Goal: Transaction & Acquisition: Purchase product/service

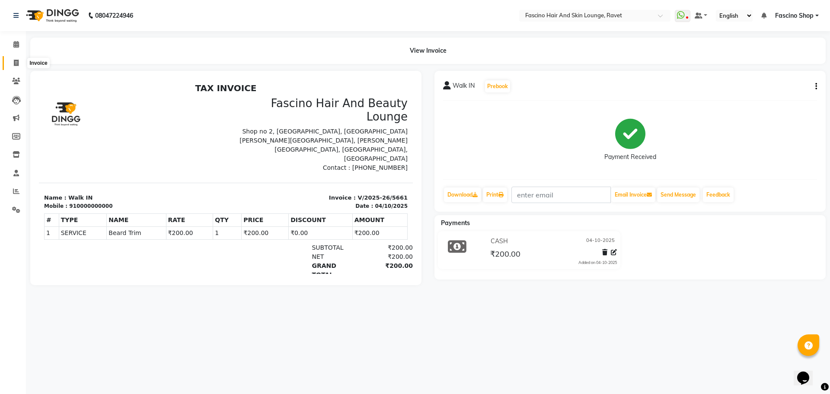
click at [16, 64] on icon at bounding box center [16, 63] width 5 height 6
select select "5190"
select select "service"
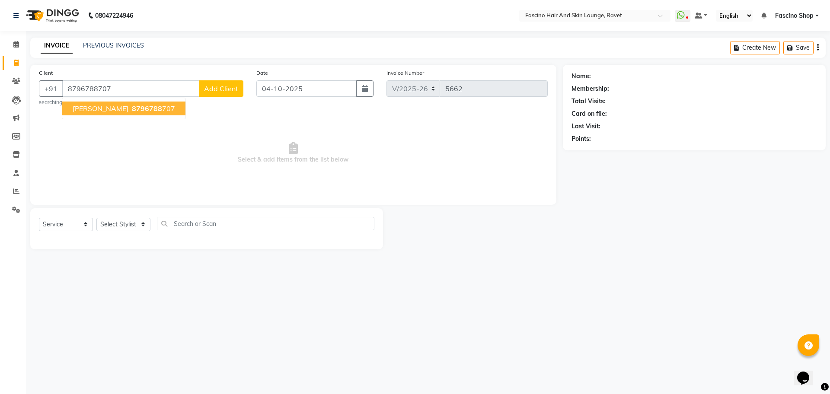
type input "8796788707"
select select "1: Object"
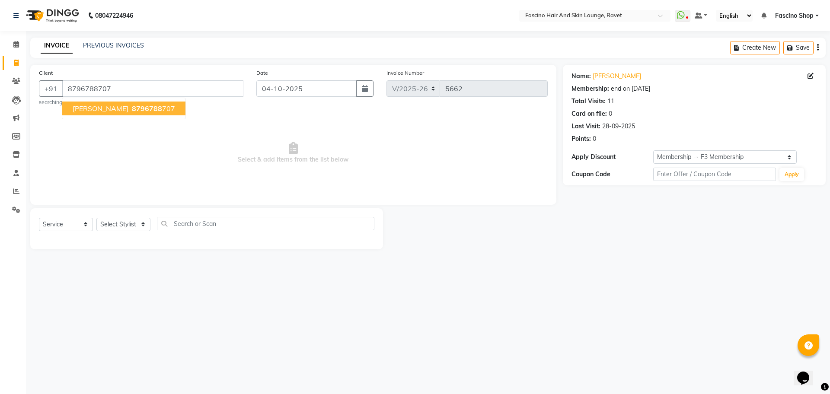
click at [128, 113] on button "Darshna Pathak 8796788 707" at bounding box center [123, 109] width 123 height 14
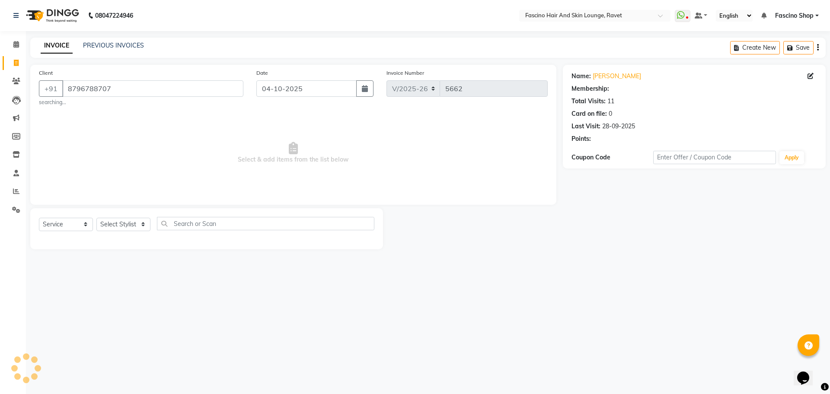
select select "1: Object"
click at [110, 226] on select "Select Stylist [PERSON_NAME] Deepak Fascino Shop [PERSON_NAME] [PERSON_NAME] ( …" at bounding box center [123, 224] width 54 height 13
select select "78140"
click at [96, 218] on select "Select Stylist [PERSON_NAME] Deepak Fascino Shop [PERSON_NAME] [PERSON_NAME] ( …" at bounding box center [123, 224] width 54 height 13
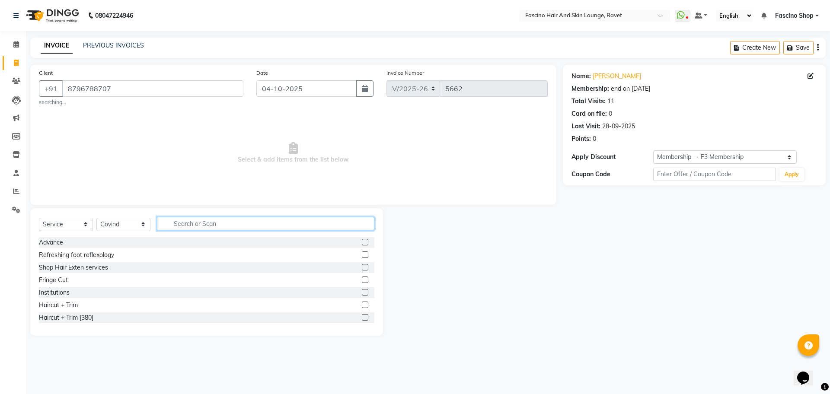
click at [182, 229] on input "text" at bounding box center [266, 223] width 218 height 13
type input "cut"
click at [67, 278] on div "Hair Cut Women" at bounding box center [62, 280] width 47 height 9
checkbox input "false"
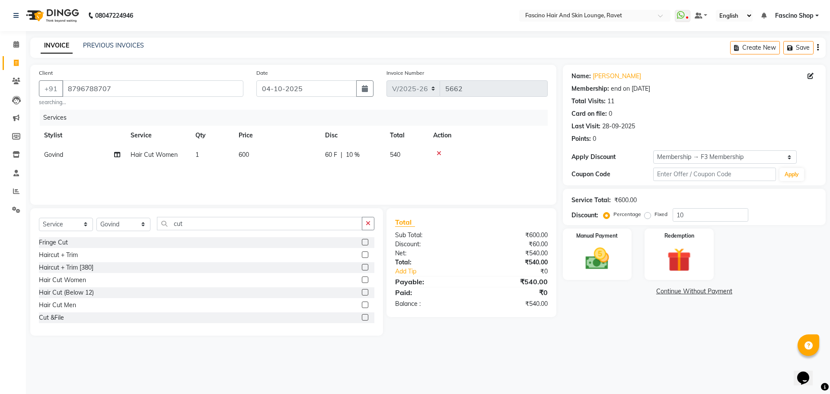
drag, startPoint x: 252, startPoint y: 157, endPoint x: 238, endPoint y: 158, distance: 13.9
click at [238, 158] on td "600" at bounding box center [277, 154] width 87 height 19
select select "78140"
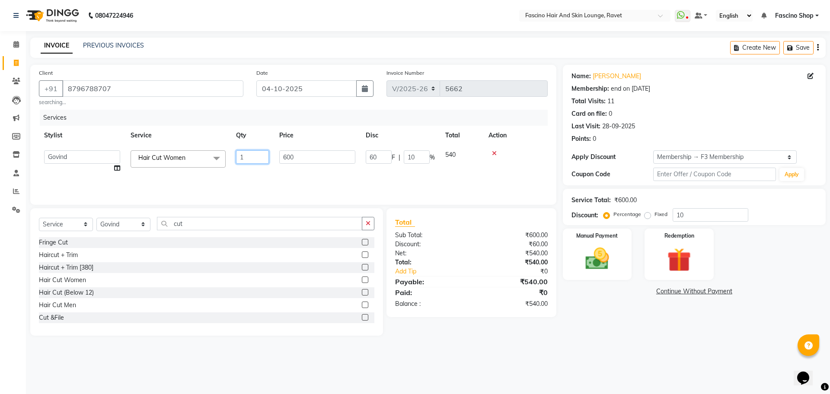
click at [238, 158] on input "1" at bounding box center [252, 157] width 33 height 13
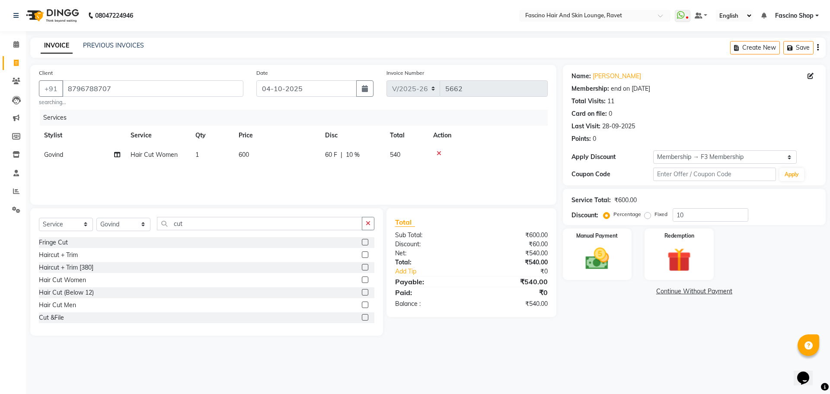
click at [282, 151] on td "600" at bounding box center [277, 154] width 87 height 19
select select "78140"
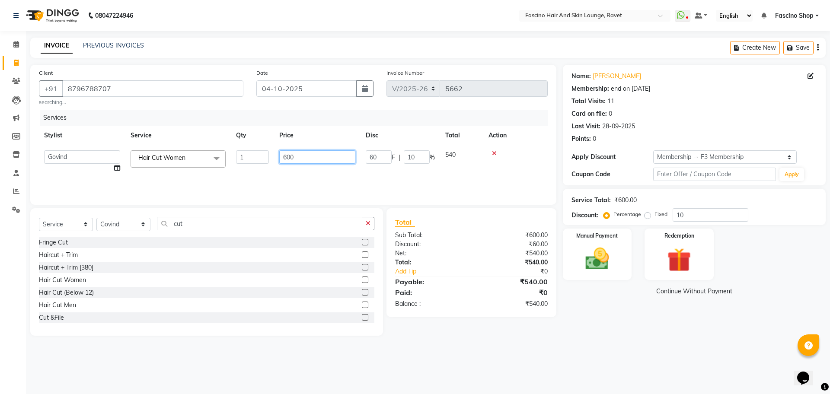
click at [282, 151] on input "600" at bounding box center [317, 157] width 76 height 13
type input "500"
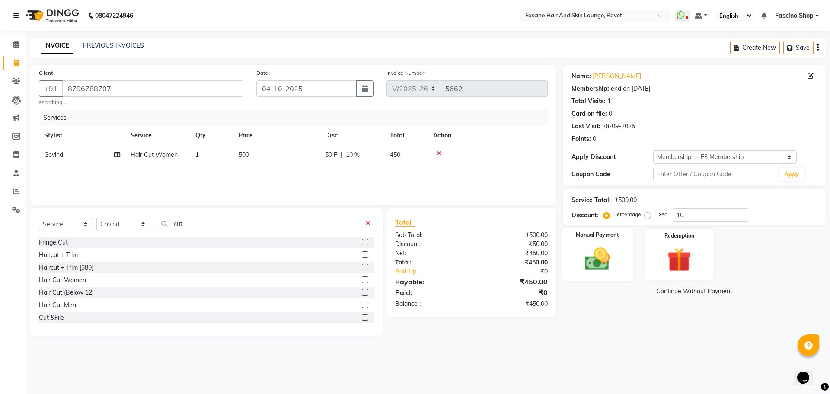
click at [588, 258] on img at bounding box center [597, 259] width 40 height 29
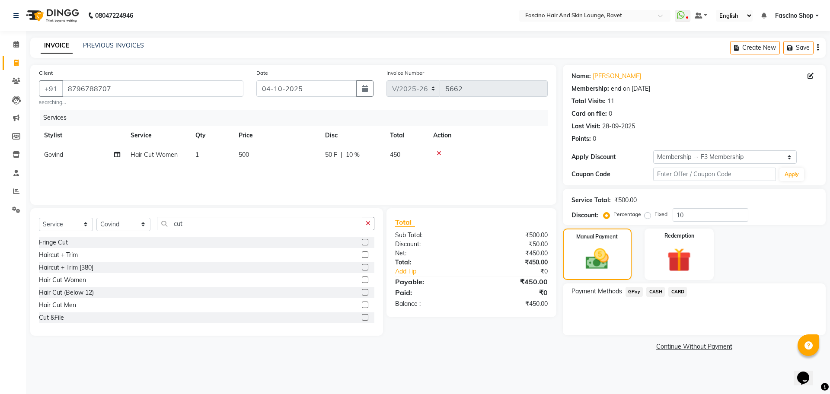
click at [631, 292] on span "GPay" at bounding box center [635, 292] width 18 height 10
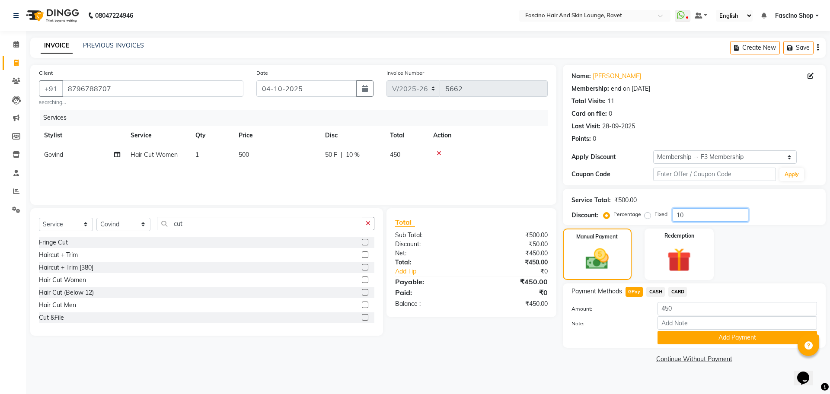
click at [690, 213] on input "10" at bounding box center [711, 214] width 76 height 13
type input "1"
click at [637, 292] on span "GPay" at bounding box center [635, 292] width 18 height 10
type input "500"
click at [698, 339] on button "Add Payment" at bounding box center [738, 337] width 160 height 13
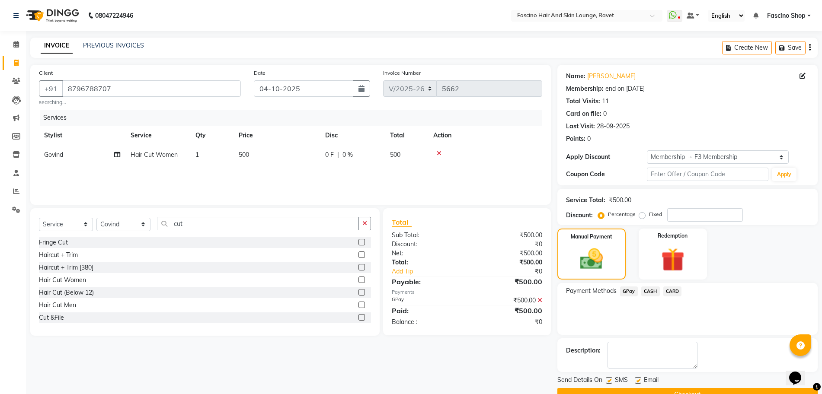
scroll to position [20, 0]
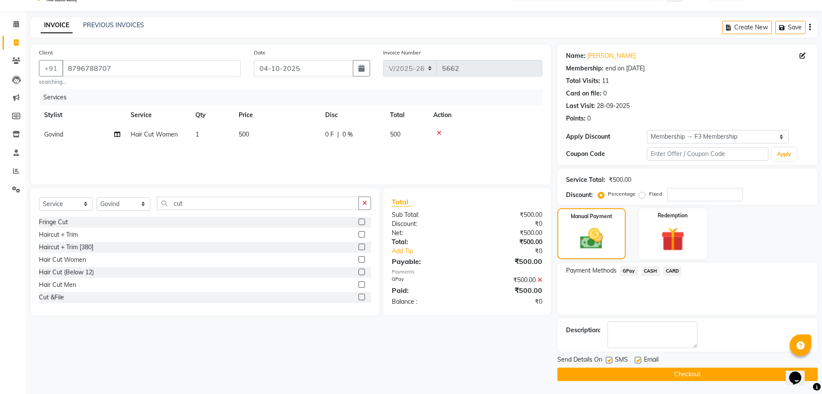
click at [611, 357] on label at bounding box center [609, 360] width 6 height 6
click at [611, 358] on input "checkbox" at bounding box center [609, 361] width 6 height 6
checkbox input "false"
click at [615, 375] on button "Checkout" at bounding box center [688, 374] width 260 height 13
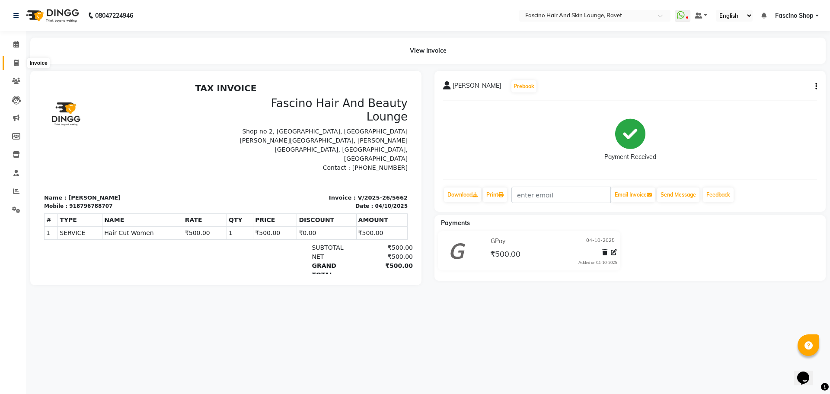
click at [11, 64] on span at bounding box center [16, 63] width 15 height 10
select select "service"
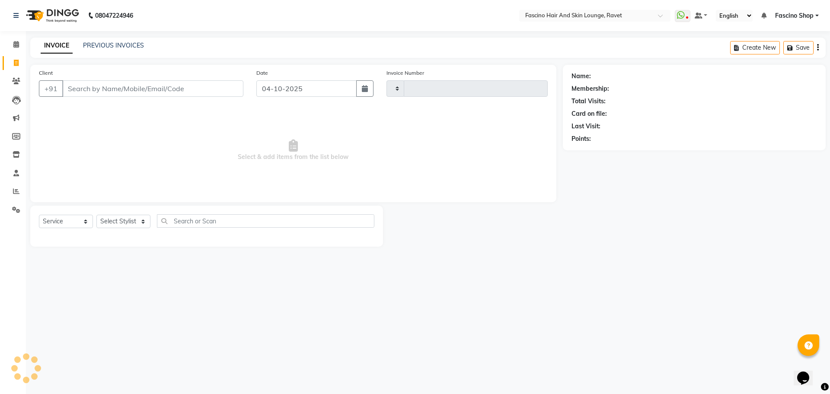
type input "5663"
select select "5190"
click at [16, 84] on icon at bounding box center [16, 81] width 8 height 6
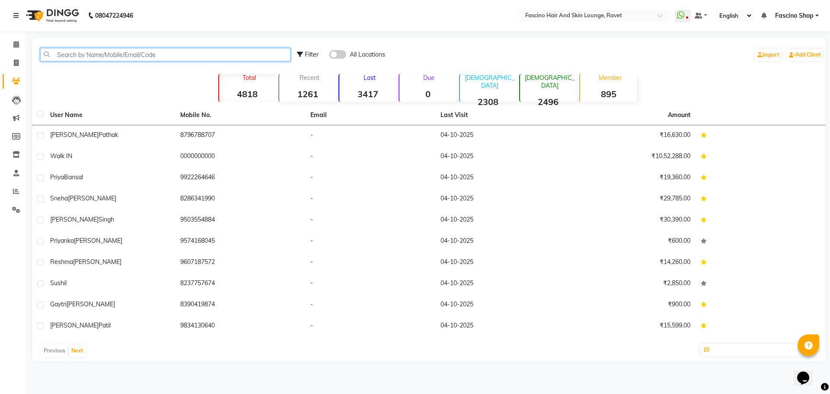
click at [94, 56] on input "text" at bounding box center [165, 54] width 250 height 13
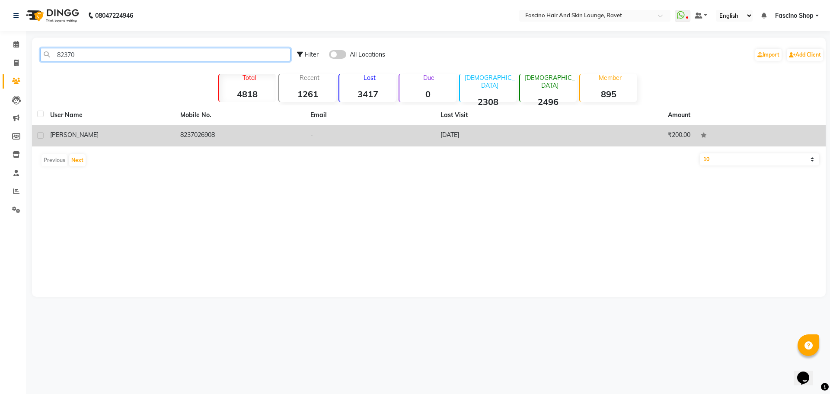
type input "82370"
click at [157, 135] on div "[PERSON_NAME]" at bounding box center [110, 135] width 120 height 9
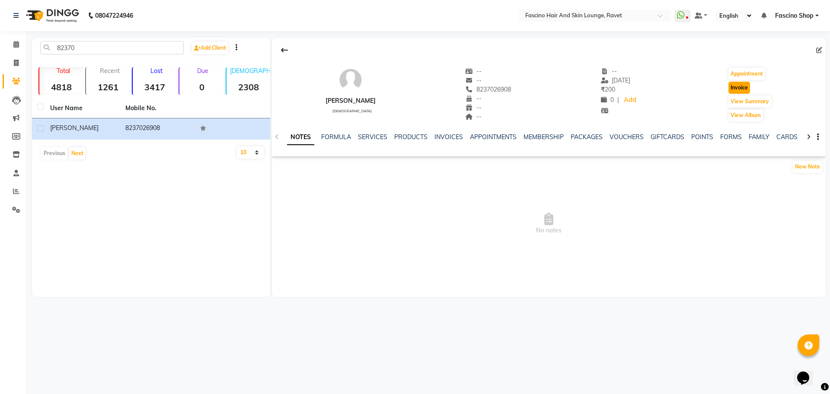
click at [737, 92] on button "Invoice" at bounding box center [740, 88] width 22 height 12
select select "5190"
select select "service"
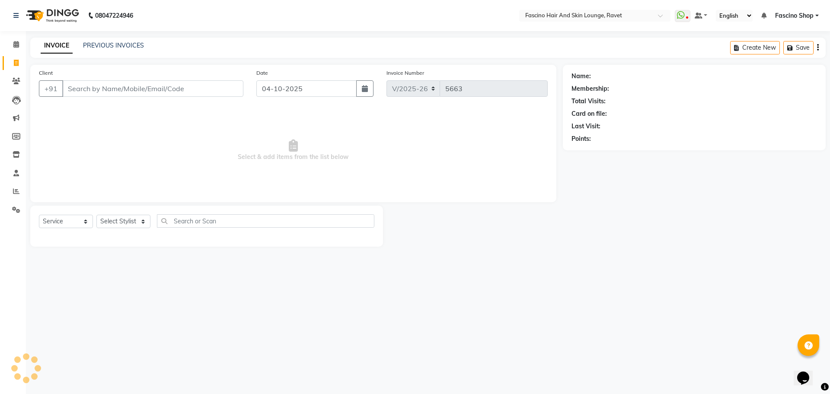
type input "8237026908"
click at [124, 221] on select "Select Stylist [PERSON_NAME] Deepak Fascino Shop [PERSON_NAME] [PERSON_NAME] ( …" at bounding box center [123, 221] width 54 height 13
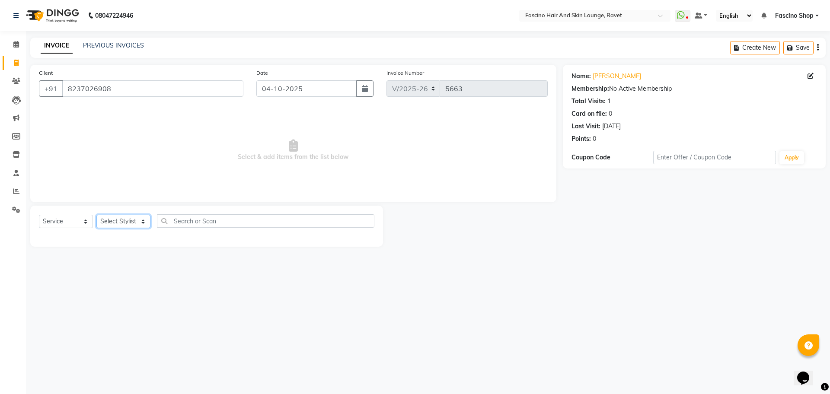
select select "93690"
click at [96, 215] on select "Select Stylist [PERSON_NAME] Deepak Fascino Shop [PERSON_NAME] [PERSON_NAME] ( …" at bounding box center [123, 221] width 54 height 13
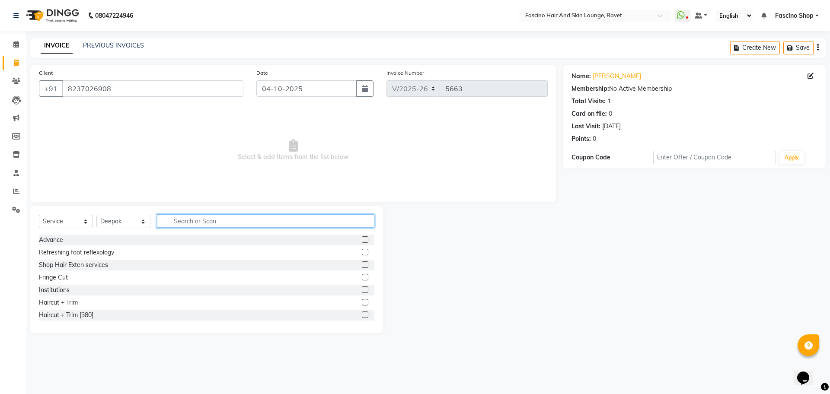
click at [173, 221] on input "text" at bounding box center [266, 221] width 218 height 13
type input "bea"
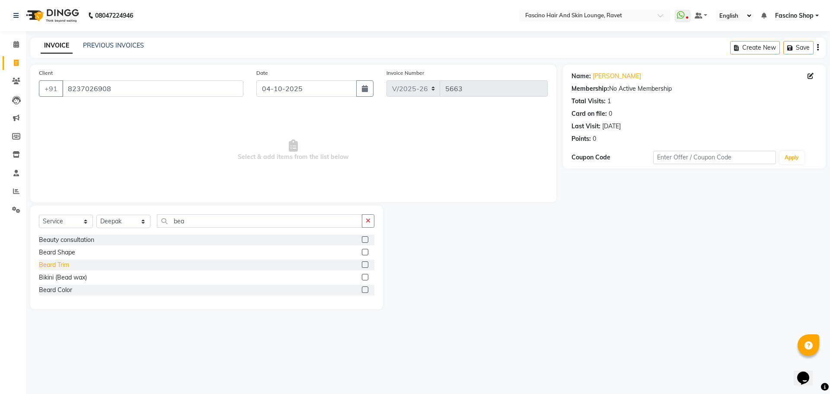
click at [40, 268] on div "Beard Trim" at bounding box center [54, 265] width 30 height 9
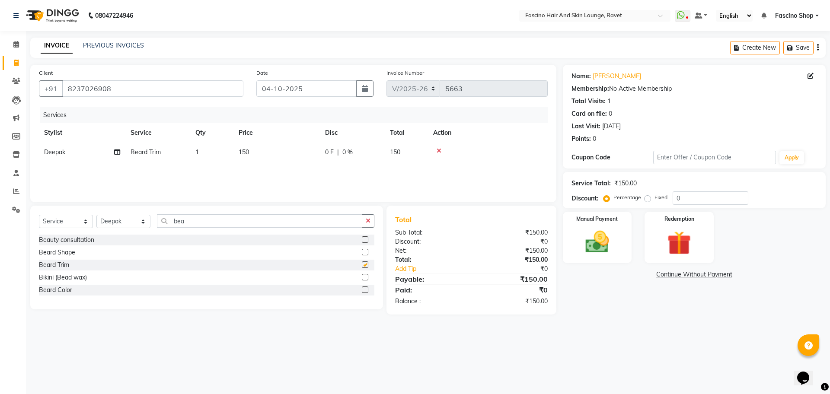
checkbox input "false"
click at [244, 148] on span "150" at bounding box center [244, 152] width 10 height 8
select select "93690"
click at [244, 148] on input "1" at bounding box center [252, 154] width 33 height 13
drag, startPoint x: 244, startPoint y: 148, endPoint x: 321, endPoint y: 157, distance: 77.5
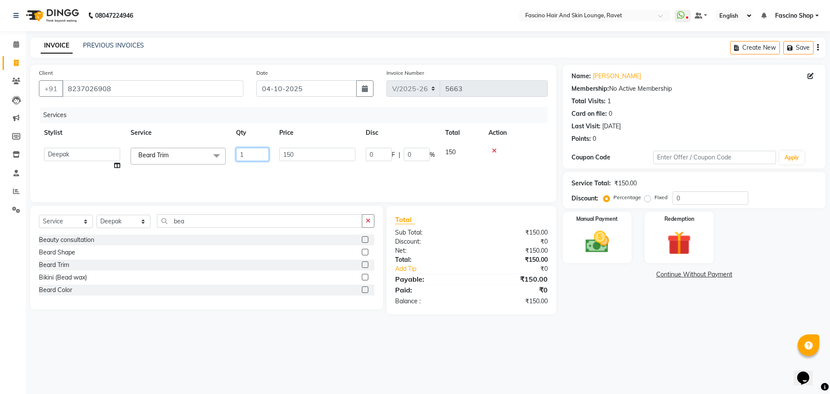
click at [321, 157] on tr "Abbas Ali Deepak Fascino Shop Gourav Govind kanak ( S R Manager ) Lokesh Madhav…" at bounding box center [293, 159] width 509 height 33
click at [321, 157] on td "0 F | 0 %" at bounding box center [352, 152] width 65 height 19
select select "93690"
click at [321, 157] on input "150" at bounding box center [317, 154] width 76 height 13
type input "200"
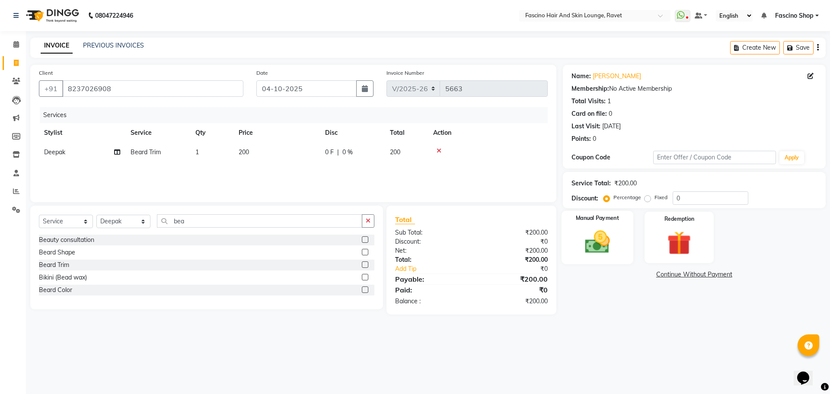
click at [585, 247] on img at bounding box center [597, 242] width 40 height 29
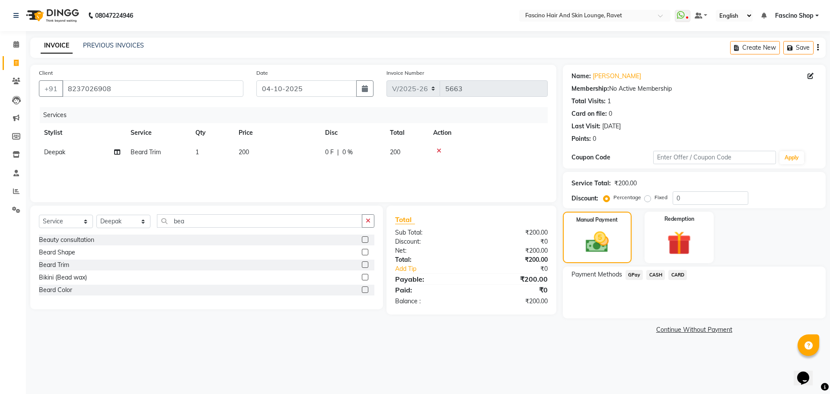
click at [634, 277] on span "GPay" at bounding box center [635, 275] width 18 height 10
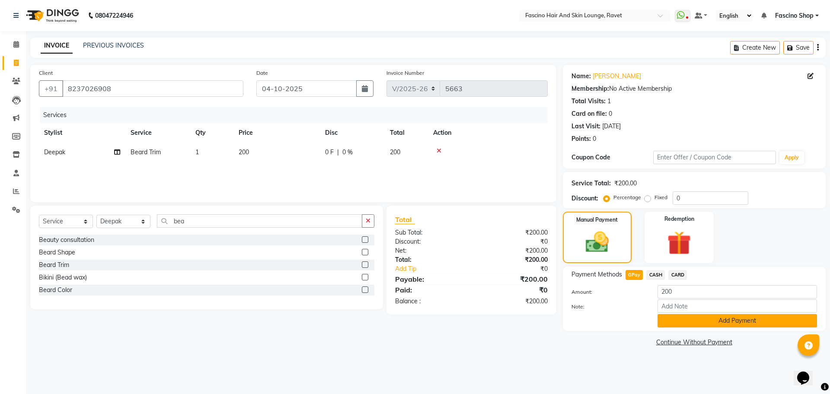
click at [676, 321] on button "Add Payment" at bounding box center [738, 320] width 160 height 13
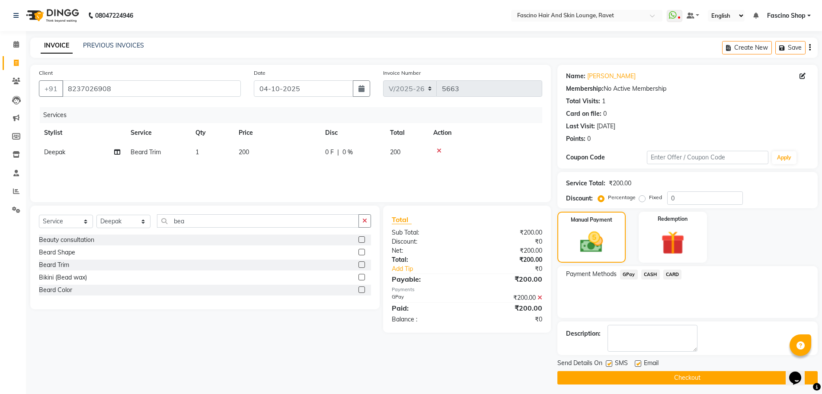
click at [692, 376] on button "Checkout" at bounding box center [688, 378] width 260 height 13
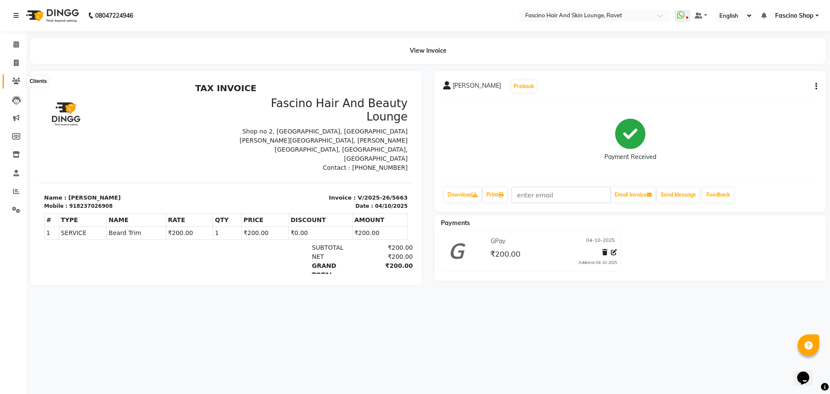
click at [18, 81] on icon at bounding box center [16, 81] width 8 height 6
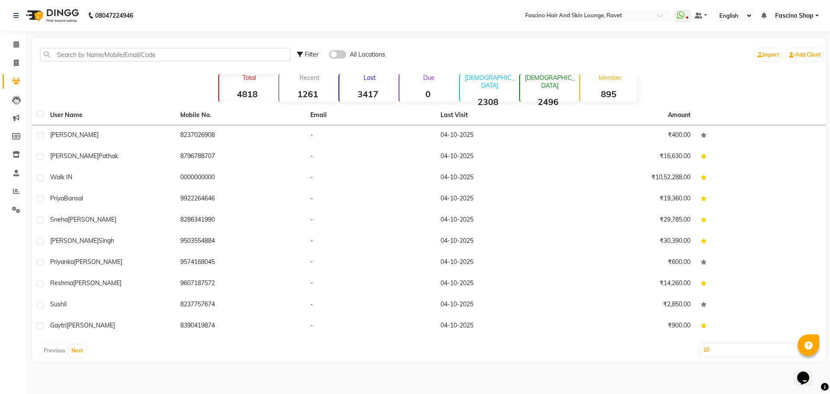
click at [80, 50] on div "Filter All Locations Import Add Client" at bounding box center [429, 54] width 791 height 27
click at [80, 50] on input "text" at bounding box center [165, 54] width 250 height 13
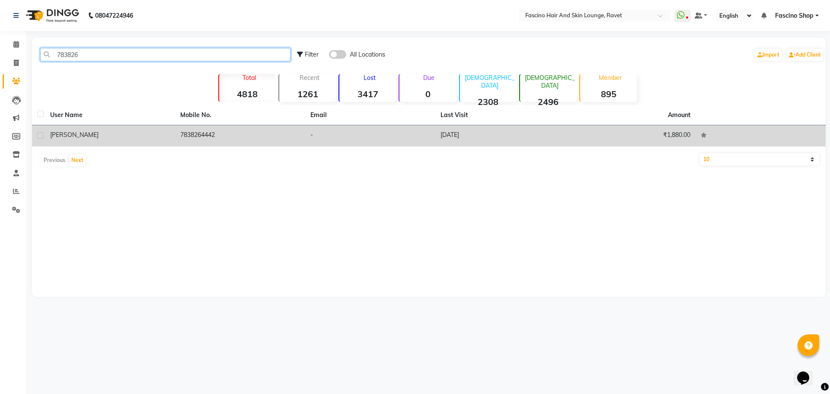
type input "783826"
click at [122, 135] on div "[PERSON_NAME]" at bounding box center [110, 135] width 120 height 9
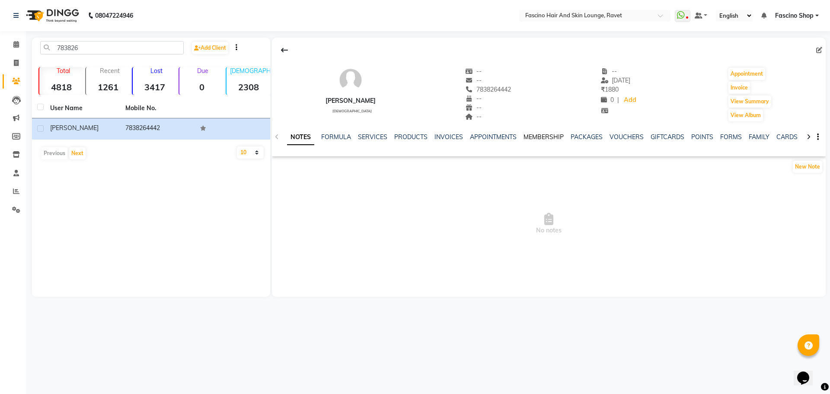
click at [533, 138] on link "MEMBERSHIP" at bounding box center [544, 137] width 40 height 8
click at [741, 85] on button "Invoice" at bounding box center [740, 88] width 22 height 12
select select "service"
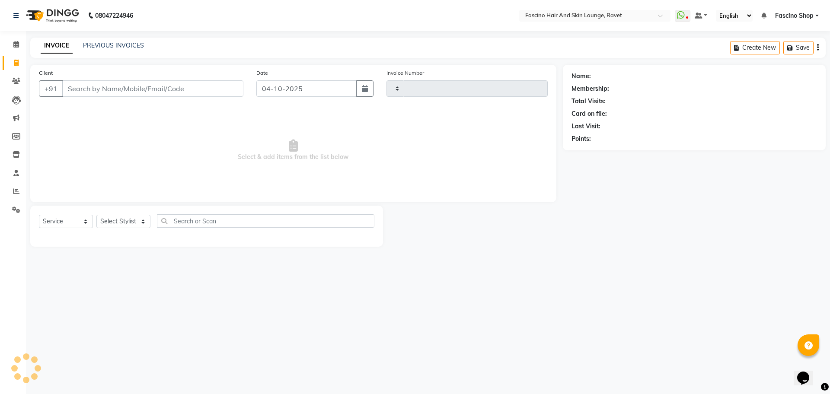
type input "5664"
select select "5190"
type input "7838264442"
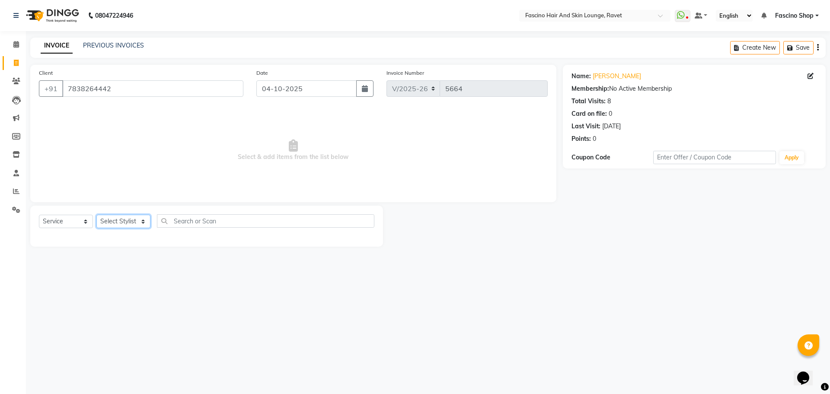
click at [117, 222] on select "Select Stylist [PERSON_NAME] Deepak Fascino Shop [PERSON_NAME] [PERSON_NAME] ( …" at bounding box center [123, 221] width 54 height 13
select select "78140"
click at [96, 215] on select "Select Stylist [PERSON_NAME] Deepak Fascino Shop [PERSON_NAME] [PERSON_NAME] ( …" at bounding box center [123, 221] width 54 height 13
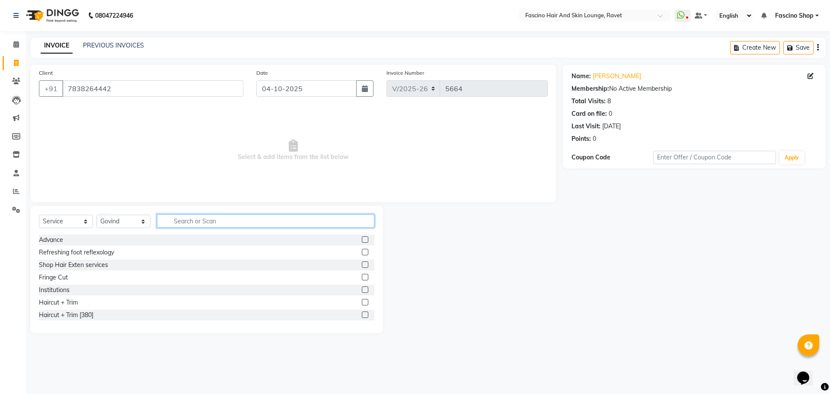
click at [211, 221] on input "text" at bounding box center [266, 221] width 218 height 13
type input "cut"
click at [85, 290] on div "Hair Cut (Below 12)" at bounding box center [66, 290] width 55 height 9
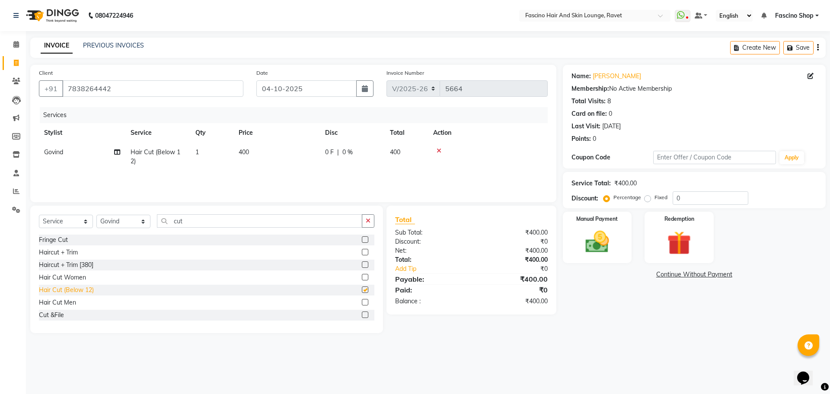
checkbox input "false"
click at [245, 152] on span "400" at bounding box center [244, 152] width 10 height 8
select select "78140"
click at [245, 152] on input "1" at bounding box center [252, 154] width 33 height 13
click at [287, 155] on td "400" at bounding box center [277, 157] width 87 height 29
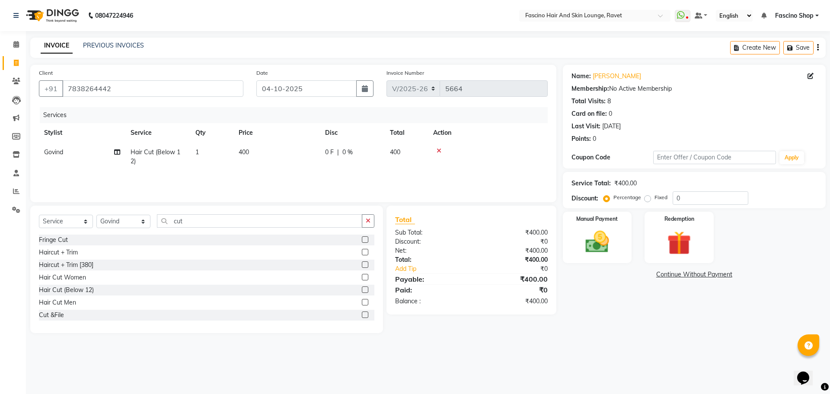
select select "78140"
click at [287, 155] on input "400" at bounding box center [317, 154] width 76 height 13
type input "250"
click at [624, 249] on div "Manual Payment" at bounding box center [597, 237] width 72 height 53
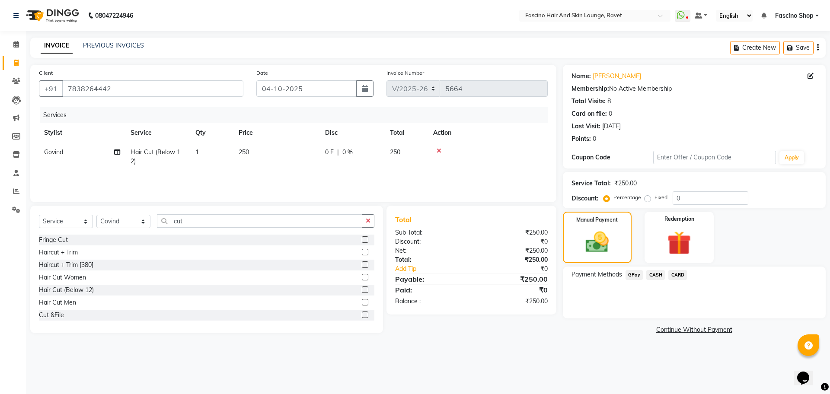
click at [634, 275] on span "GPay" at bounding box center [635, 275] width 18 height 10
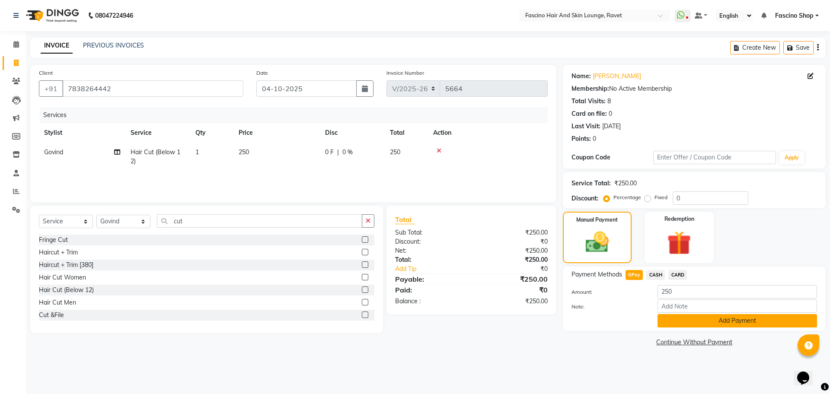
drag, startPoint x: 674, startPoint y: 329, endPoint x: 674, endPoint y: 322, distance: 6.9
click at [674, 322] on div "Payment Methods GPay CASH CARD Amount: 250 Note: Add Payment" at bounding box center [694, 299] width 263 height 64
click at [674, 322] on button "Add Payment" at bounding box center [738, 320] width 160 height 13
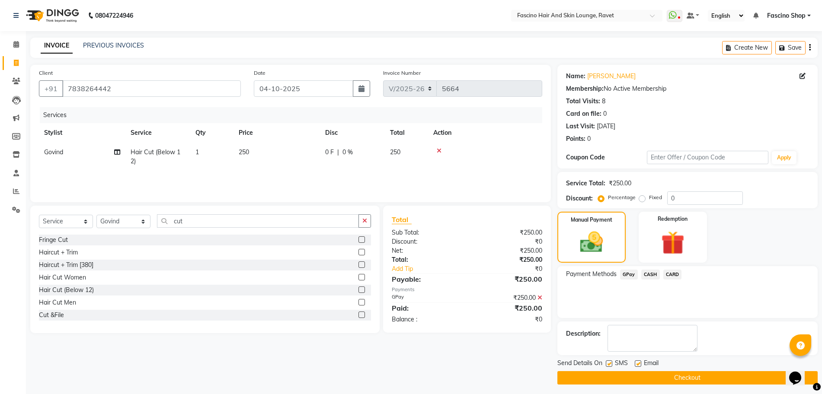
click at [755, 373] on button "Checkout" at bounding box center [688, 378] width 260 height 13
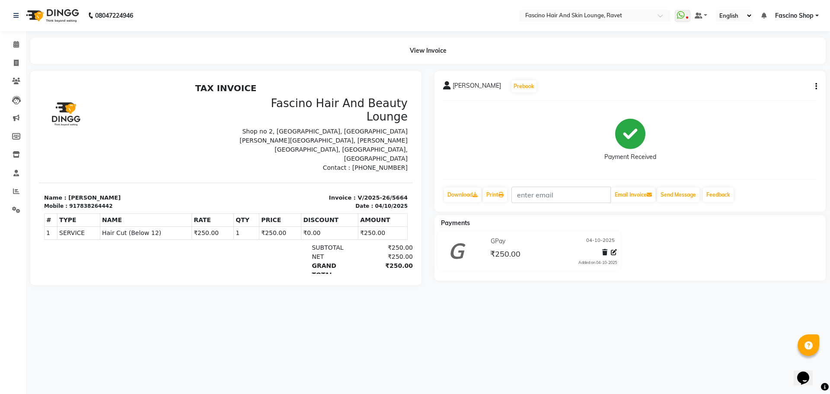
click at [816, 87] on icon "button" at bounding box center [817, 87] width 2 height 0
click at [781, 90] on div "Edit Invoice" at bounding box center [773, 92] width 59 height 11
select select "service"
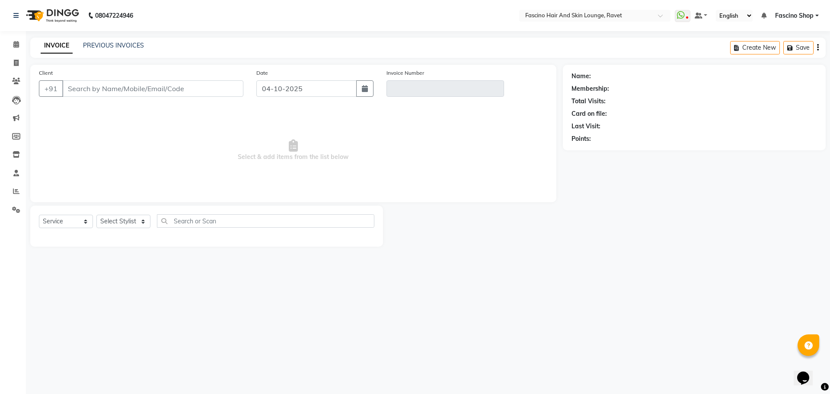
type input "7838264442"
type input "V/2025-26/5664"
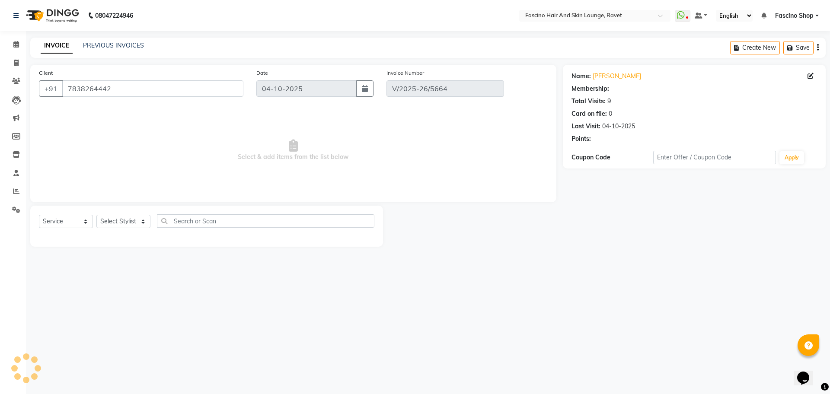
select select "select"
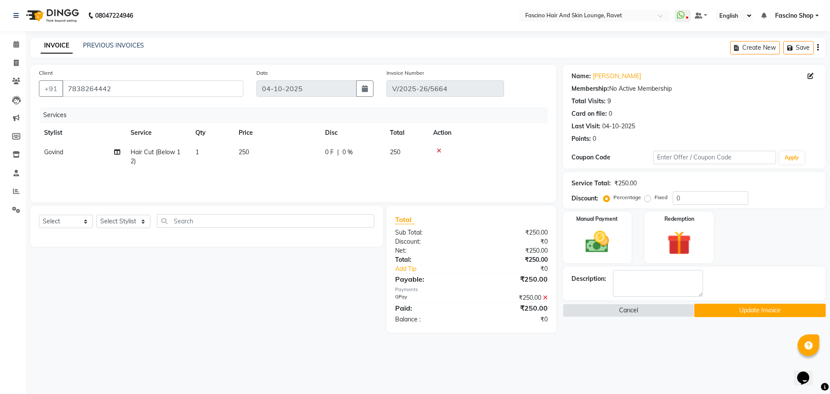
click at [66, 151] on td "Govind" at bounding box center [82, 157] width 87 height 29
select select "78140"
click at [64, 156] on select "Abbas Ali Deepak Fascino Shop Gourav Govind kanak ( S R Manager ) Lokesh Madhav…" at bounding box center [82, 154] width 76 height 13
select select "66200"
click at [733, 311] on button "Update Invoice" at bounding box center [760, 310] width 131 height 13
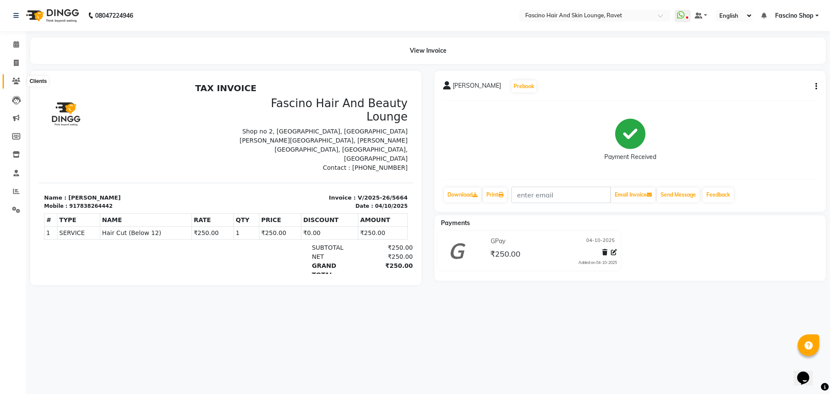
click at [14, 86] on span at bounding box center [16, 82] width 15 height 10
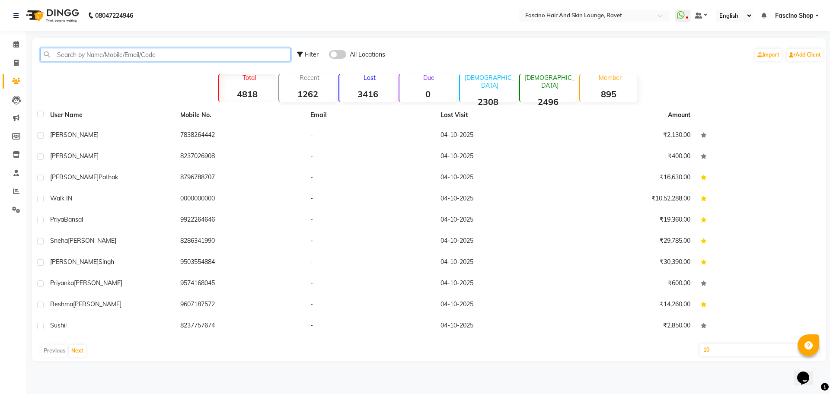
click at [78, 57] on input "text" at bounding box center [165, 54] width 250 height 13
click at [21, 58] on link "Invoice" at bounding box center [13, 63] width 21 height 14
select select "5190"
select select "service"
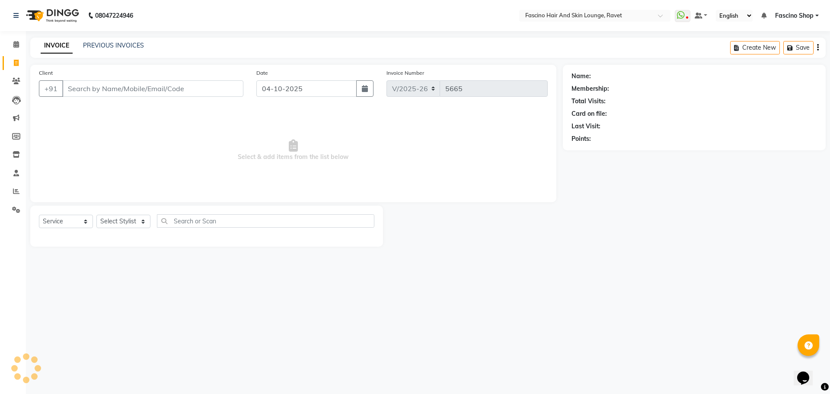
click at [76, 83] on input "Client" at bounding box center [152, 88] width 181 height 16
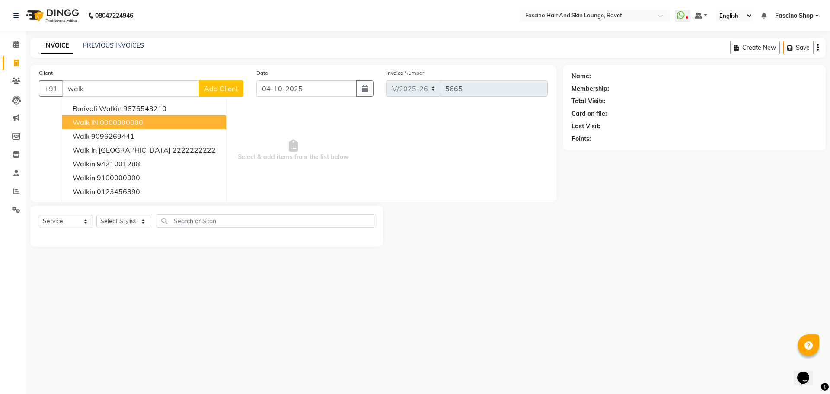
click at [87, 123] on span "Walk IN" at bounding box center [86, 122] width 26 height 9
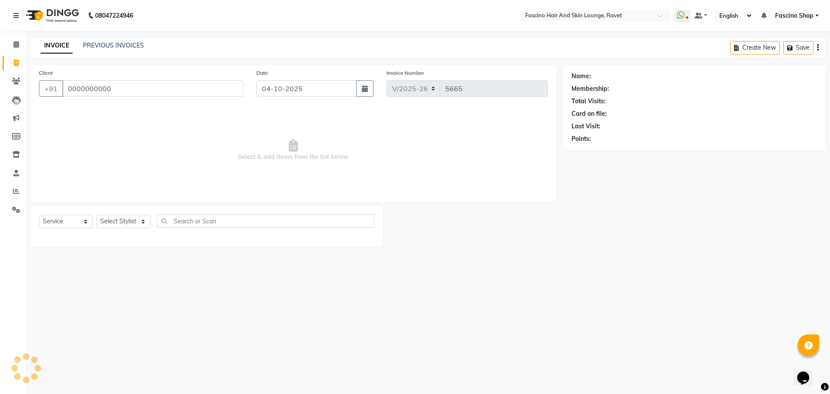
type input "0000000000"
select select "1: Object"
click at [111, 219] on select "Select Stylist [PERSON_NAME] Deepak Fascino Shop [PERSON_NAME] [PERSON_NAME] ( …" at bounding box center [123, 221] width 54 height 13
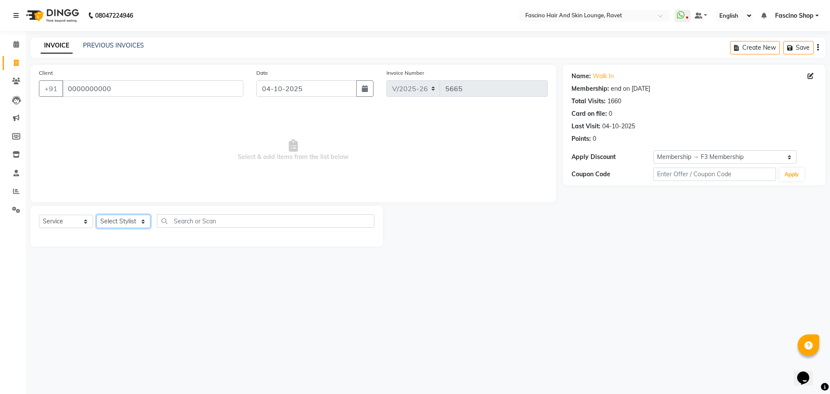
select select "78140"
click at [96, 215] on select "Select Stylist [PERSON_NAME] Deepak Fascino Shop [PERSON_NAME] [PERSON_NAME] ( …" at bounding box center [123, 221] width 54 height 13
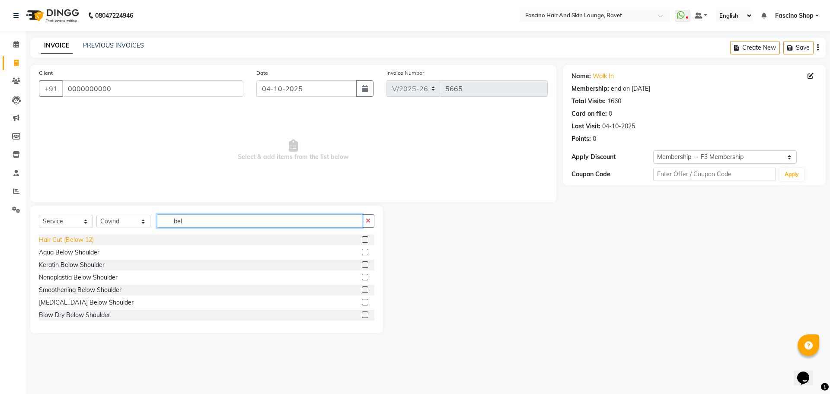
type input "bel"
click at [52, 237] on div "Hair Cut (Below 12)" at bounding box center [66, 240] width 55 height 9
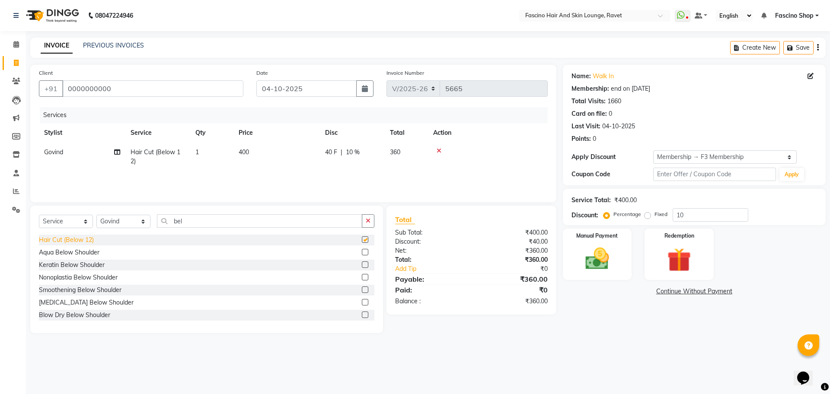
checkbox input "false"
click at [252, 153] on td "400" at bounding box center [277, 157] width 87 height 29
select select "78140"
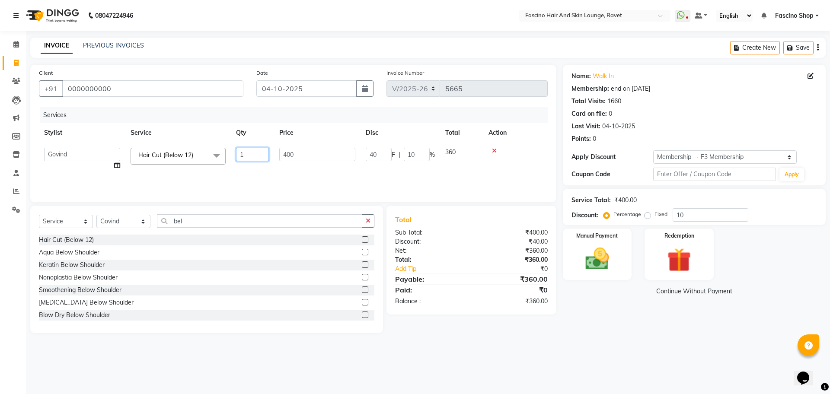
click at [252, 153] on input "1" at bounding box center [252, 154] width 33 height 13
click at [336, 154] on span "40 F" at bounding box center [331, 152] width 12 height 9
select select "78140"
click at [336, 154] on input "400" at bounding box center [317, 154] width 76 height 13
type input "4"
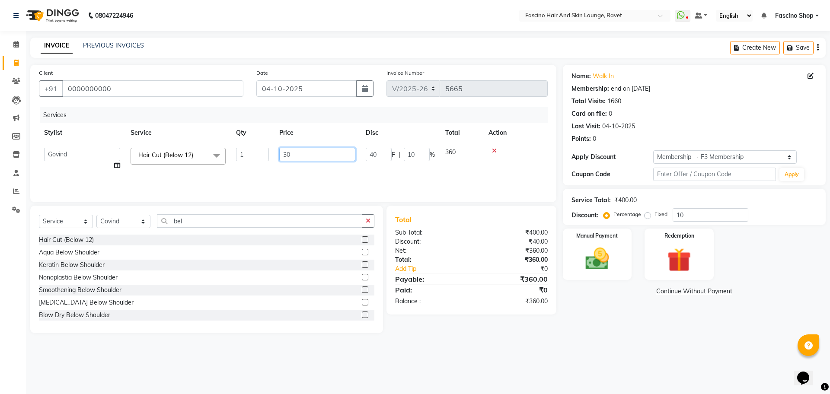
type input "300"
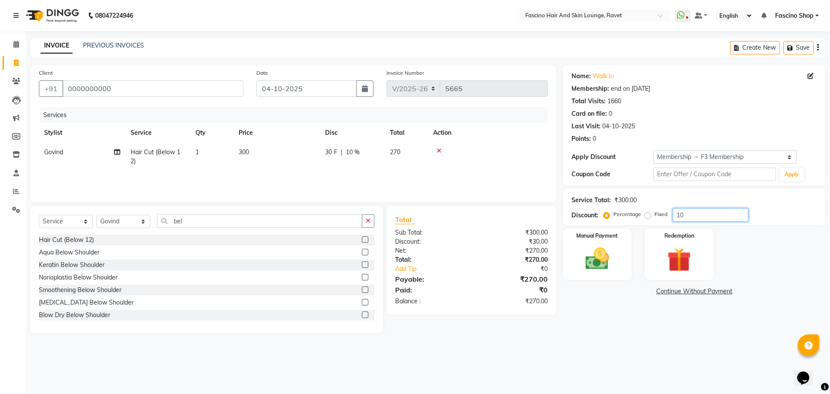
click at [692, 213] on input "10" at bounding box center [711, 214] width 76 height 13
type input "1"
click at [602, 248] on img at bounding box center [597, 259] width 40 height 29
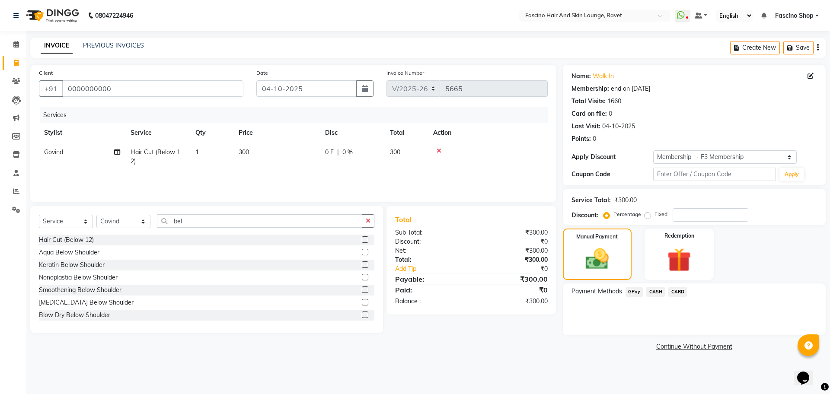
click at [633, 290] on span "GPay" at bounding box center [635, 292] width 18 height 10
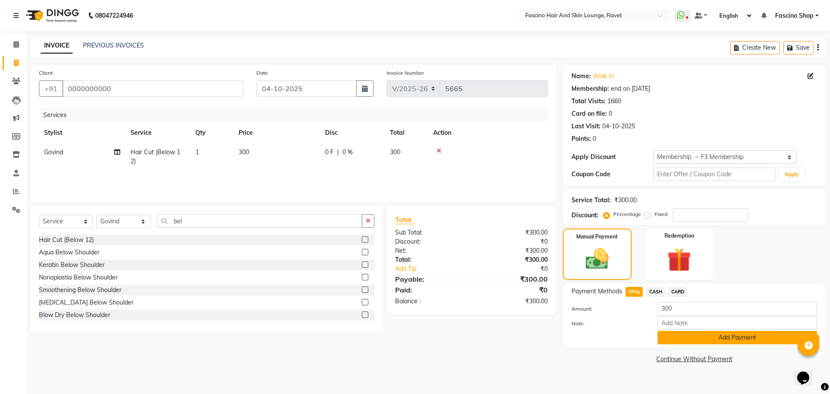
click at [676, 342] on button "Add Payment" at bounding box center [738, 337] width 160 height 13
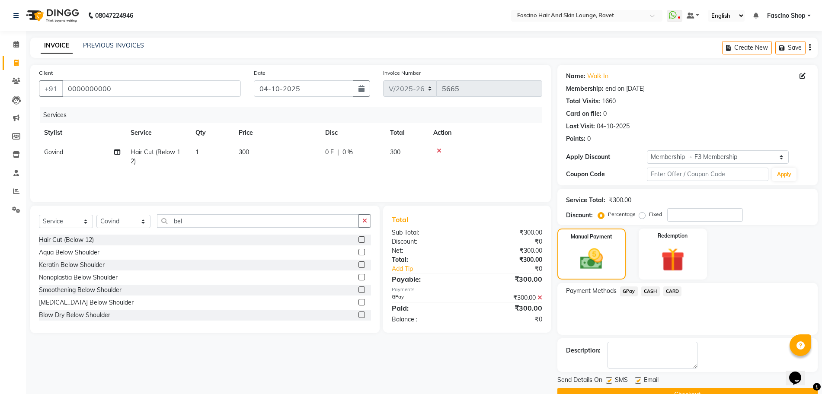
scroll to position [20, 0]
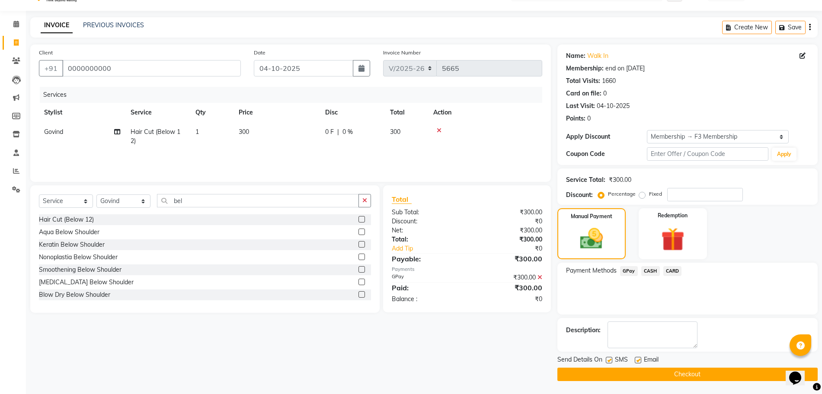
click at [609, 358] on label at bounding box center [609, 360] width 6 height 6
click at [609, 358] on input "checkbox" at bounding box center [609, 361] width 6 height 6
checkbox input "false"
click at [611, 373] on button "Checkout" at bounding box center [688, 374] width 260 height 13
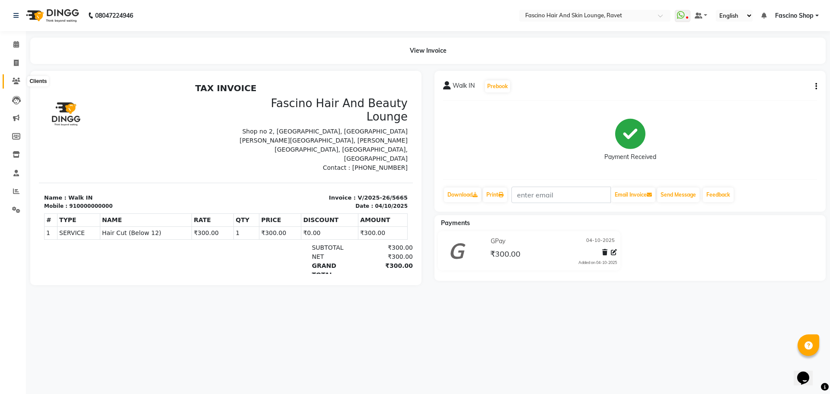
click at [16, 78] on icon at bounding box center [16, 81] width 8 height 6
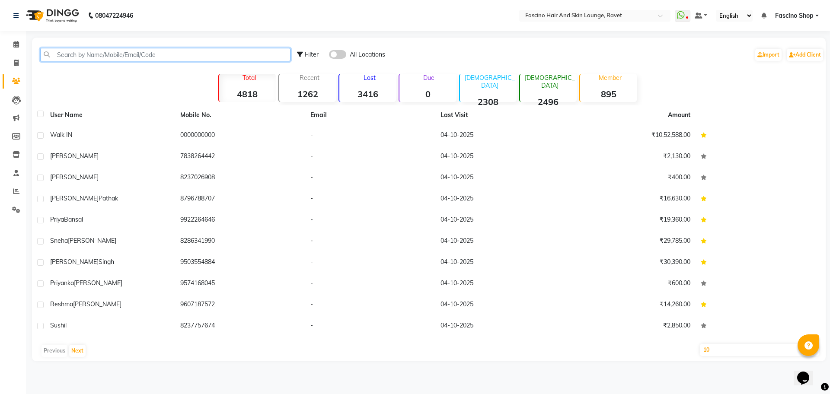
click at [108, 56] on input "text" at bounding box center [165, 54] width 250 height 13
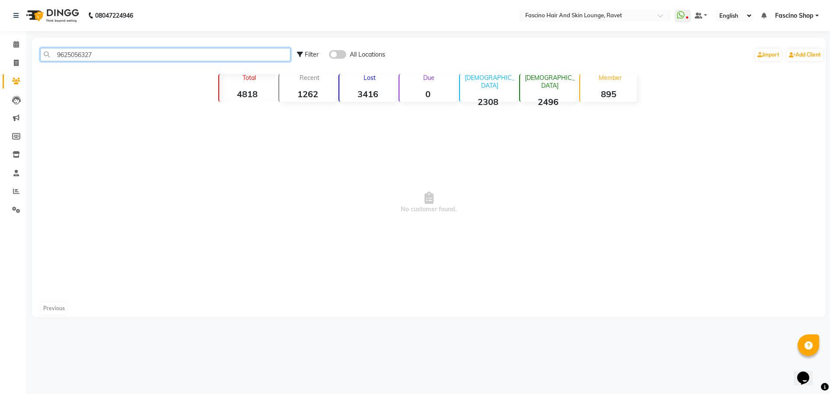
click at [91, 52] on input "9625056327" at bounding box center [165, 54] width 250 height 13
type input "9625056327"
click at [16, 62] on icon at bounding box center [16, 63] width 5 height 6
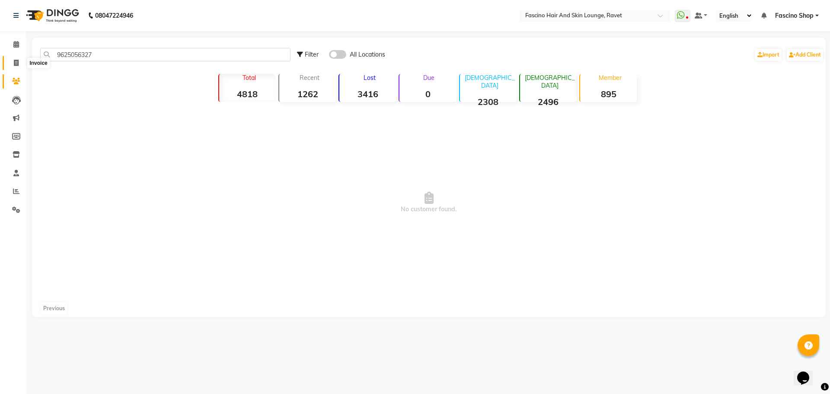
select select "service"
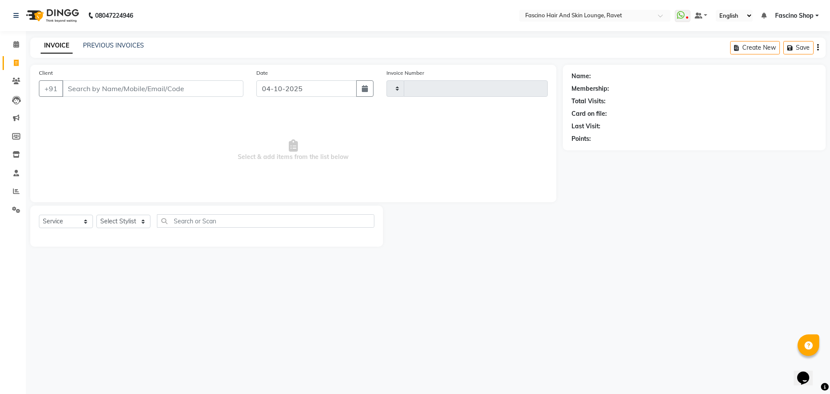
type input "5666"
select select "5190"
click at [93, 87] on input "Client" at bounding box center [152, 88] width 181 height 16
click at [122, 90] on input "9625056327" at bounding box center [130, 88] width 137 height 16
type input "9624056327"
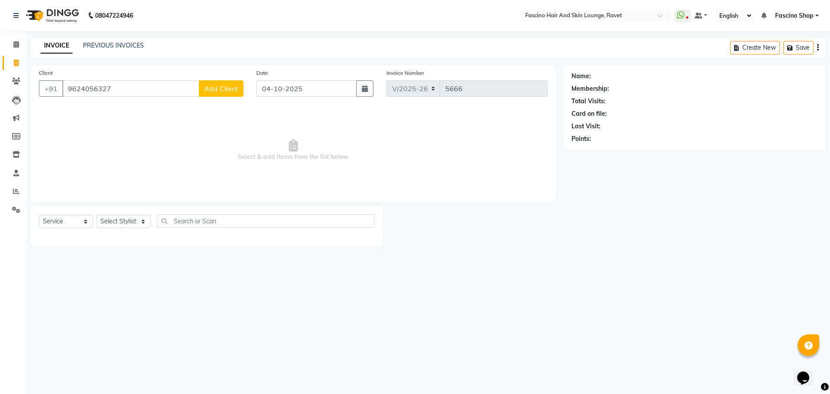
click at [222, 89] on span "Add Client" at bounding box center [221, 88] width 34 height 9
select select "22"
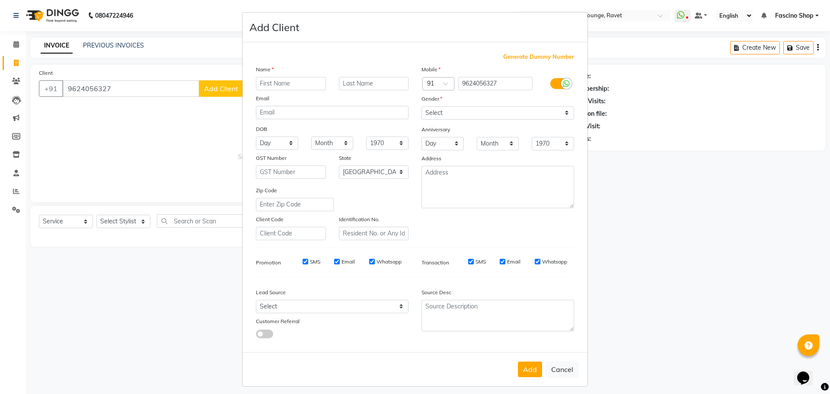
click at [276, 81] on input "text" at bounding box center [291, 83] width 70 height 13
type input "Dimple"
click at [350, 84] on input "text" at bounding box center [374, 83] width 70 height 13
type input "[PERSON_NAME]"
click at [433, 113] on select "Select Male Female Other Prefer Not To Say" at bounding box center [498, 112] width 153 height 13
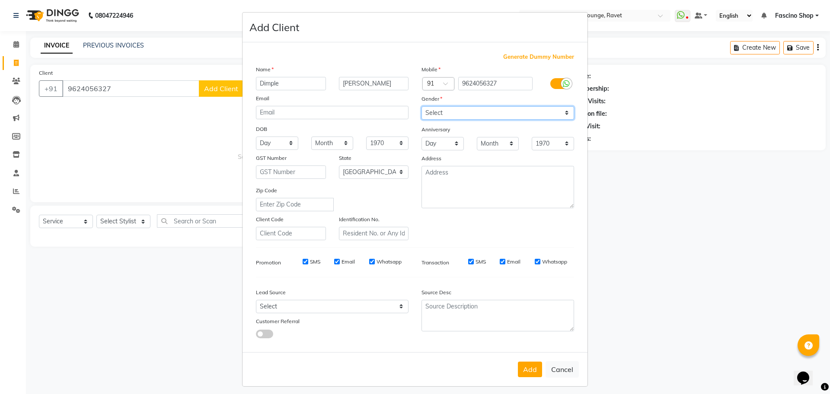
select select "[DEMOGRAPHIC_DATA]"
click at [422, 106] on select "Select Male Female Other Prefer Not To Say" at bounding box center [498, 112] width 153 height 13
click at [527, 371] on button "Add" at bounding box center [530, 370] width 24 height 16
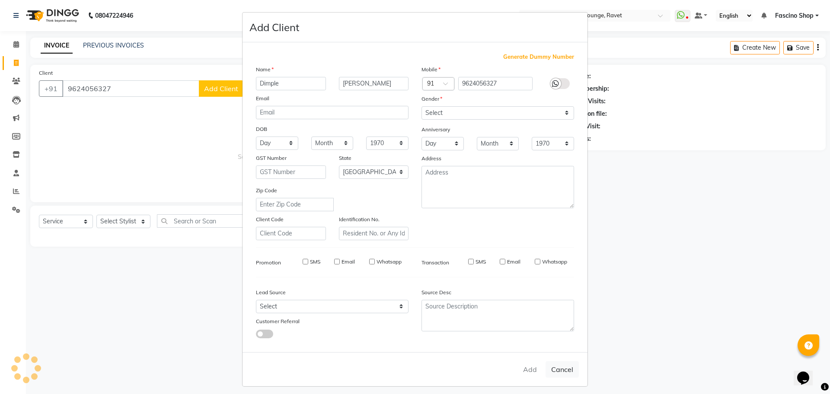
select select
select select "null"
select select
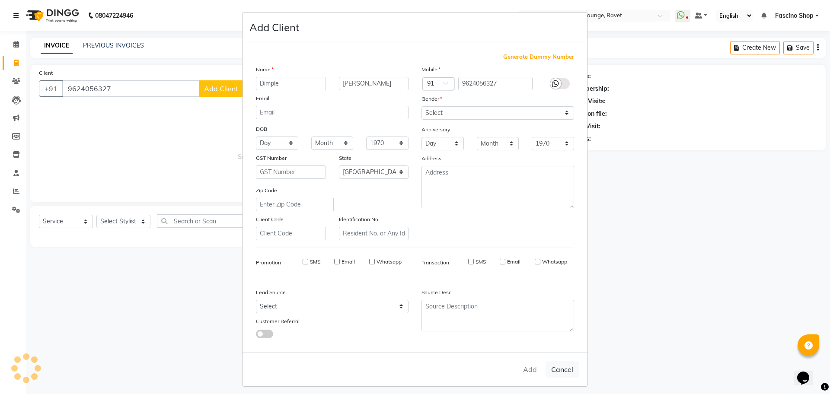
select select
checkbox input "false"
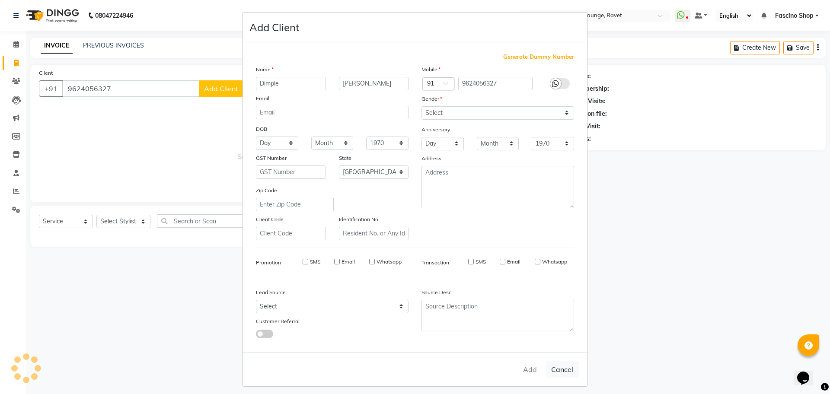
checkbox input "false"
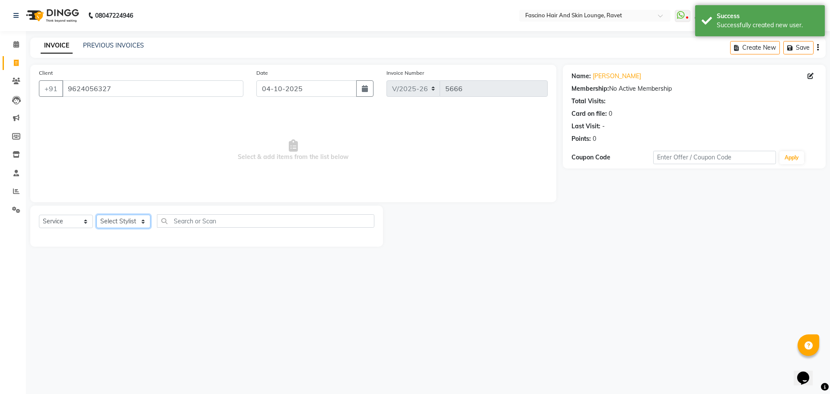
click at [129, 221] on select "Select Stylist [PERSON_NAME] Deepak Fascino Shop [PERSON_NAME] [PERSON_NAME] ( …" at bounding box center [123, 221] width 54 height 13
select select "90275"
click at [96, 215] on select "Select Stylist [PERSON_NAME] Deepak Fascino Shop [PERSON_NAME] [PERSON_NAME] ( …" at bounding box center [123, 221] width 54 height 13
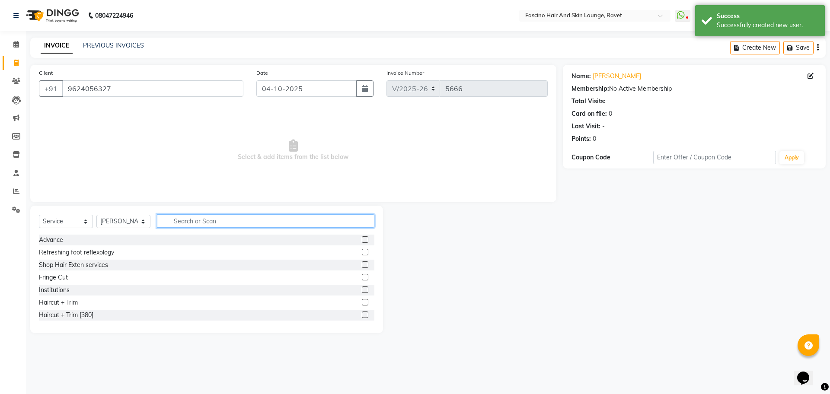
click at [222, 222] on input "text" at bounding box center [266, 221] width 218 height 13
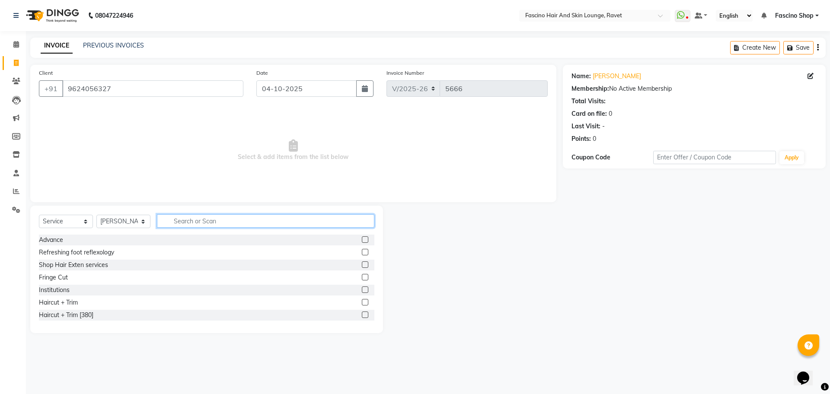
click at [181, 224] on input "text" at bounding box center [266, 221] width 218 height 13
type input "cut"
click at [68, 303] on div "Hair Cut Men" at bounding box center [57, 302] width 37 height 9
checkbox input "false"
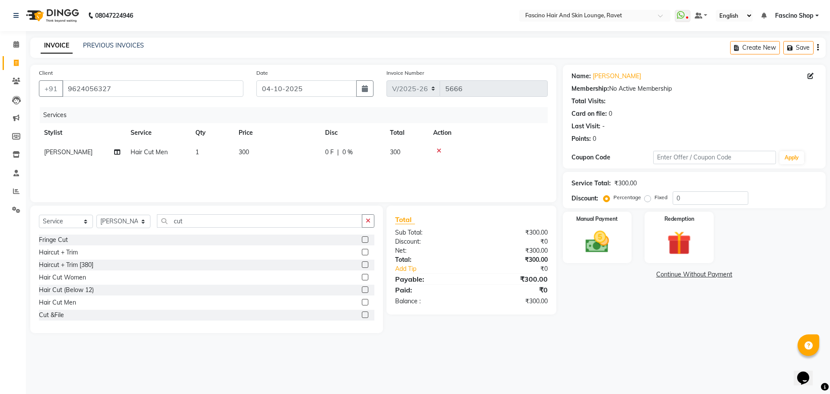
click at [260, 163] on div "Services Stylist Service Qty Price Disc Total Action Lokesh Hair Cut Men 1 300 …" at bounding box center [293, 150] width 509 height 87
drag, startPoint x: 260, startPoint y: 163, endPoint x: 281, endPoint y: 156, distance: 22.4
click at [281, 156] on div "Services Stylist Service Qty Price Disc Total Action Lokesh Hair Cut Men 1 300 …" at bounding box center [293, 150] width 509 height 87
click at [281, 156] on td "300" at bounding box center [277, 152] width 87 height 19
select select "90275"
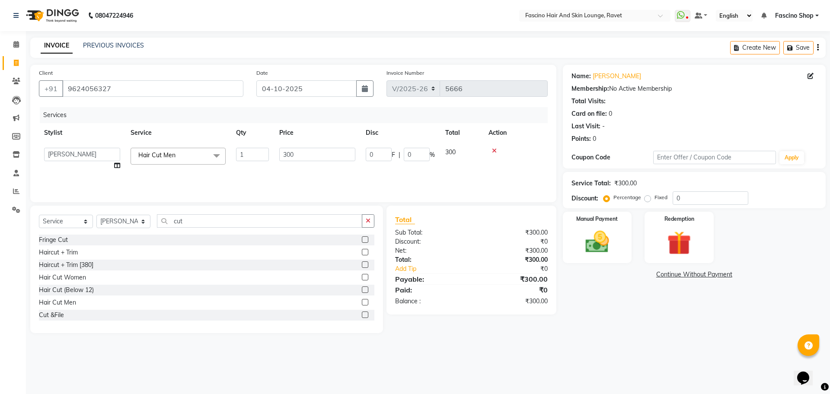
click at [281, 156] on input "300" at bounding box center [317, 154] width 76 height 13
type input "250"
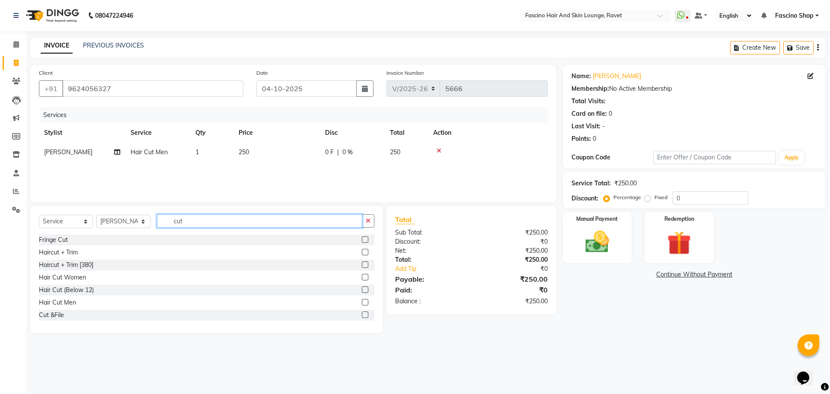
click at [175, 222] on input "cut" at bounding box center [259, 221] width 205 height 13
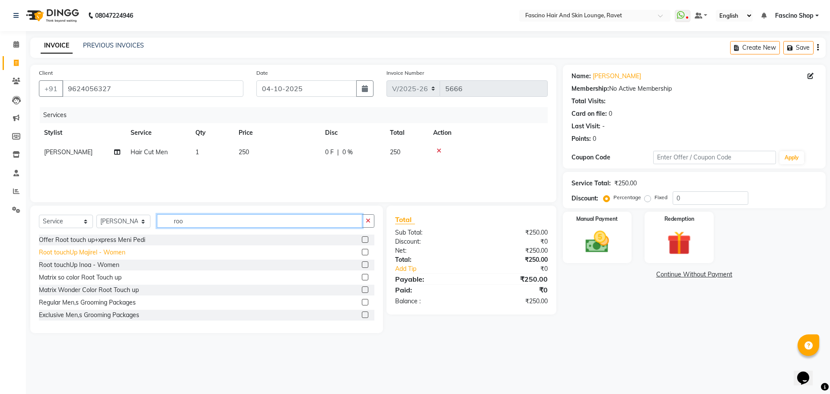
type input "roo"
click at [87, 255] on div "Root touchUp Majirel - Women" at bounding box center [82, 252] width 87 height 9
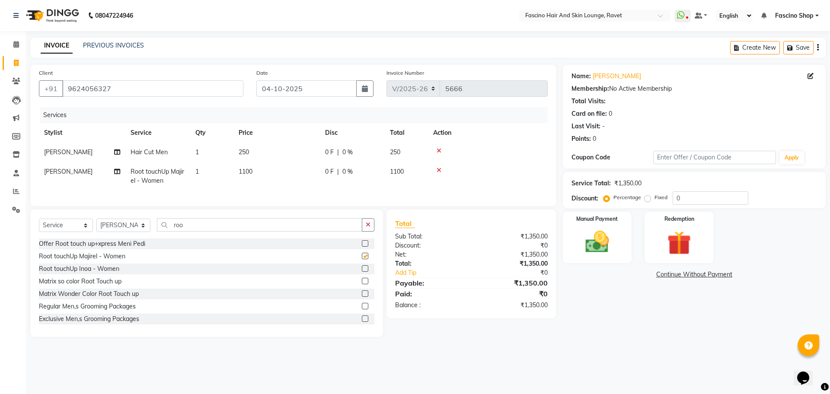
checkbox input "false"
click at [123, 232] on select "Select Stylist [PERSON_NAME] Deepak Fascino Shop [PERSON_NAME] [PERSON_NAME] ( …" at bounding box center [123, 225] width 54 height 13
select select "33256"
click at [96, 227] on select "Select Stylist [PERSON_NAME] Deepak Fascino Shop [PERSON_NAME] [PERSON_NAME] ( …" at bounding box center [123, 225] width 54 height 13
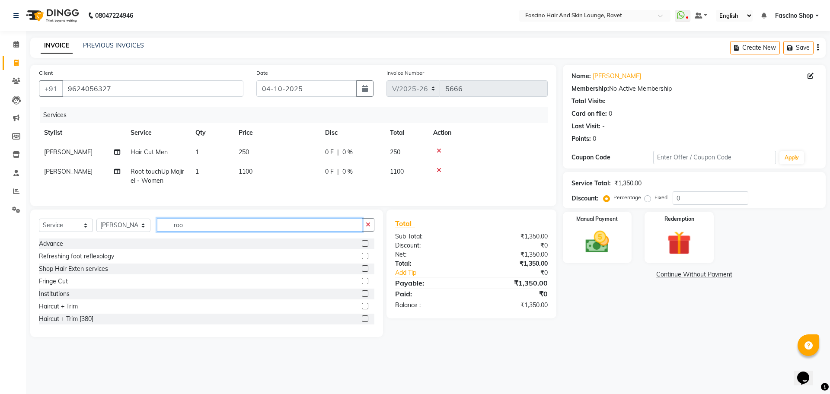
click at [179, 227] on input "roo" at bounding box center [259, 224] width 205 height 13
type input "roo"
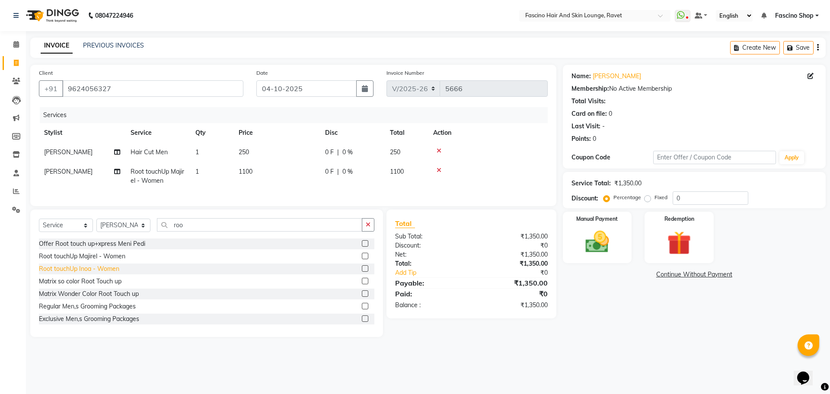
click at [95, 273] on div "Root touchUp Inoa - Women" at bounding box center [79, 269] width 80 height 9
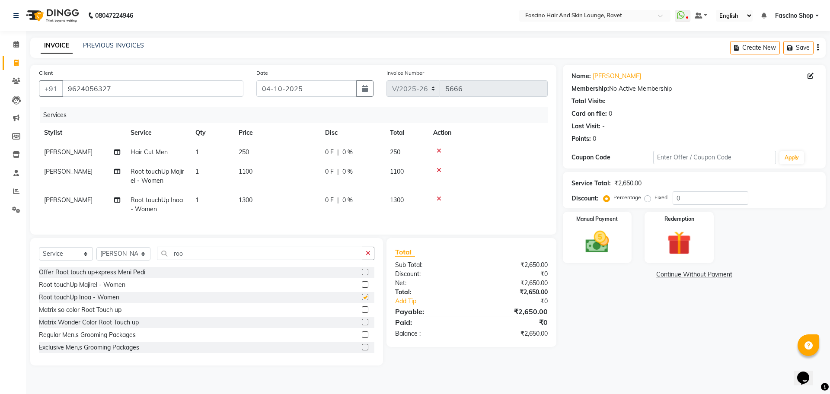
checkbox input "false"
click at [246, 204] on td "1300" at bounding box center [277, 205] width 87 height 29
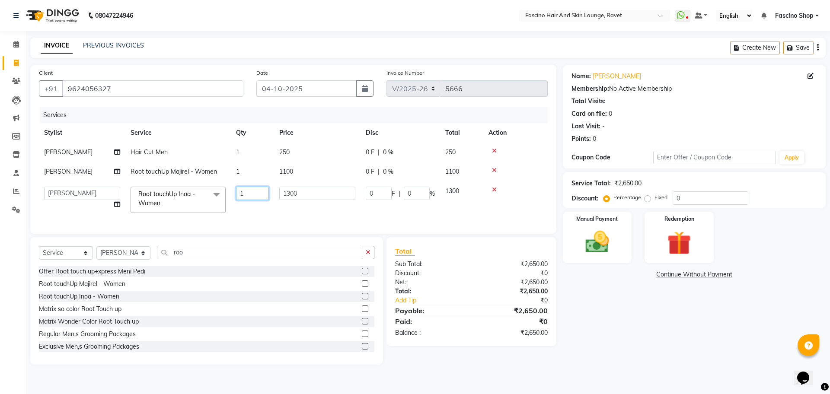
drag, startPoint x: 246, startPoint y: 204, endPoint x: 311, endPoint y: 189, distance: 67.0
click at [311, 189] on tr "Abbas Ali Deepak Fascino Shop Gourav Govind kanak ( S R Manager ) Lokesh Madhav…" at bounding box center [293, 200] width 509 height 37
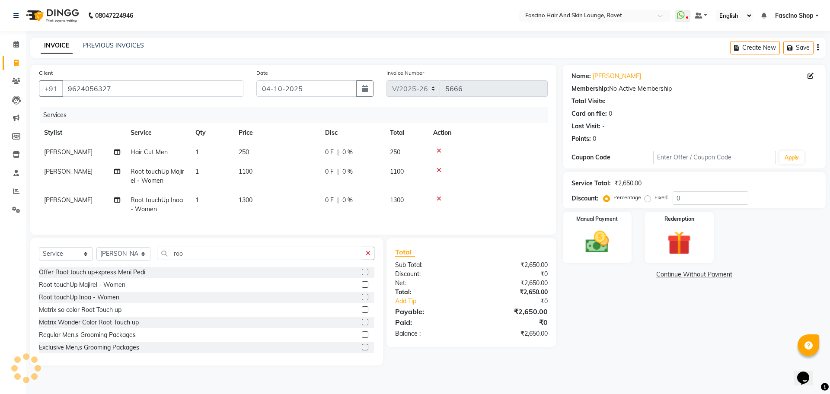
click at [311, 189] on td "1100" at bounding box center [277, 176] width 87 height 29
select select "90275"
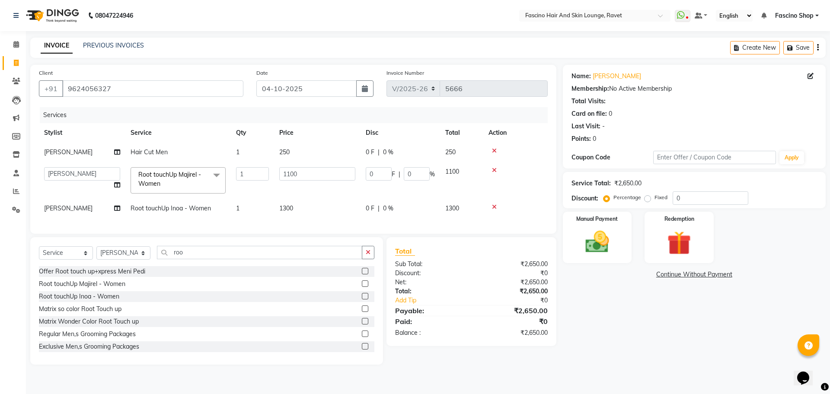
drag, startPoint x: 311, startPoint y: 189, endPoint x: 287, endPoint y: 215, distance: 34.9
click at [287, 215] on tbody "Lokesh Hair Cut Men 1 250 0 F | 0 % 250 Abbas Ali Deepak Fascino Shop Gourav Go…" at bounding box center [293, 181] width 509 height 76
click at [287, 215] on td "1300" at bounding box center [317, 208] width 87 height 19
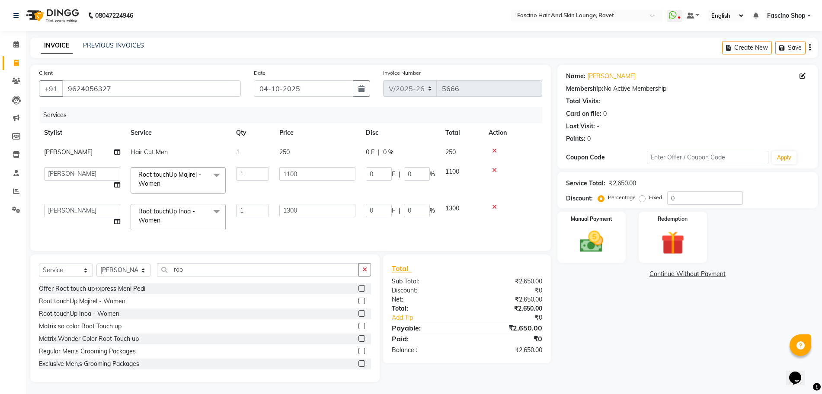
click at [287, 215] on input "1300" at bounding box center [317, 210] width 76 height 13
type input "1700"
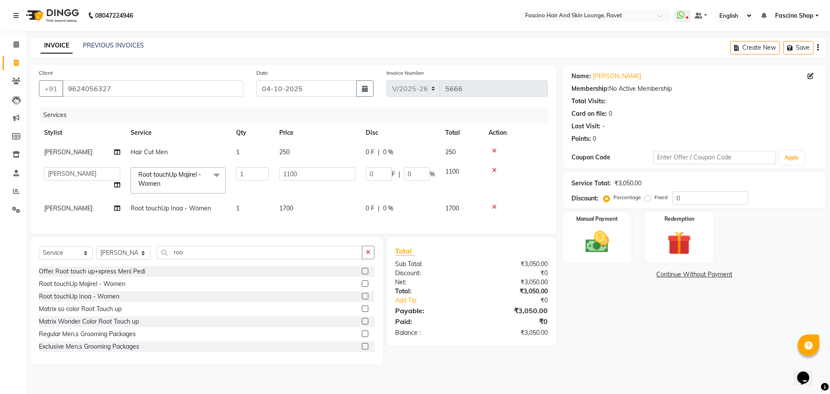
click at [647, 332] on div "Name: Dimple Sharma Membership: No Active Membership Total Visits: Card on file…" at bounding box center [697, 215] width 269 height 300
click at [140, 260] on select "Select Stylist [PERSON_NAME] Deepak Fascino Shop [PERSON_NAME] [PERSON_NAME] ( …" at bounding box center [123, 253] width 54 height 13
select select "33259"
click at [96, 255] on select "Select Stylist [PERSON_NAME] Deepak Fascino Shop [PERSON_NAME] [PERSON_NAME] ( …" at bounding box center [123, 253] width 54 height 13
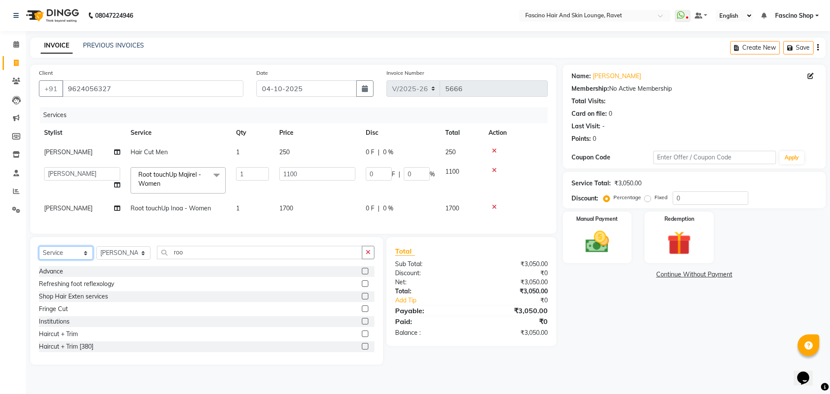
click at [73, 260] on select "Select Service Product Membership Package Voucher Prepaid Gift Card" at bounding box center [66, 253] width 54 height 13
click at [39, 255] on select "Select Service Product Membership Package Voucher Prepaid Gift Card" at bounding box center [66, 253] width 54 height 13
click at [74, 327] on div "F3 Membership" at bounding box center [60, 321] width 43 height 9
select select "select"
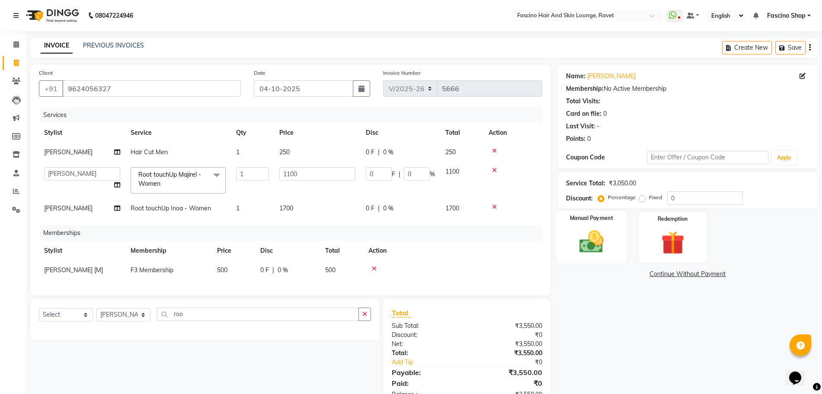
click at [592, 234] on img at bounding box center [592, 242] width 40 height 28
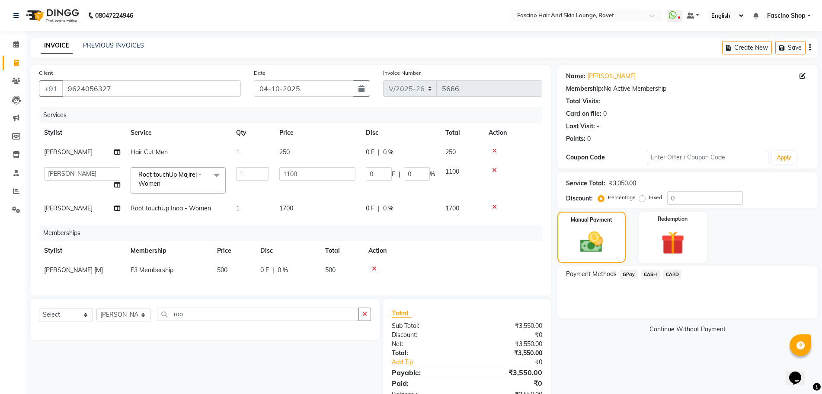
click at [631, 276] on span "GPay" at bounding box center [629, 275] width 18 height 10
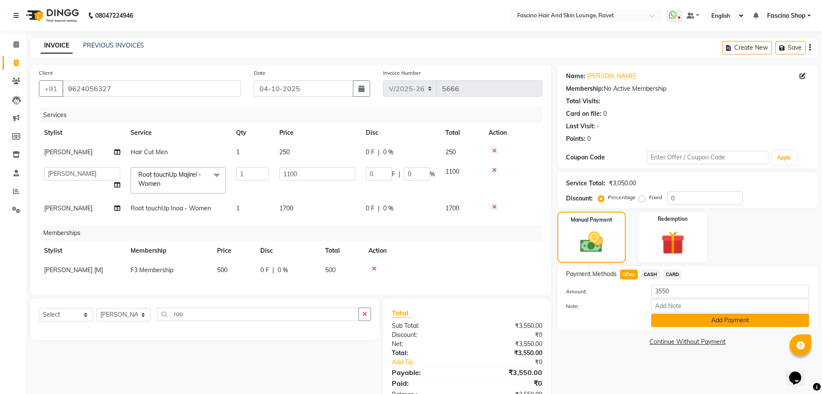
click at [674, 320] on button "Add Payment" at bounding box center [730, 320] width 158 height 13
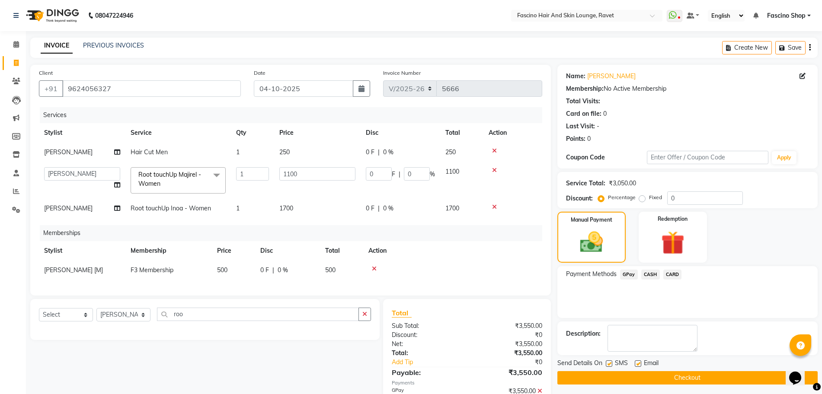
click at [697, 375] on button "Checkout" at bounding box center [688, 378] width 260 height 13
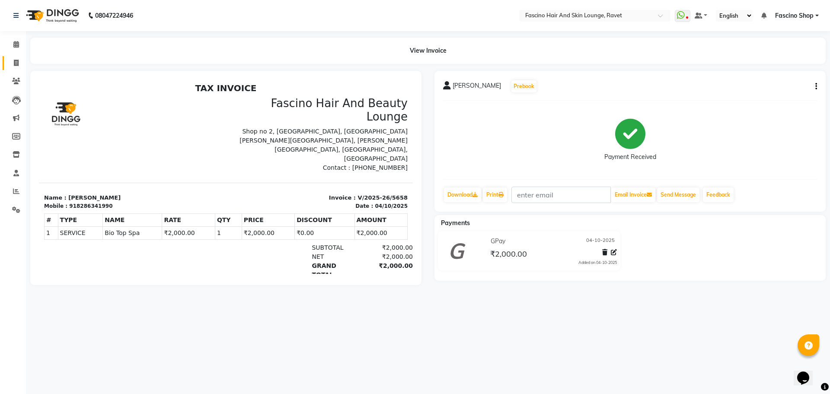
click at [15, 56] on link "Invoice" at bounding box center [13, 63] width 21 height 14
select select "service"
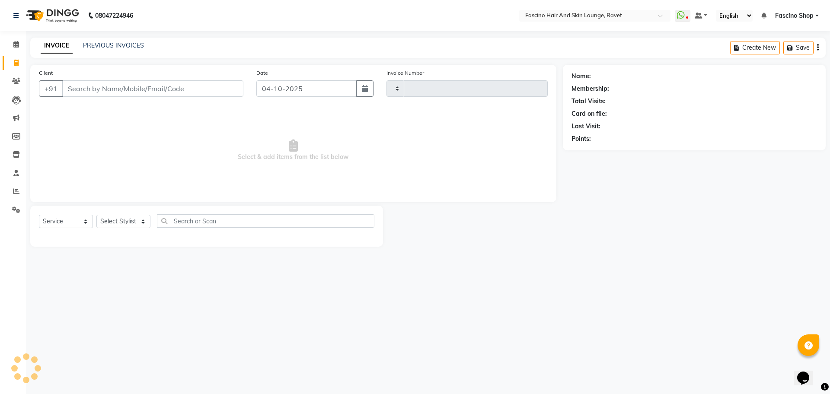
type input "5667"
select select "5190"
click at [98, 43] on link "PREVIOUS INVOICES" at bounding box center [113, 46] width 61 height 8
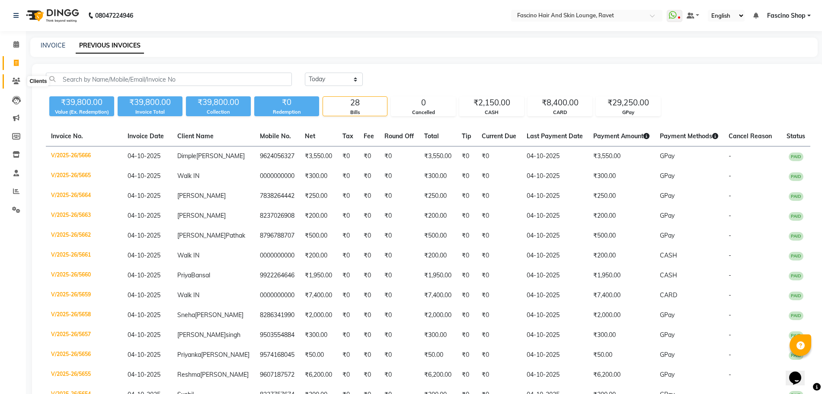
click at [20, 82] on icon at bounding box center [16, 81] width 8 height 6
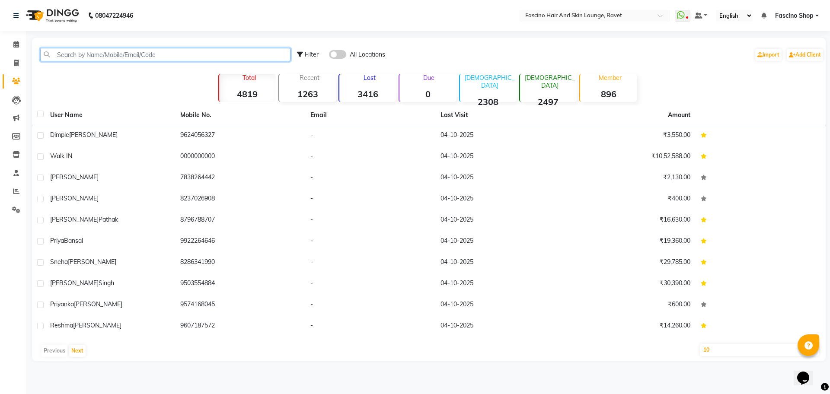
click at [78, 59] on input "text" at bounding box center [165, 54] width 250 height 13
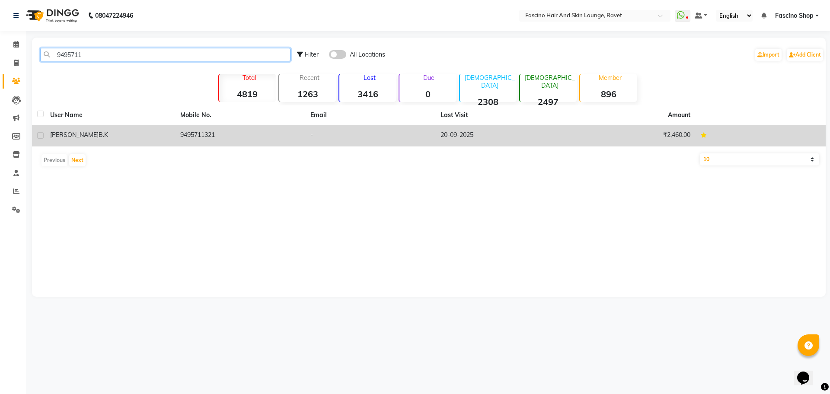
type input "9495711"
click at [196, 135] on td "9495711321" at bounding box center [240, 135] width 130 height 21
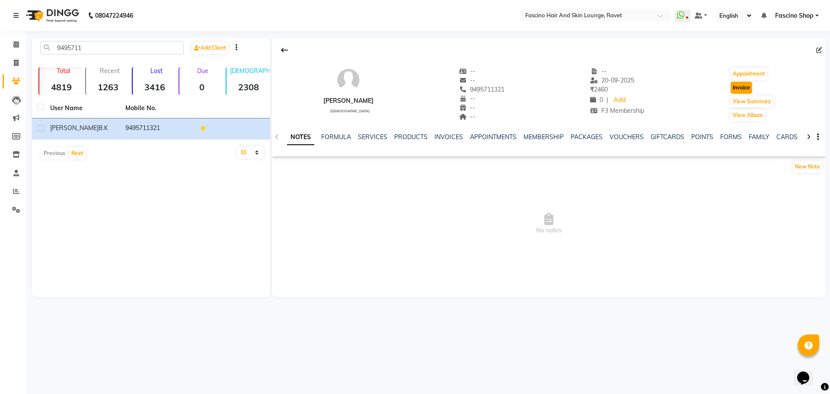
click at [744, 92] on button "Invoice" at bounding box center [742, 88] width 22 height 12
select select "service"
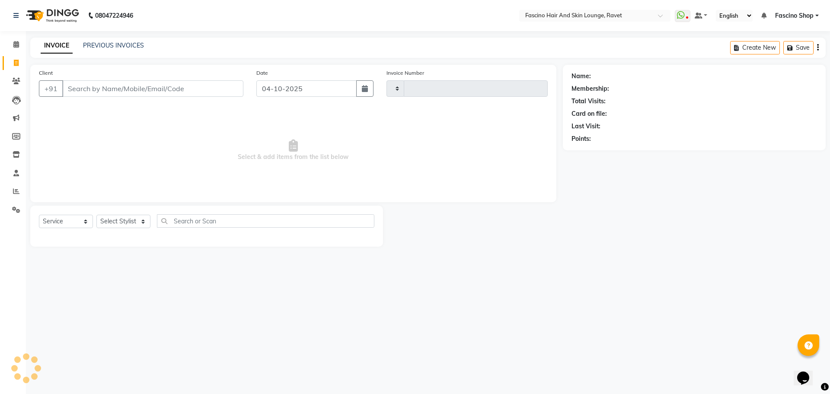
type input "5667"
select select "5190"
click at [139, 220] on select "Select Stylist" at bounding box center [123, 221] width 54 height 13
type input "9495711321"
select select "1: Object"
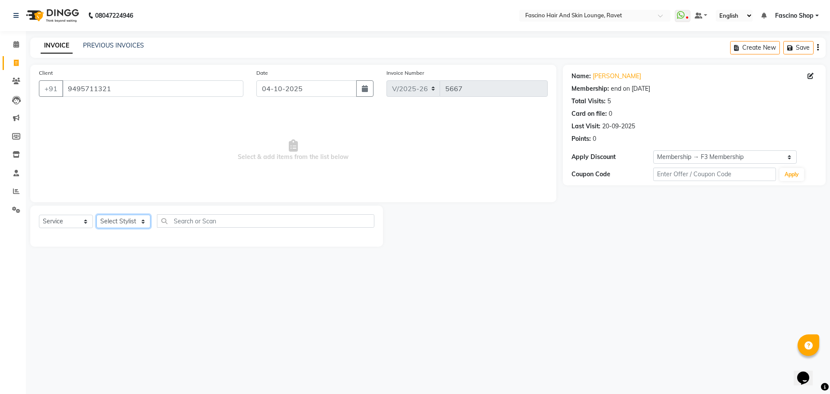
select select "93690"
click at [96, 215] on select "Select Stylist [PERSON_NAME] Deepak Fascino Shop [PERSON_NAME] [PERSON_NAME] ( …" at bounding box center [123, 221] width 54 height 13
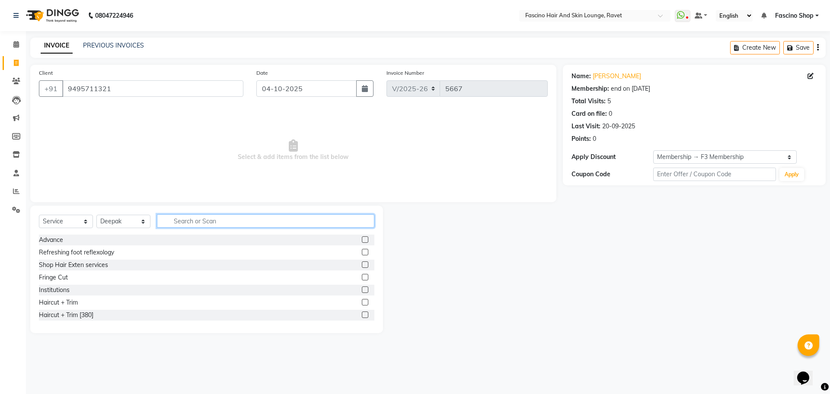
click at [189, 221] on input "text" at bounding box center [266, 221] width 218 height 13
type input "cut"
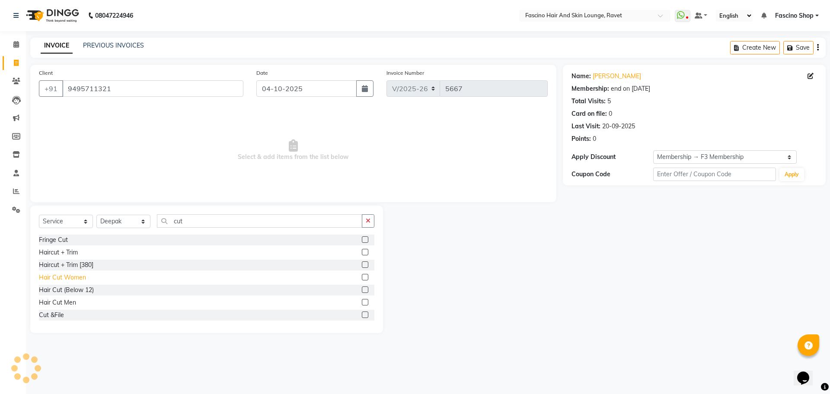
click at [61, 276] on div "Hair Cut Women" at bounding box center [62, 277] width 47 height 9
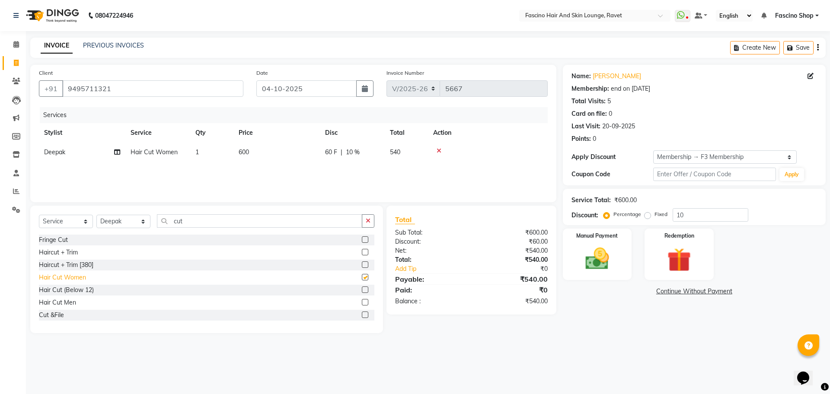
checkbox input "false"
click at [260, 155] on td "600" at bounding box center [277, 152] width 87 height 19
select select "93690"
click at [260, 155] on input "1" at bounding box center [252, 154] width 33 height 13
click at [324, 157] on td "60 F | 10 %" at bounding box center [352, 152] width 65 height 19
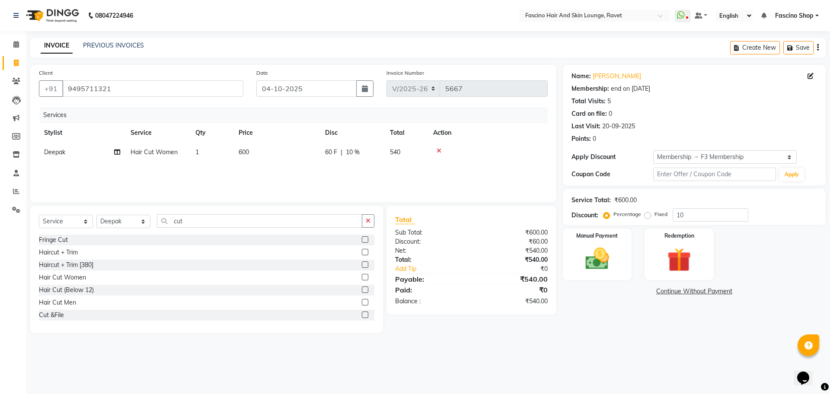
select select "93690"
click at [324, 157] on input "600" at bounding box center [317, 154] width 76 height 13
type input "500"
click at [715, 218] on input "10" at bounding box center [711, 214] width 76 height 13
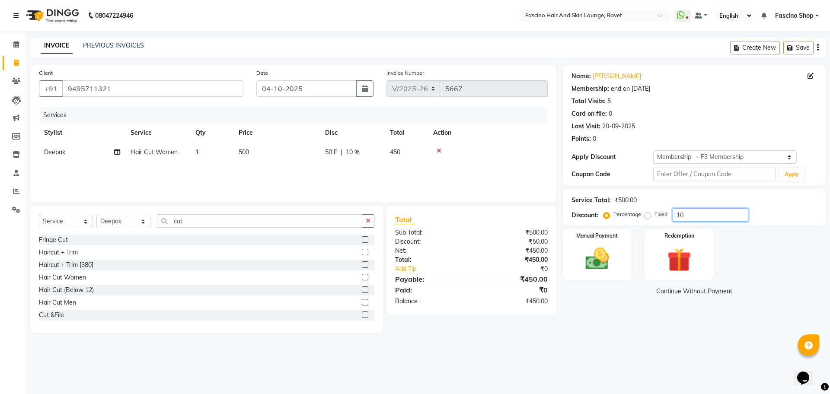
type input "1"
click at [599, 248] on img at bounding box center [597, 259] width 40 height 29
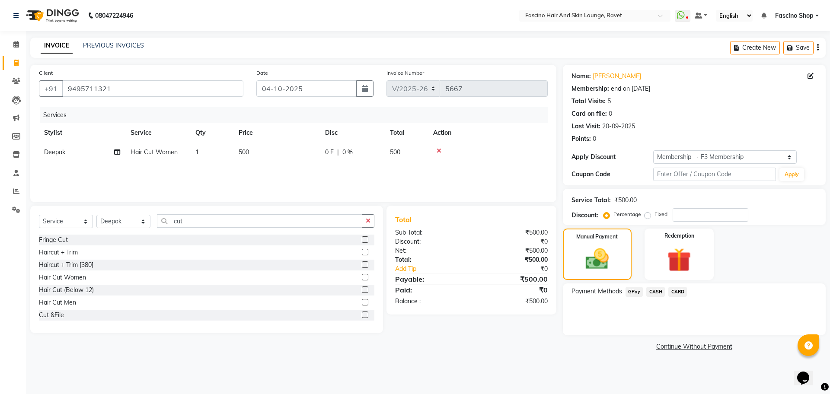
click at [634, 293] on span "GPay" at bounding box center [635, 292] width 18 height 10
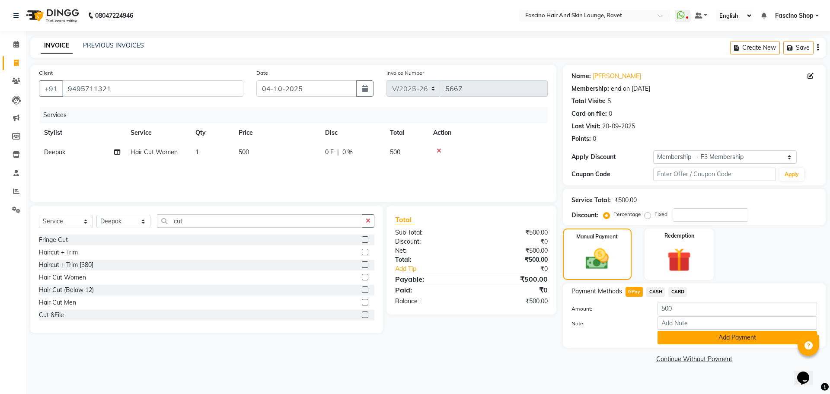
click at [689, 339] on button "Add Payment" at bounding box center [738, 337] width 160 height 13
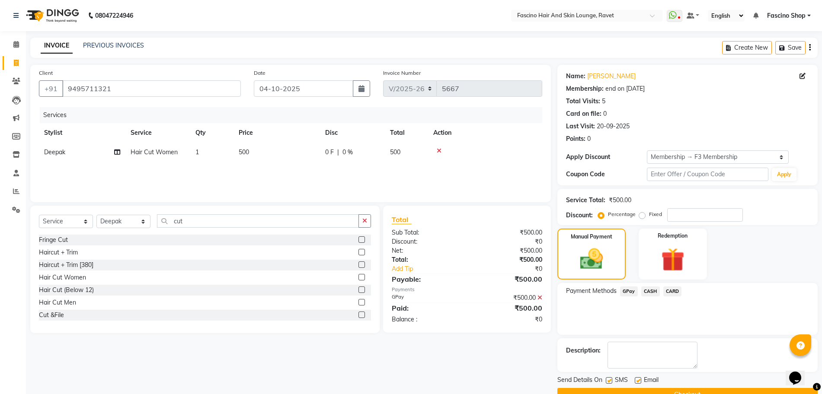
scroll to position [20, 0]
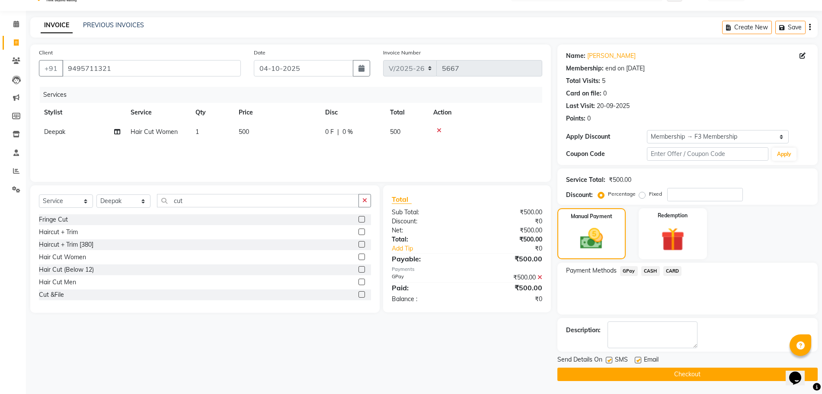
click at [612, 359] on label at bounding box center [609, 360] width 6 height 6
click at [612, 359] on input "checkbox" at bounding box center [609, 361] width 6 height 6
checkbox input "false"
click at [611, 371] on button "Checkout" at bounding box center [688, 374] width 260 height 13
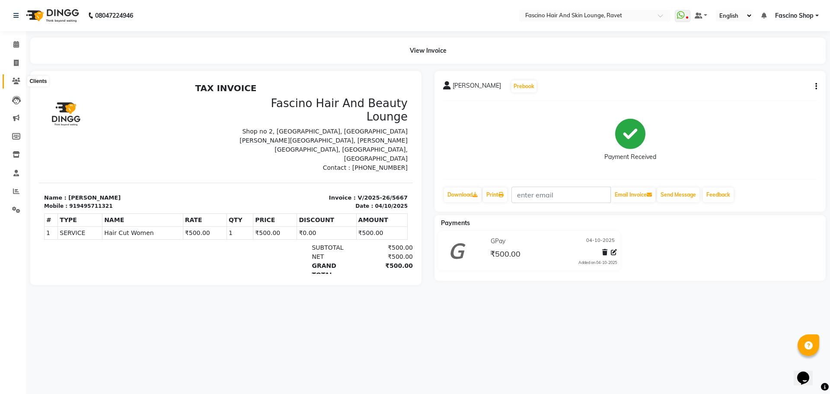
click at [13, 83] on icon at bounding box center [16, 81] width 8 height 6
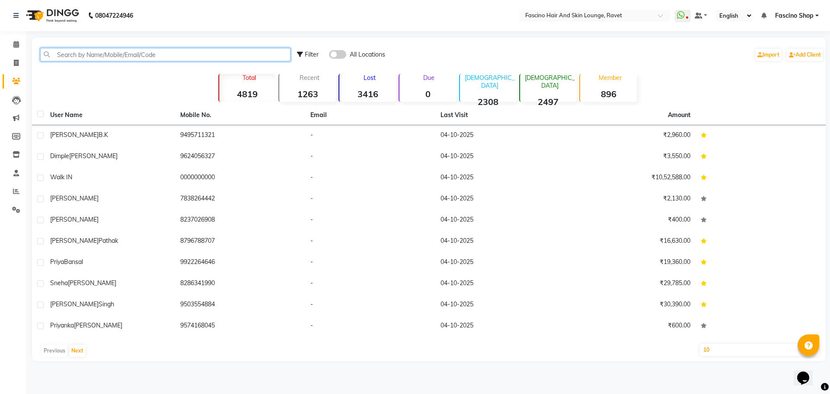
click at [82, 53] on input "text" at bounding box center [165, 54] width 250 height 13
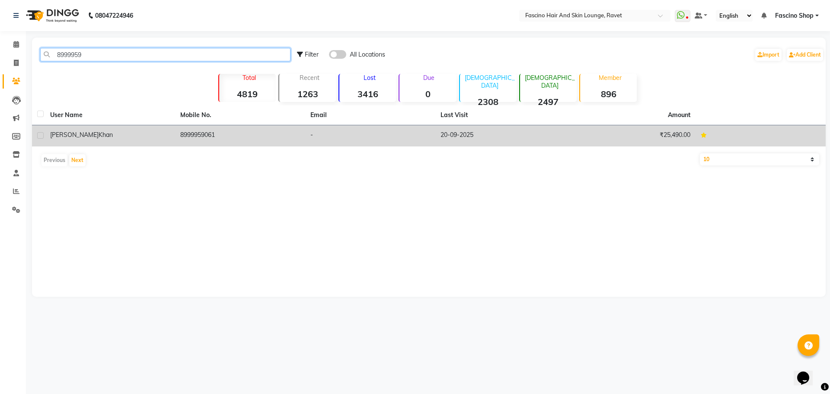
type input "8999959"
click at [208, 138] on td "8999959061" at bounding box center [240, 135] width 130 height 21
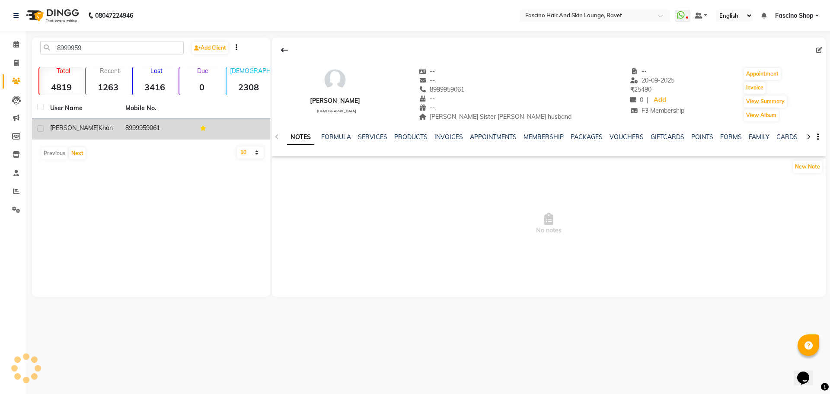
click at [208, 138] on td at bounding box center [232, 129] width 75 height 21
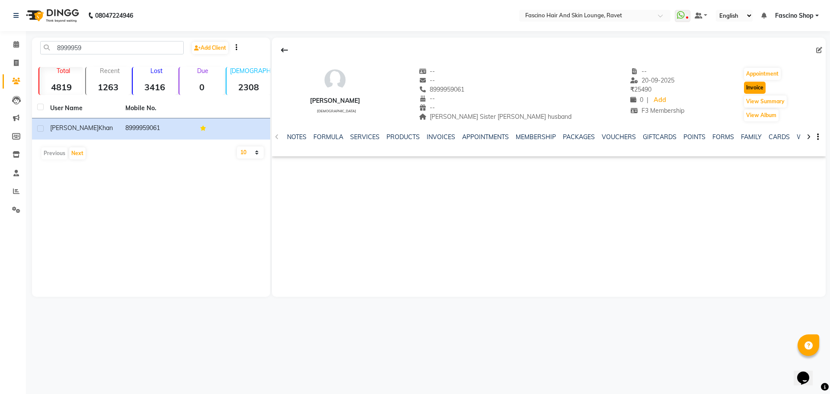
click at [747, 85] on button "Invoice" at bounding box center [755, 88] width 22 height 12
select select "service"
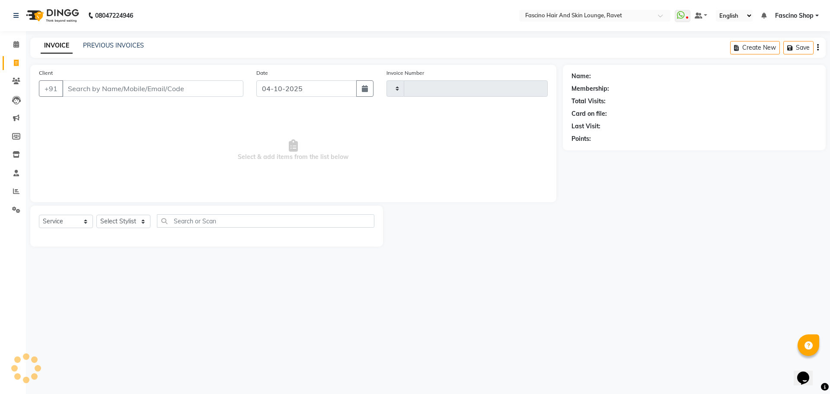
type input "5668"
select select "5190"
type input "8999959061"
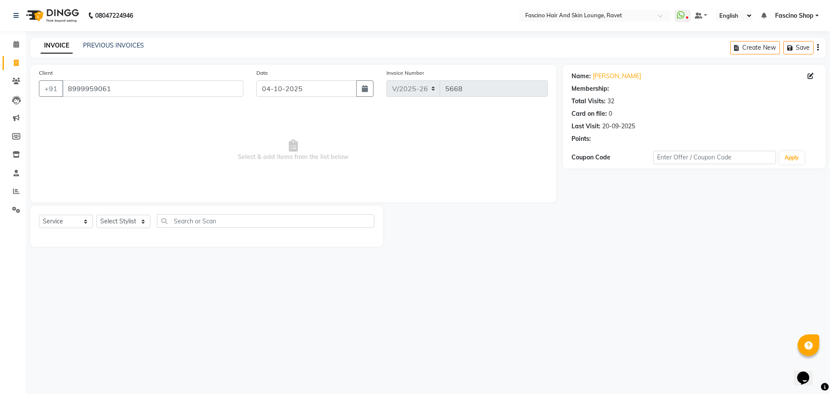
select select "1: Object"
click at [117, 224] on select "Select Stylist [PERSON_NAME] Deepak Fascino Shop [PERSON_NAME] [PERSON_NAME] ( …" at bounding box center [123, 221] width 54 height 13
click at [96, 215] on select "Select Stylist [PERSON_NAME] Deepak Fascino Shop [PERSON_NAME] [PERSON_NAME] ( …" at bounding box center [123, 221] width 54 height 13
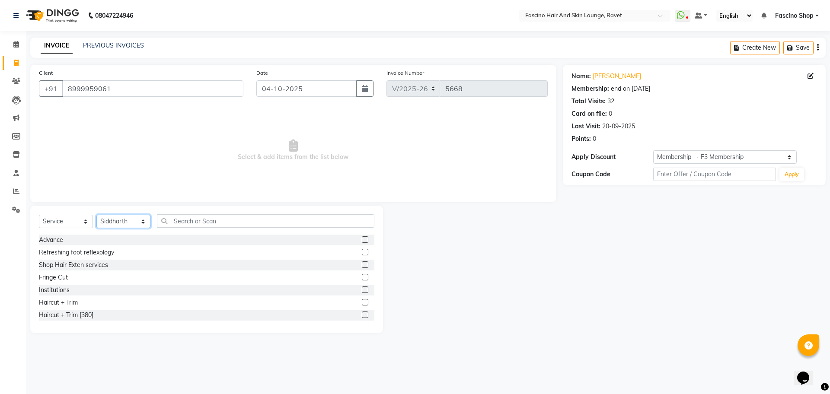
click at [115, 219] on select "Select Stylist [PERSON_NAME] Deepak Fascino Shop [PERSON_NAME] [PERSON_NAME] ( …" at bounding box center [123, 221] width 54 height 13
select select "66114"
click at [96, 215] on select "Select Stylist [PERSON_NAME] Deepak Fascino Shop [PERSON_NAME] [PERSON_NAME] ( …" at bounding box center [123, 221] width 54 height 13
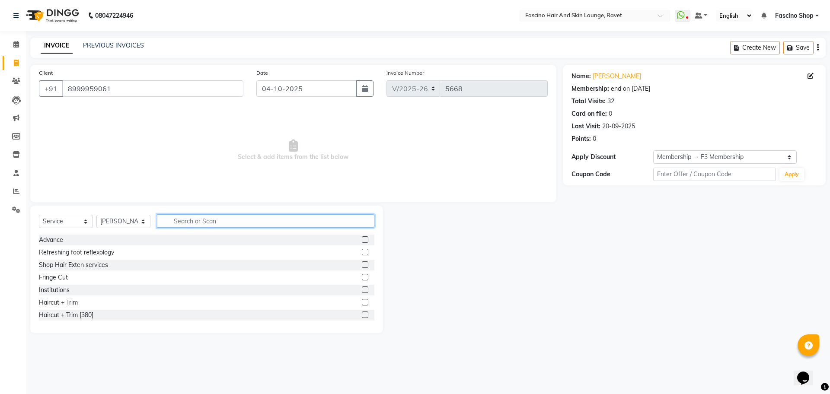
click at [198, 219] on input "text" at bounding box center [266, 221] width 218 height 13
type input "wax"
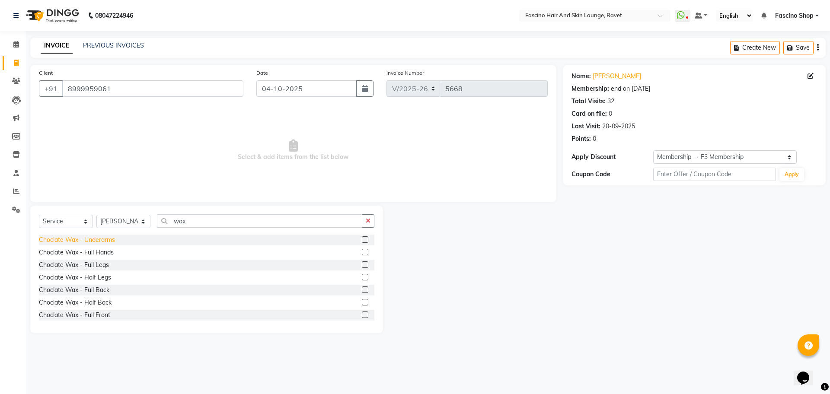
click at [88, 240] on div "Choclate Wax - Underarms" at bounding box center [77, 240] width 76 height 9
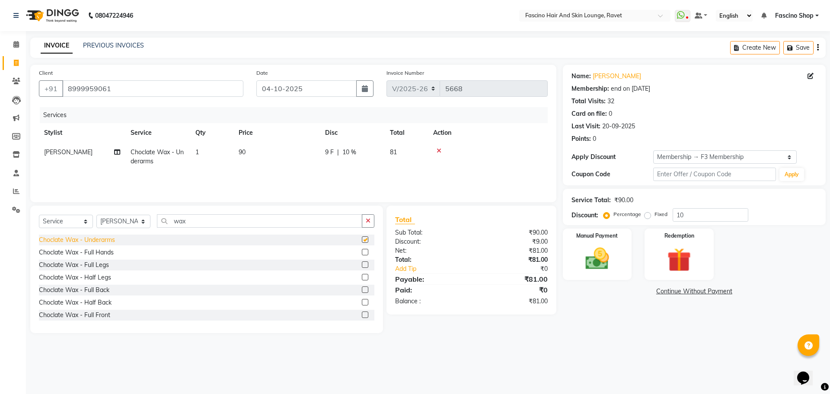
checkbox input "false"
click at [245, 157] on td "90" at bounding box center [277, 157] width 87 height 29
select select "66114"
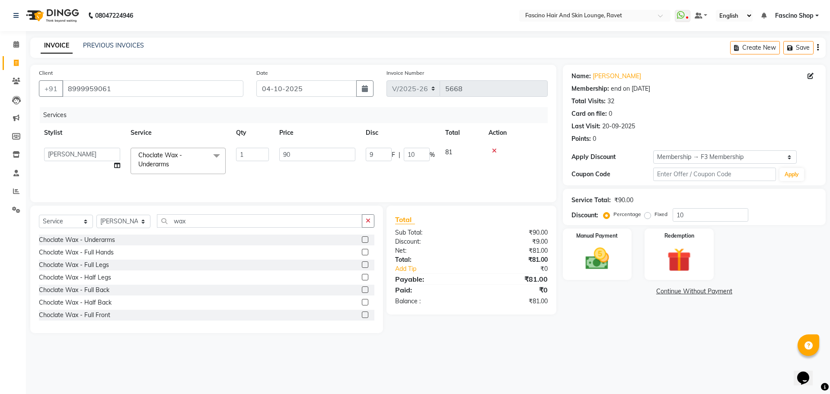
click at [245, 157] on input "1" at bounding box center [252, 154] width 33 height 13
click at [309, 154] on td "90" at bounding box center [277, 157] width 87 height 29
select select "66114"
click at [309, 154] on input "90" at bounding box center [317, 154] width 76 height 13
type input "9"
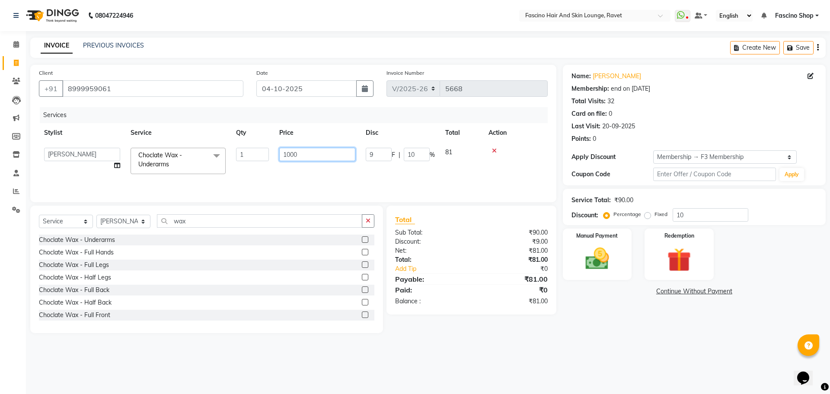
type input "100"
click at [273, 170] on tr "[PERSON_NAME] Choclate Wax - Underarms 1 100 10 F | 10 % 90" at bounding box center [293, 157] width 509 height 29
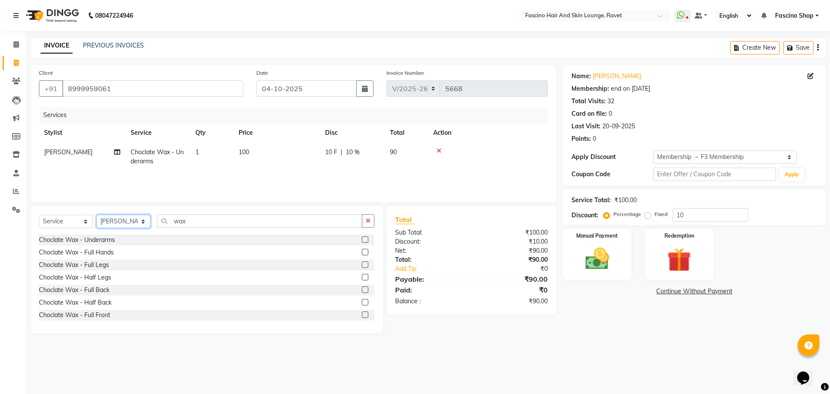
click at [115, 220] on select "Select Stylist [PERSON_NAME] Deepak Fascino Shop [PERSON_NAME] [PERSON_NAME] ( …" at bounding box center [123, 221] width 54 height 13
select select "66200"
click at [96, 215] on select "Select Stylist [PERSON_NAME] Deepak Fascino Shop [PERSON_NAME] [PERSON_NAME] ( …" at bounding box center [123, 221] width 54 height 13
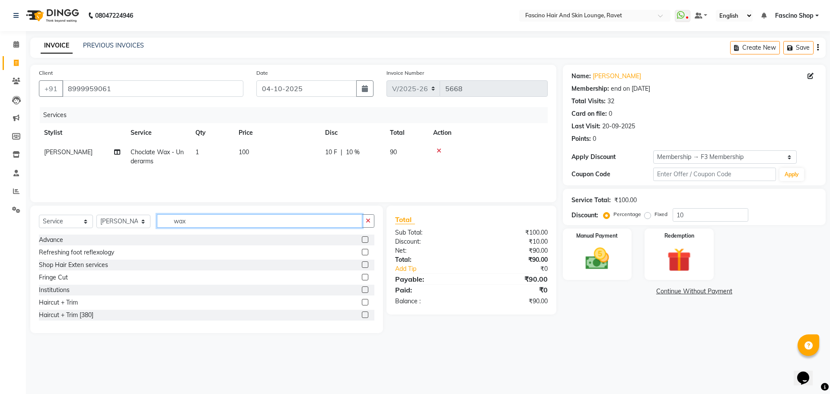
click at [202, 226] on input "wax" at bounding box center [259, 221] width 205 height 13
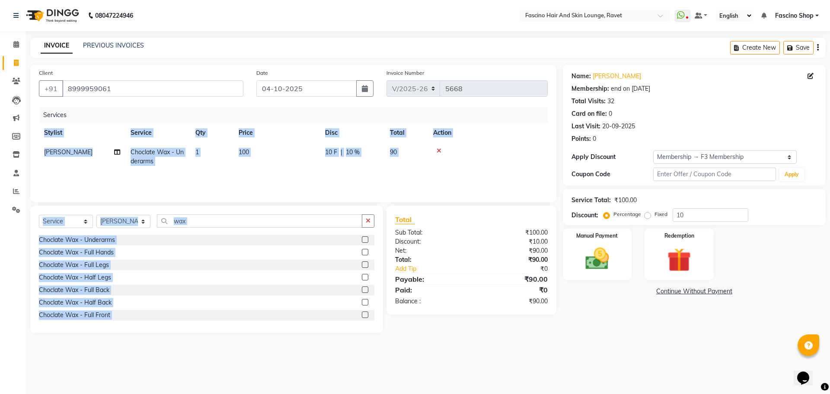
drag, startPoint x: 70, startPoint y: 261, endPoint x: 343, endPoint y: 175, distance: 286.6
click at [343, 175] on div "Client [PHONE_NUMBER] Date [DATE] Invoice Number V/2025 V/[PHONE_NUMBER] Servic…" at bounding box center [293, 199] width 539 height 269
click at [220, 211] on div "Select Service Product Membership Package Voucher Prepaid Gift Card Select Styl…" at bounding box center [206, 270] width 353 height 128
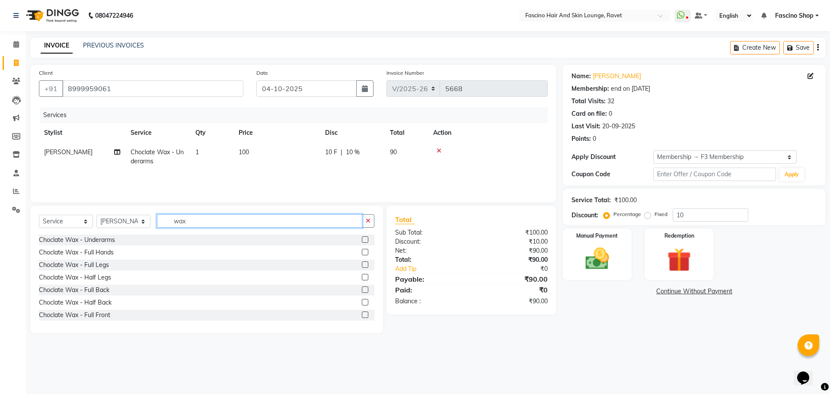
click at [206, 221] on input "wax" at bounding box center [259, 221] width 205 height 13
type input "w"
type input "ric"
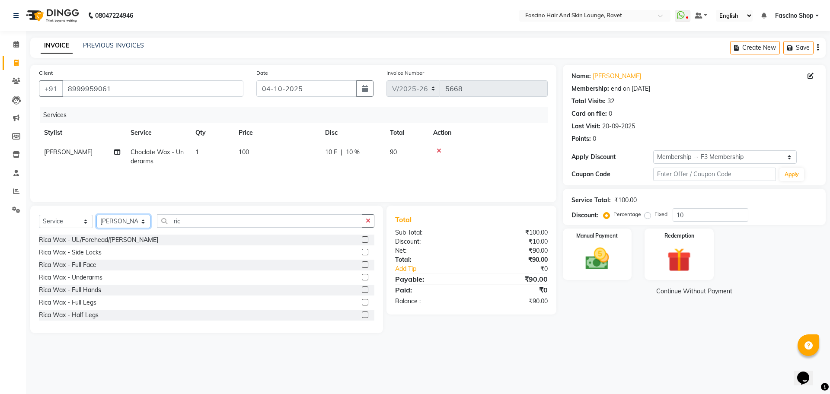
click at [119, 224] on select "Select Stylist [PERSON_NAME] Deepak Fascino Shop [PERSON_NAME] [PERSON_NAME] ( …" at bounding box center [123, 221] width 54 height 13
select select "66192"
click at [96, 215] on select "Select Stylist [PERSON_NAME] Deepak Fascino Shop [PERSON_NAME] [PERSON_NAME] ( …" at bounding box center [123, 221] width 54 height 13
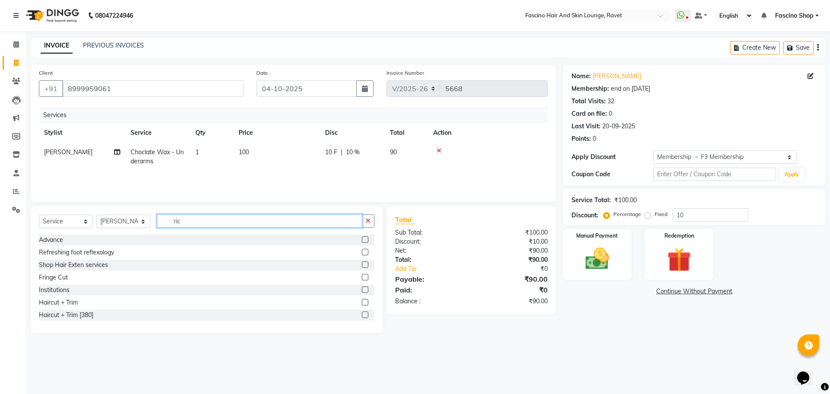
click at [205, 226] on input "ric" at bounding box center [259, 221] width 205 height 13
type input "r"
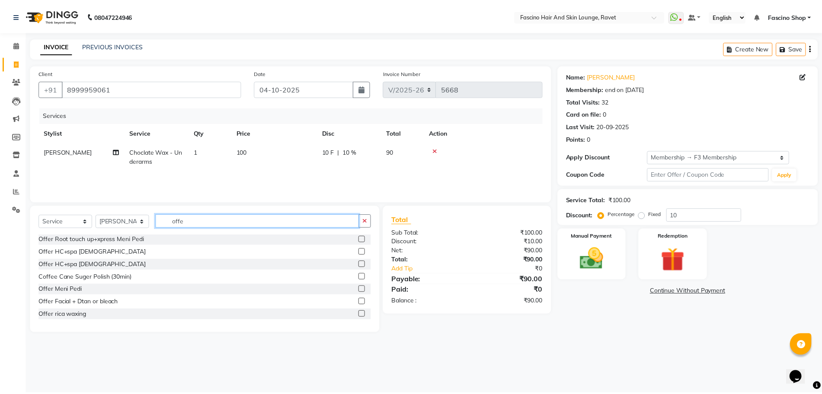
scroll to position [26, 0]
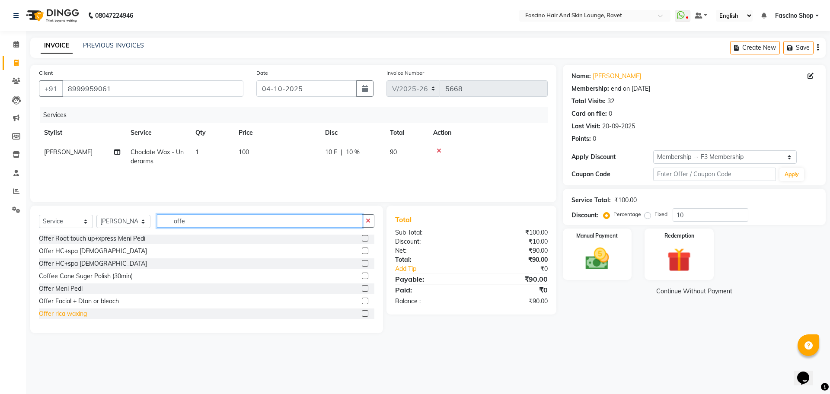
type input "offe"
click at [61, 314] on div "Offer rica waxing" at bounding box center [63, 314] width 48 height 9
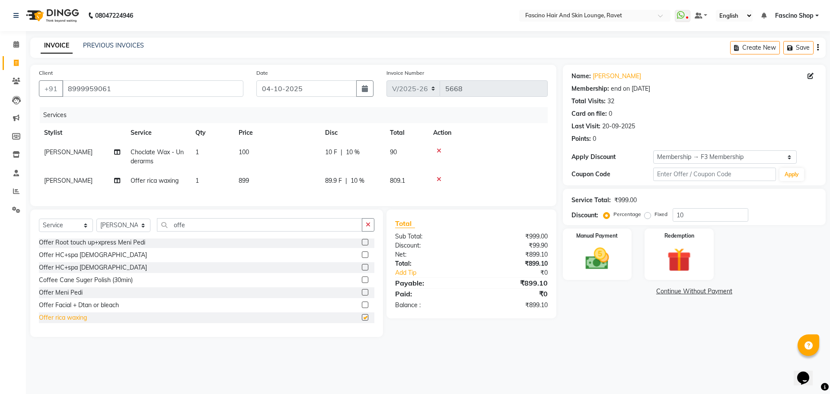
checkbox input "false"
click at [251, 180] on td "899" at bounding box center [277, 180] width 87 height 19
select select "66192"
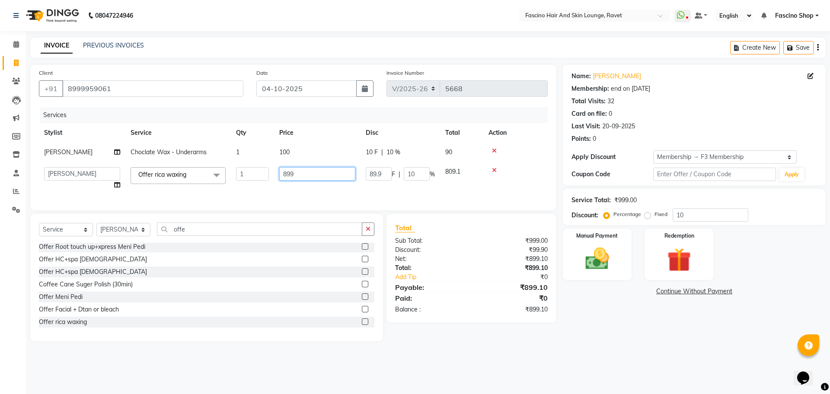
click at [314, 176] on input "899" at bounding box center [317, 173] width 76 height 13
type input "8"
type input "970"
click at [497, 152] on div at bounding box center [516, 151] width 54 height 6
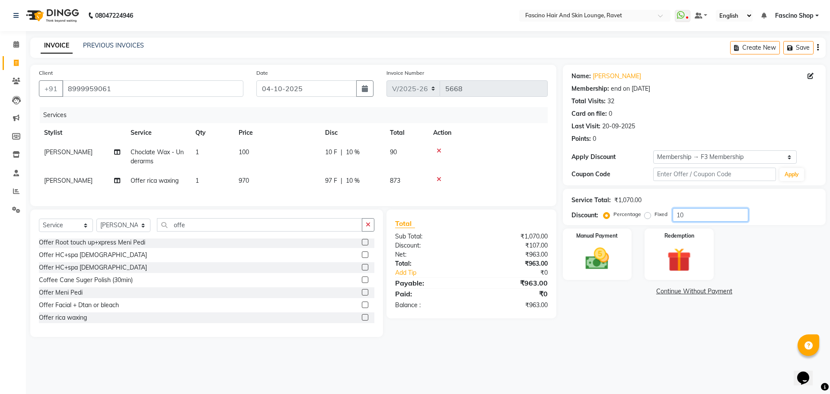
click at [689, 215] on input "10" at bounding box center [711, 214] width 76 height 13
type input "1"
click at [438, 152] on icon at bounding box center [439, 151] width 5 height 6
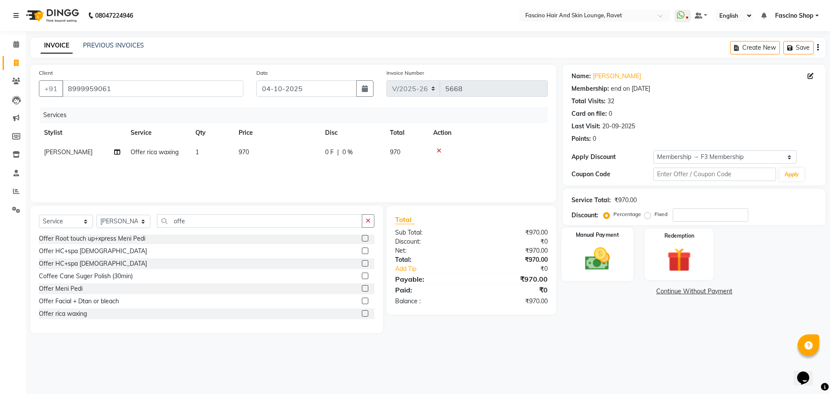
click at [605, 256] on img at bounding box center [597, 259] width 40 height 29
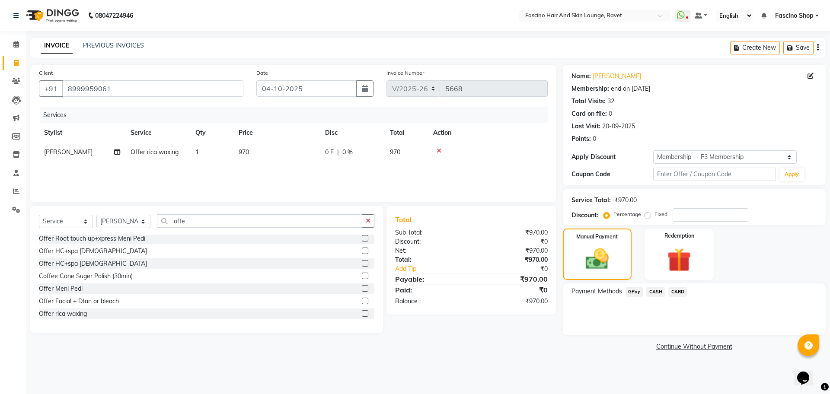
click at [634, 292] on span "GPay" at bounding box center [635, 292] width 18 height 10
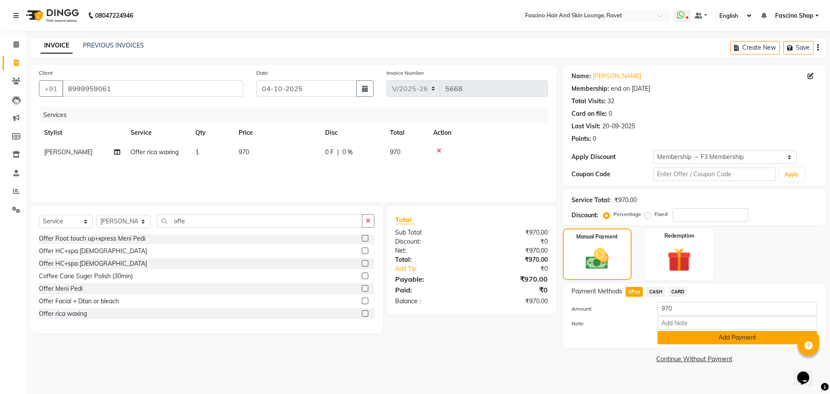
click at [703, 338] on button "Add Payment" at bounding box center [738, 337] width 160 height 13
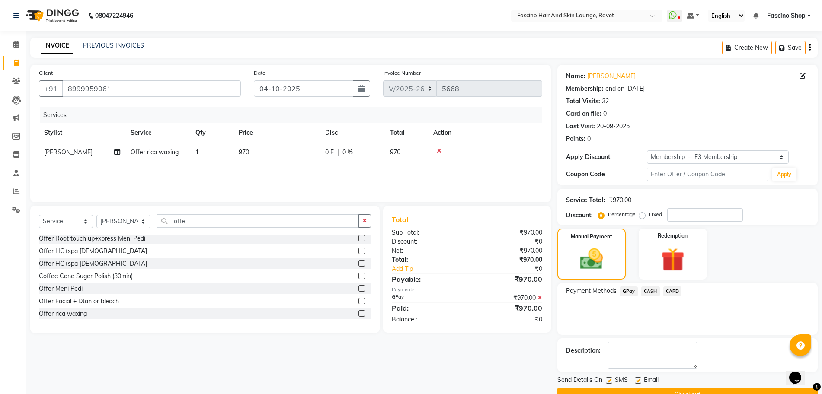
scroll to position [20, 0]
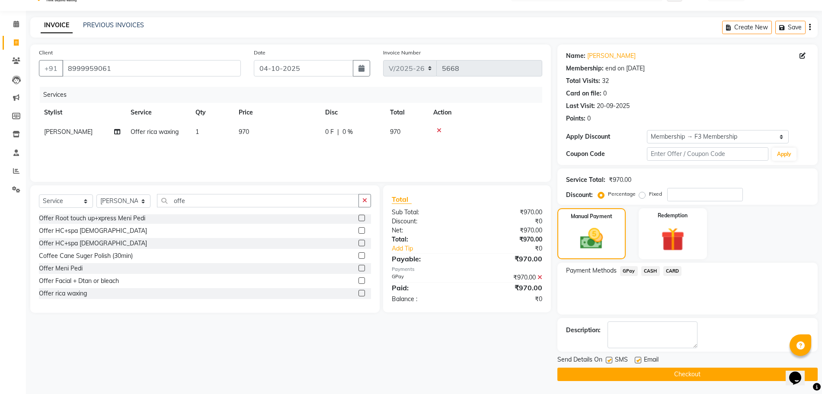
click at [610, 361] on label at bounding box center [609, 360] width 6 height 6
click at [610, 361] on input "checkbox" at bounding box center [609, 361] width 6 height 6
checkbox input "false"
click at [612, 372] on button "Checkout" at bounding box center [688, 374] width 260 height 13
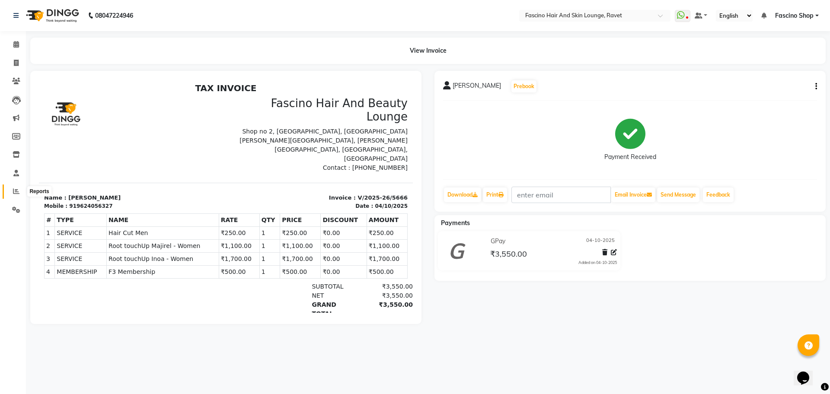
click at [17, 189] on icon at bounding box center [16, 191] width 6 height 6
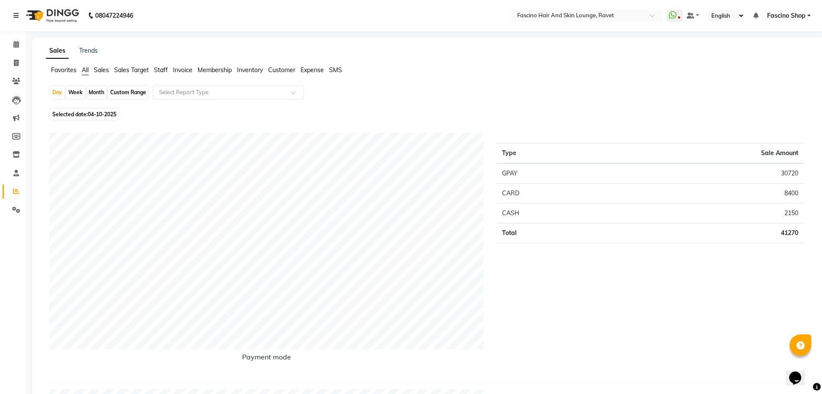
click at [161, 71] on span "Staff" at bounding box center [161, 70] width 14 height 8
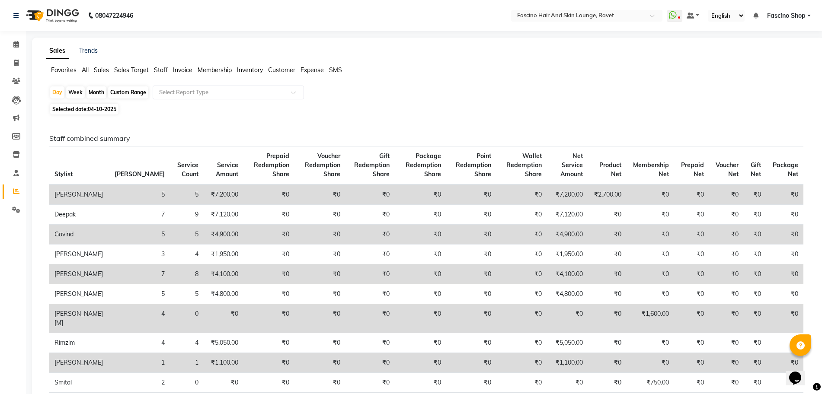
click at [161, 71] on span "Staff" at bounding box center [161, 70] width 14 height 8
click at [96, 94] on div "Month" at bounding box center [97, 93] width 20 height 12
select select "10"
select select "2025"
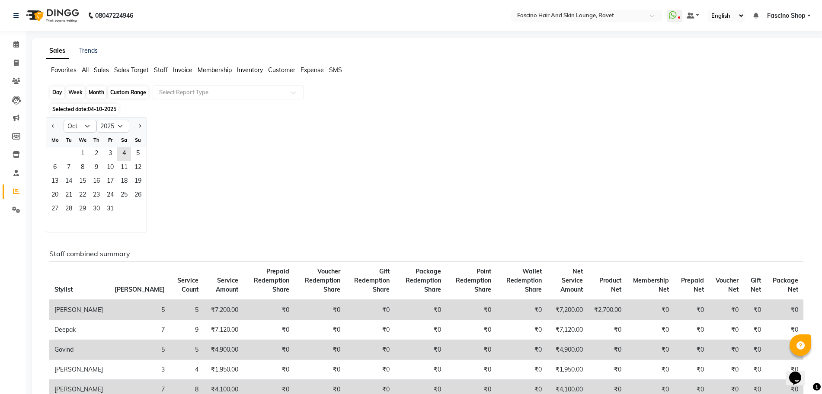
click at [97, 89] on div "Month" at bounding box center [97, 93] width 20 height 12
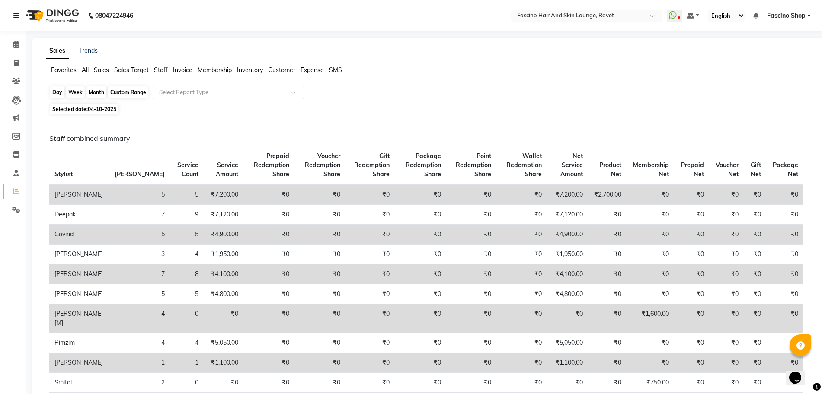
click at [97, 93] on div "Month" at bounding box center [97, 93] width 20 height 12
select select "10"
select select "2025"
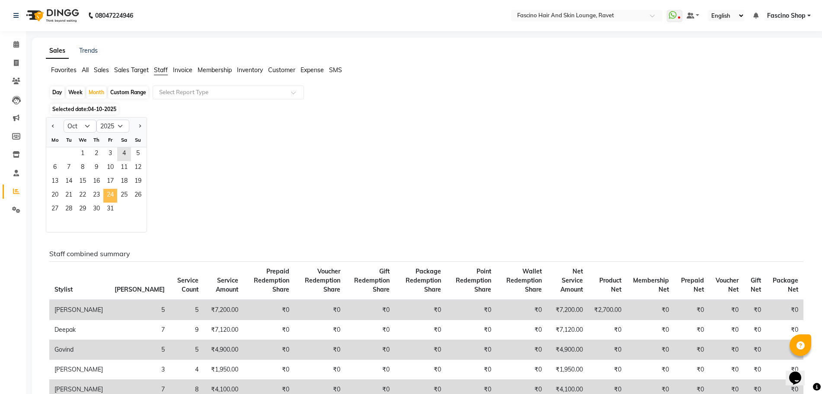
click at [113, 189] on span "24" at bounding box center [110, 196] width 14 height 14
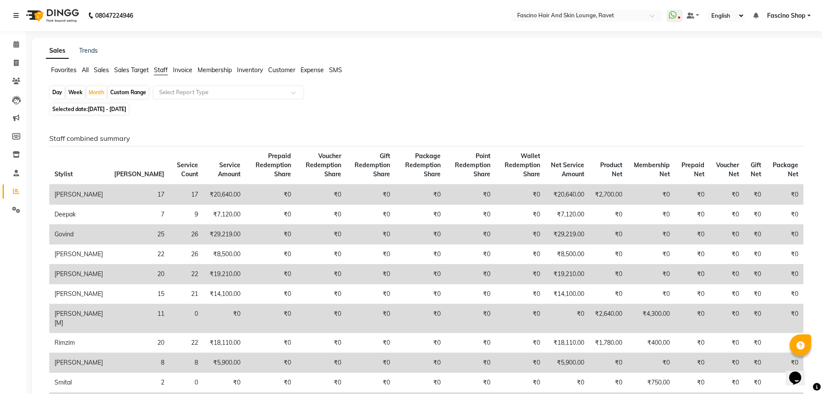
click at [219, 73] on span "Membership" at bounding box center [215, 70] width 34 height 8
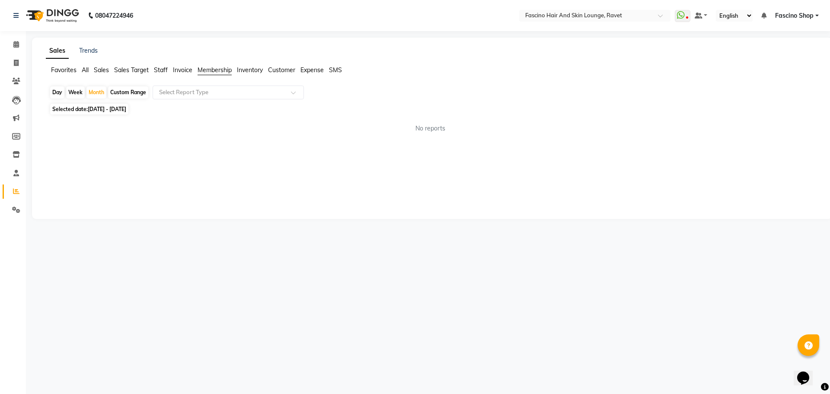
click at [248, 70] on span "Inventory" at bounding box center [250, 70] width 26 height 8
click at [14, 64] on icon at bounding box center [16, 63] width 5 height 6
select select "service"
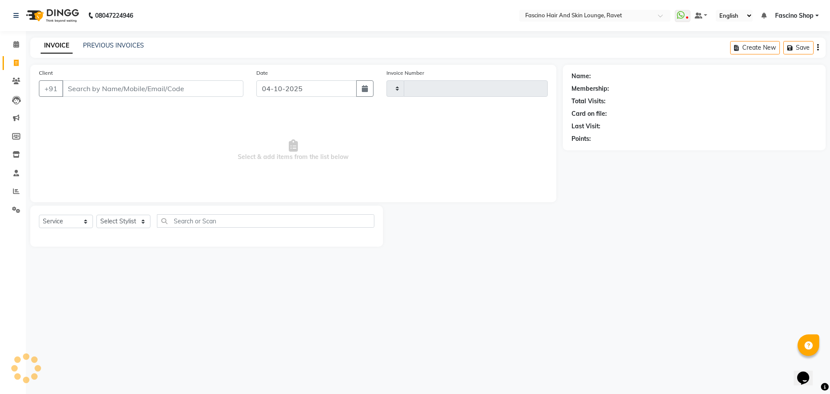
type input "5669"
select select "5190"
click at [118, 44] on link "PREVIOUS INVOICES" at bounding box center [113, 46] width 61 height 8
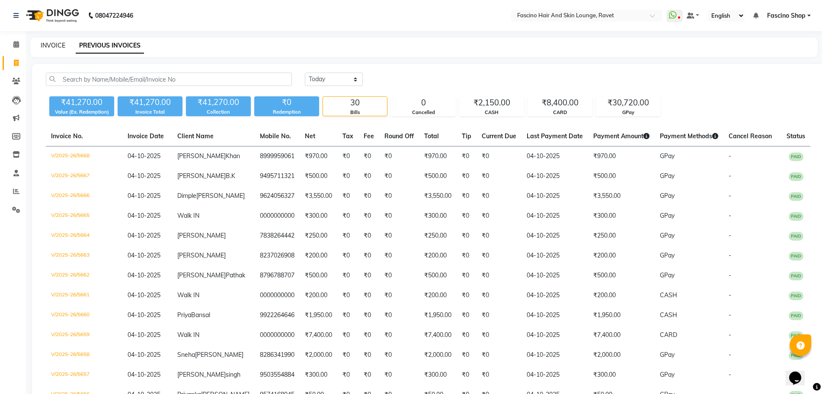
click at [47, 48] on link "INVOICE" at bounding box center [53, 46] width 25 height 8
select select "service"
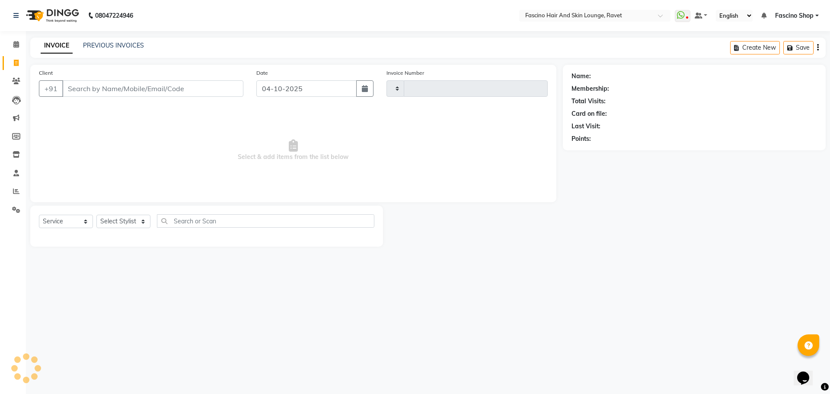
type input "5669"
select select "5190"
click at [10, 83] on span at bounding box center [16, 82] width 15 height 10
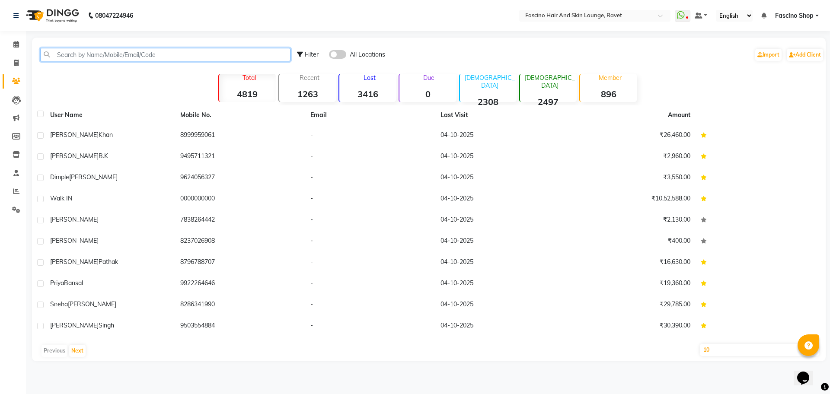
click at [80, 52] on input "text" at bounding box center [165, 54] width 250 height 13
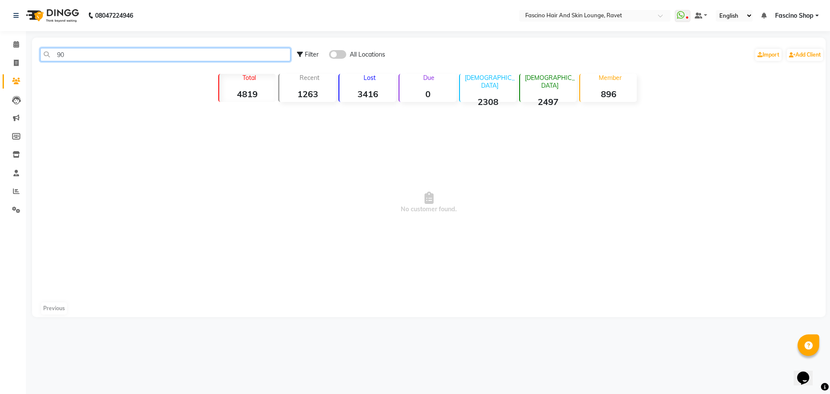
type input "9"
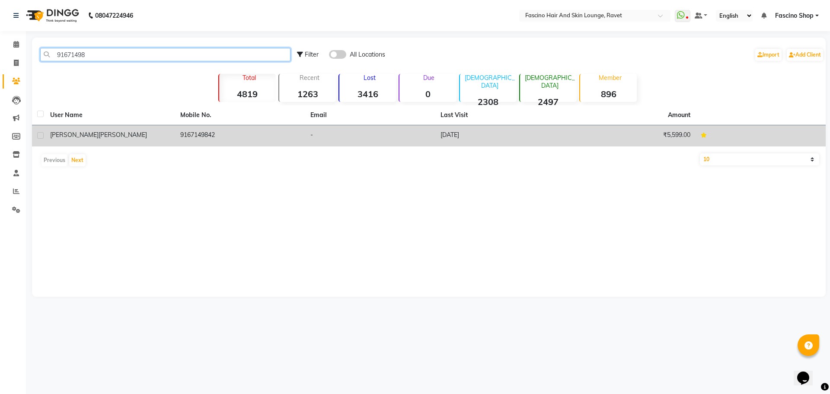
type input "91671498"
click at [209, 141] on td "9167149842" at bounding box center [240, 135] width 130 height 21
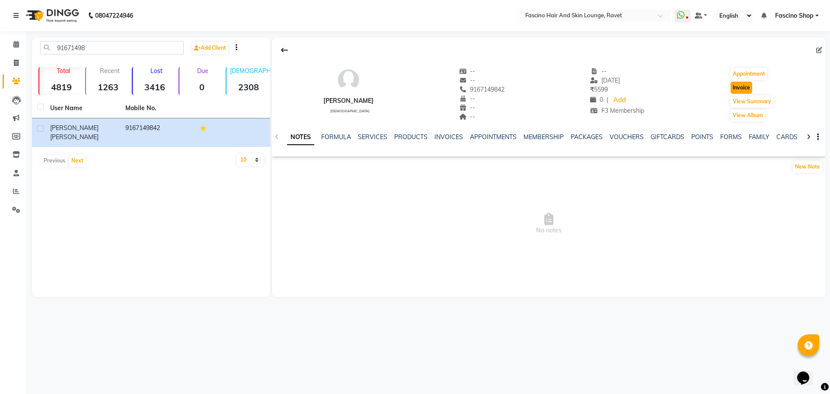
click at [733, 84] on button "Invoice" at bounding box center [742, 88] width 22 height 12
select select "5190"
select select "service"
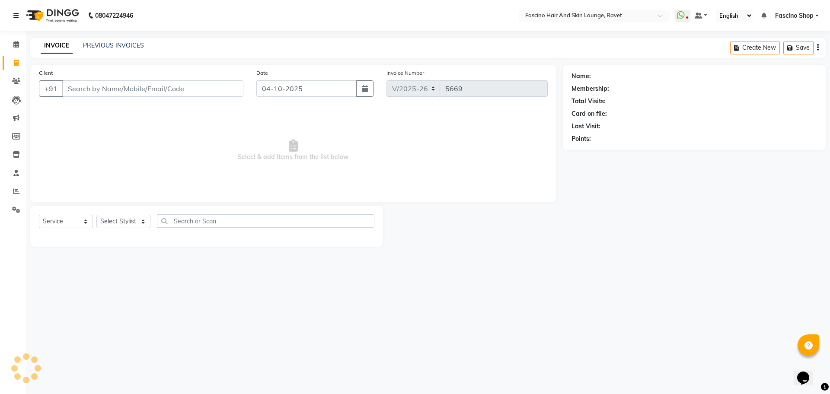
type input "9167149842"
select select "1: Object"
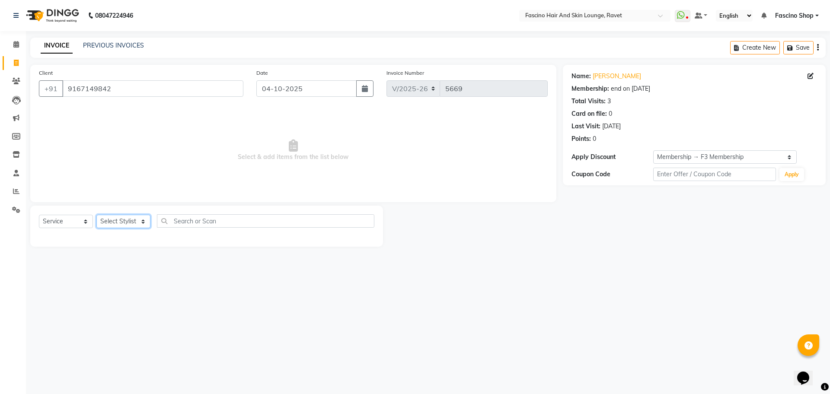
click at [106, 222] on select "Select Stylist [PERSON_NAME] Deepak Fascino Shop [PERSON_NAME] [PERSON_NAME] ( …" at bounding box center [123, 221] width 54 height 13
select select "91580"
click at [96, 215] on select "Select Stylist [PERSON_NAME] Deepak Fascino Shop [PERSON_NAME] [PERSON_NAME] ( …" at bounding box center [123, 221] width 54 height 13
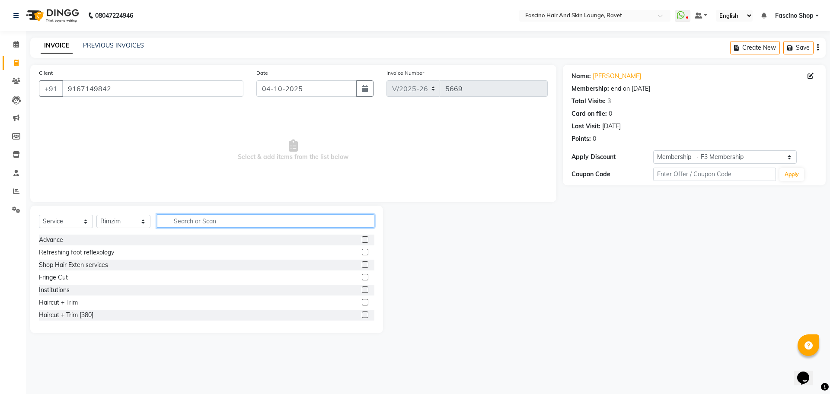
click at [189, 222] on input "text" at bounding box center [266, 221] width 218 height 13
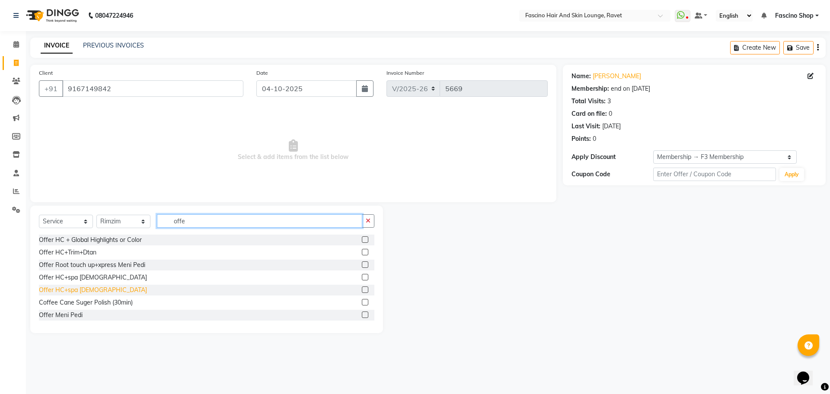
type input "offe"
click at [81, 289] on div "Offer HC+spa [DEMOGRAPHIC_DATA]" at bounding box center [93, 290] width 108 height 9
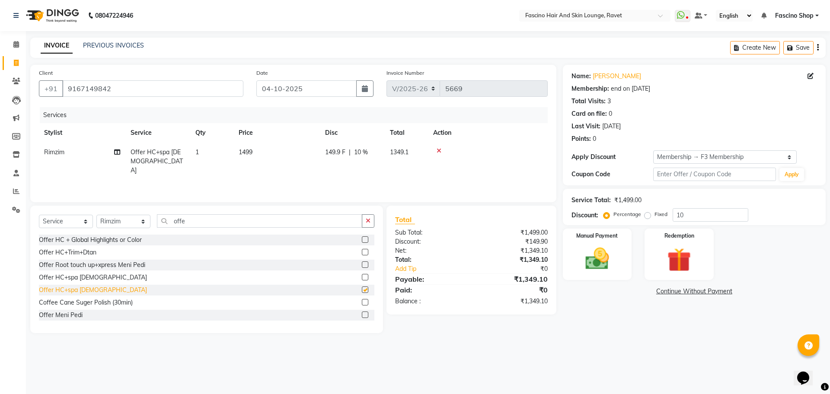
checkbox input "false"
click at [204, 223] on input "offe" at bounding box center [259, 221] width 205 height 13
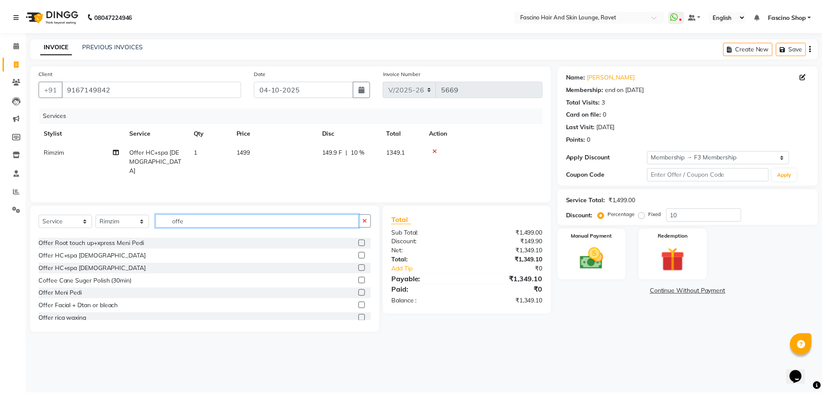
scroll to position [26, 0]
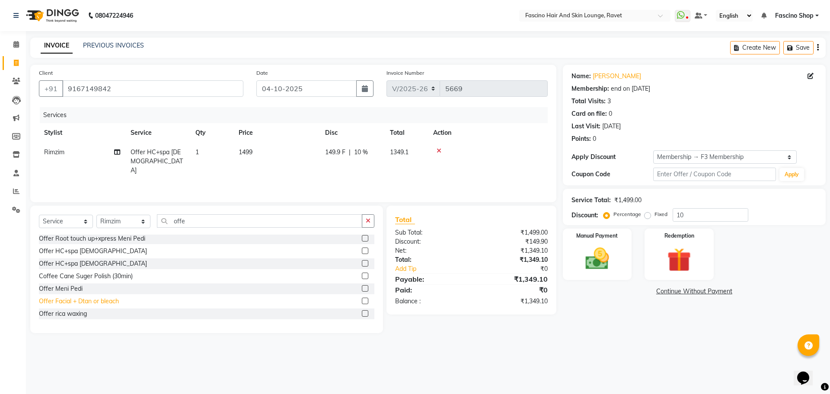
click at [93, 303] on div "Offer Facial + Dtan or bleach" at bounding box center [79, 301] width 80 height 9
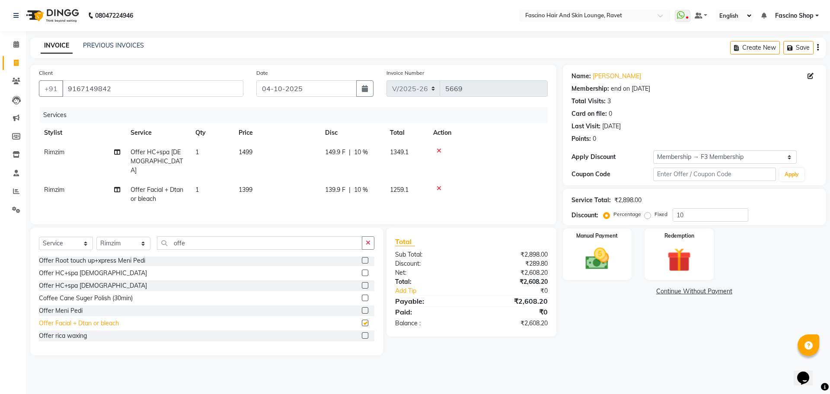
checkbox input "false"
click at [70, 335] on div "Offer rica waxing" at bounding box center [63, 336] width 48 height 9
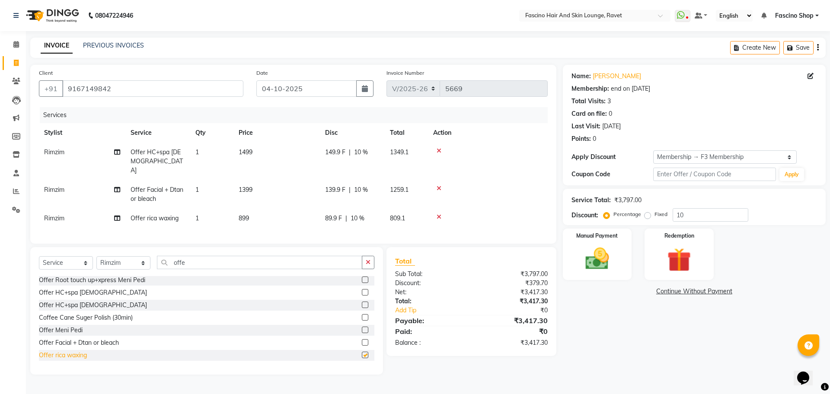
checkbox input "false"
click at [255, 181] on td "1399" at bounding box center [277, 194] width 87 height 29
select select "91580"
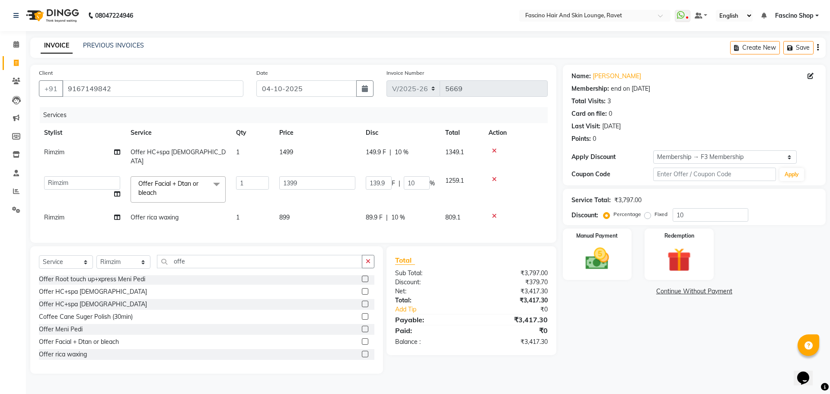
click at [291, 208] on td "899" at bounding box center [317, 217] width 87 height 19
select select "91580"
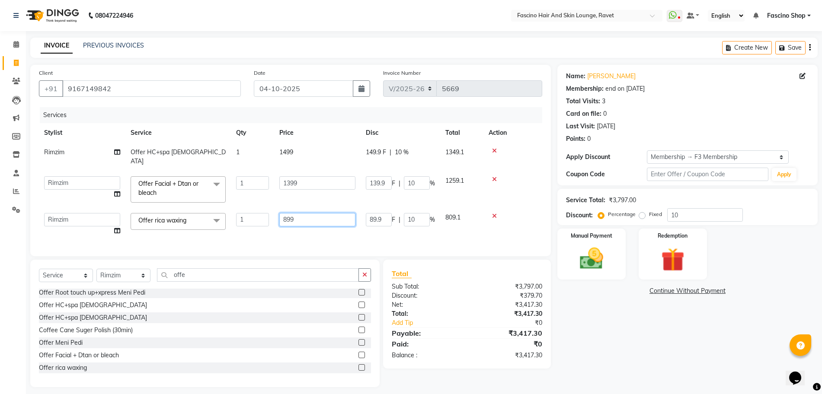
click at [302, 213] on input "899" at bounding box center [317, 219] width 76 height 13
type input "8"
type input "1300"
click at [306, 176] on input "1399" at bounding box center [317, 182] width 76 height 13
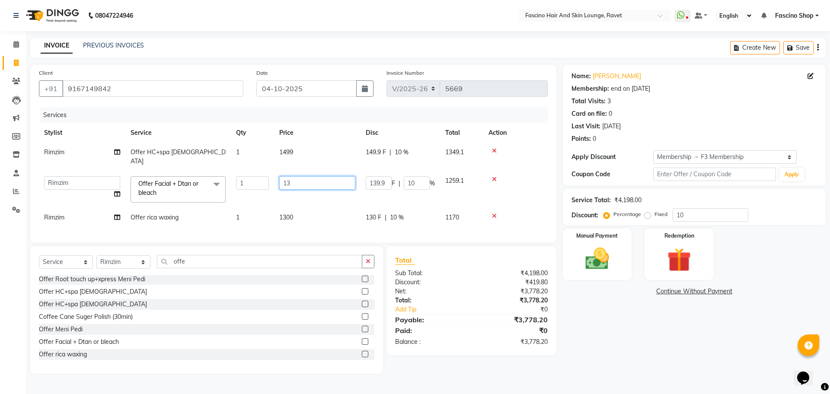
type input "1"
type input "800"
click at [297, 159] on td "1499" at bounding box center [317, 157] width 87 height 29
select select "91580"
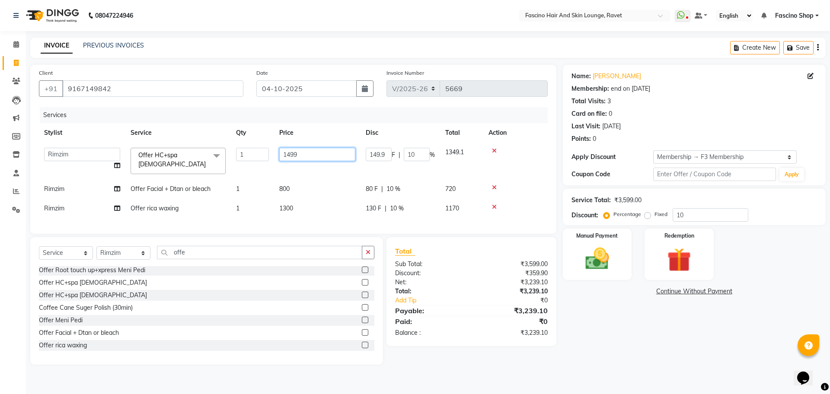
click at [307, 157] on input "1499" at bounding box center [317, 154] width 76 height 13
type input "1"
type input "3000"
click at [330, 214] on tr "Rimzim Offer rica waxing 1 1300 130 F | 10 % 1170" at bounding box center [293, 208] width 509 height 19
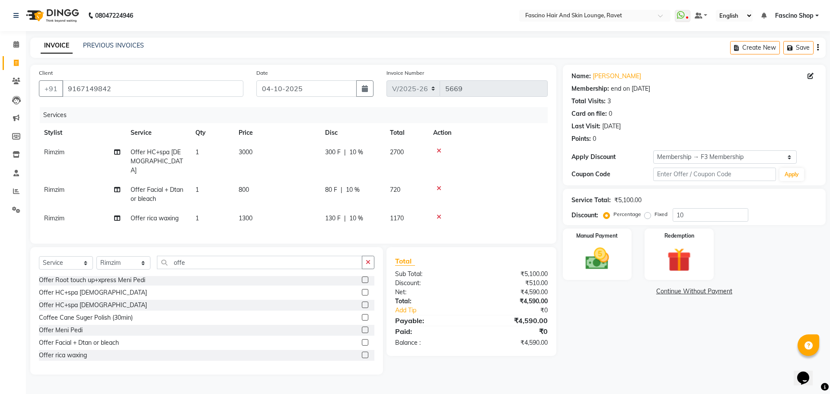
click at [265, 209] on td "1300" at bounding box center [277, 218] width 87 height 19
select select "91580"
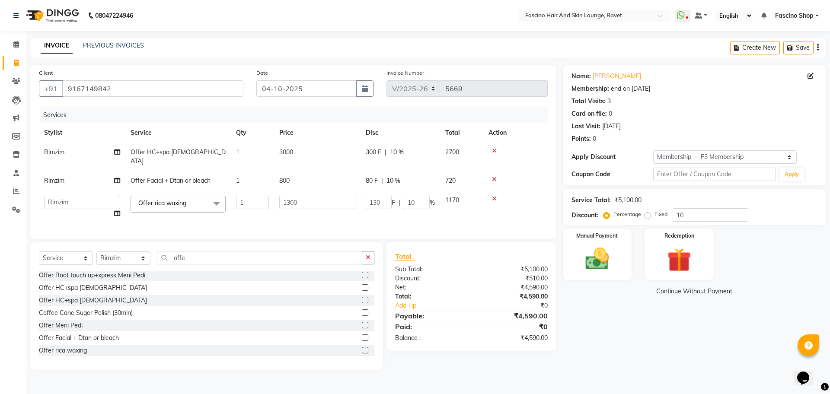
click at [265, 209] on td "1" at bounding box center [252, 207] width 43 height 33
click at [313, 196] on input "1300" at bounding box center [317, 202] width 76 height 13
type input "1200"
click at [705, 209] on input "10" at bounding box center [711, 214] width 76 height 13
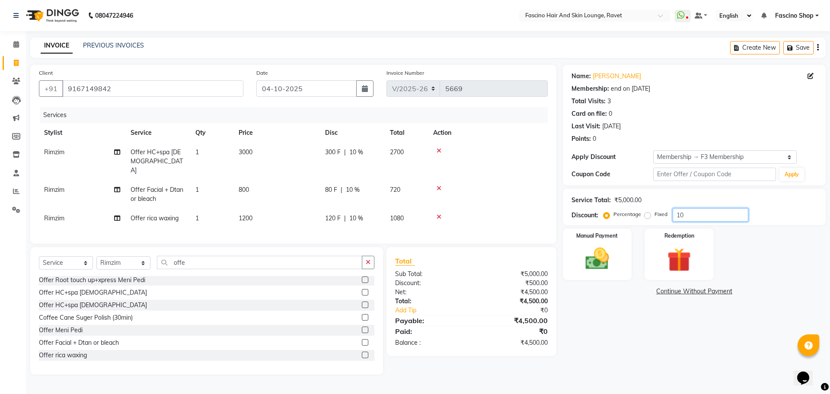
type input "1"
click at [599, 249] on img at bounding box center [597, 259] width 40 height 29
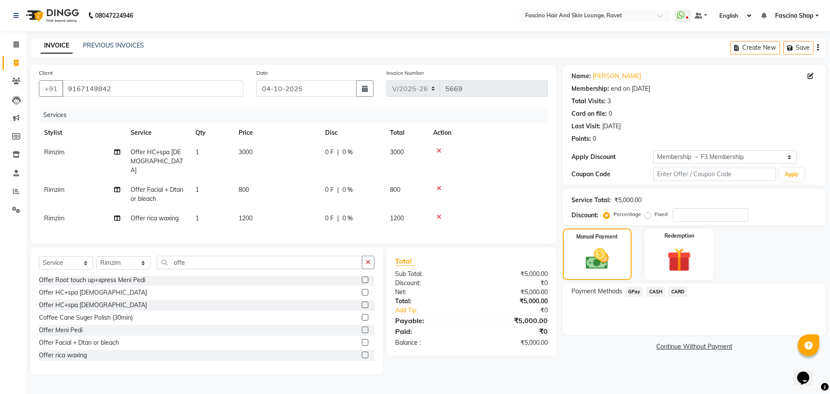
click at [632, 293] on span "GPay" at bounding box center [635, 292] width 18 height 10
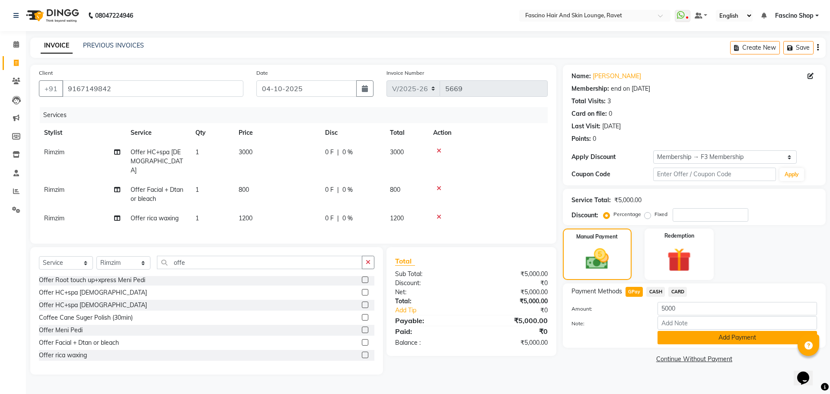
click at [748, 336] on button "Add Payment" at bounding box center [738, 337] width 160 height 13
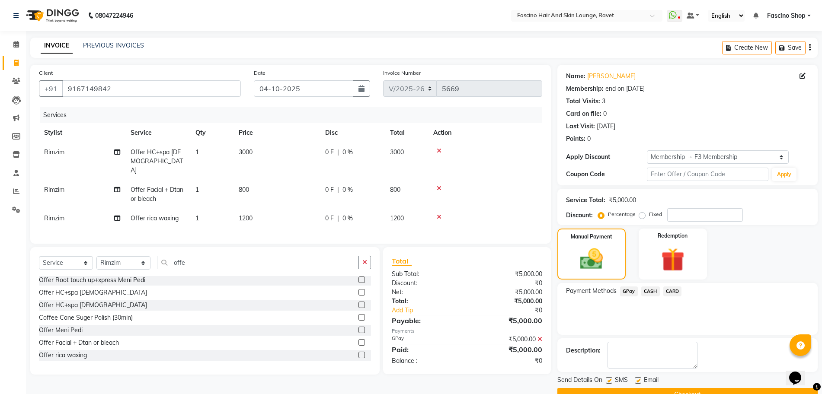
scroll to position [20, 0]
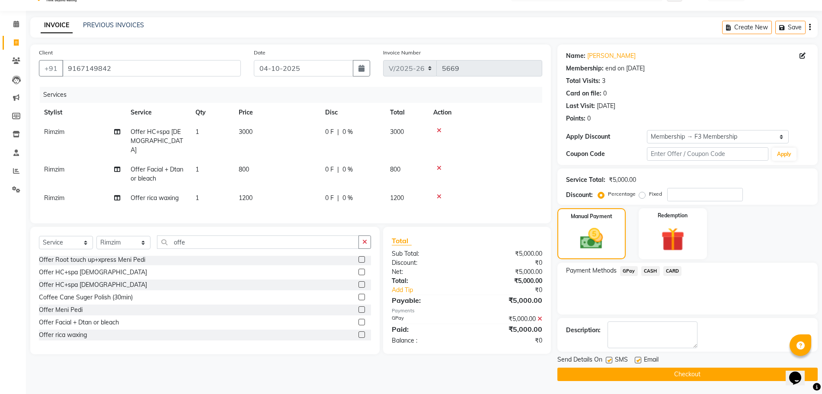
click at [609, 362] on label at bounding box center [609, 360] width 6 height 6
click at [609, 362] on input "checkbox" at bounding box center [609, 361] width 6 height 6
checkbox input "false"
drag, startPoint x: 620, startPoint y: 376, endPoint x: 611, endPoint y: 376, distance: 9.1
click at [611, 376] on button "Checkout" at bounding box center [688, 374] width 260 height 13
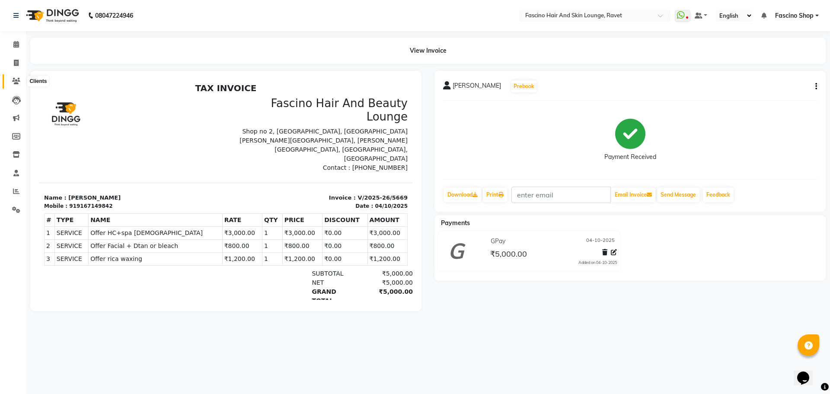
click at [15, 79] on icon at bounding box center [16, 81] width 8 height 6
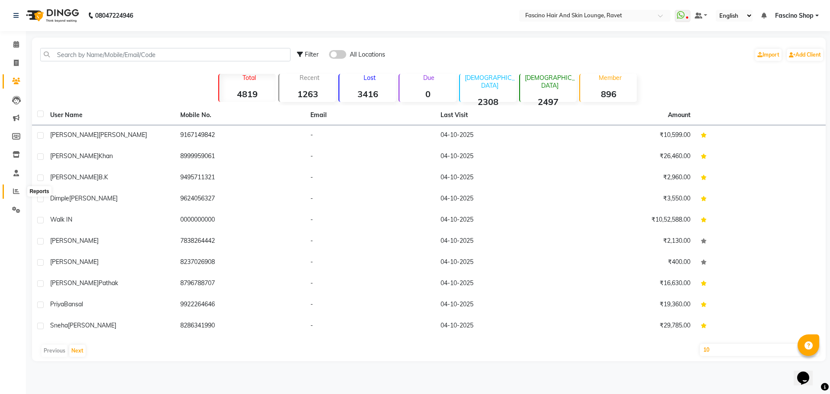
click at [15, 189] on icon at bounding box center [16, 191] width 6 height 6
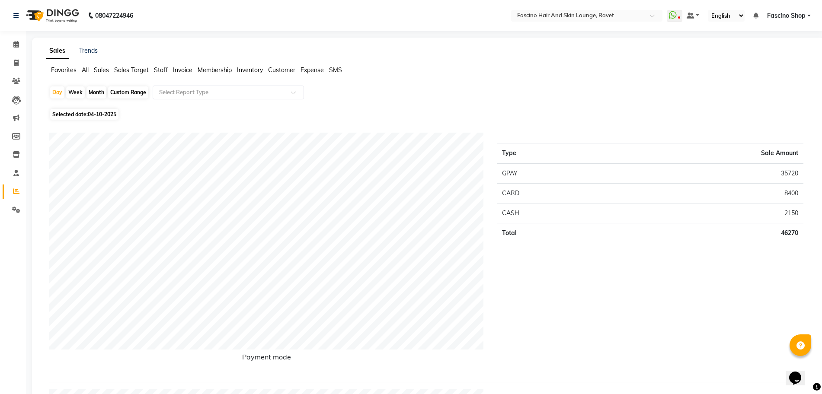
click at [96, 94] on div "Month" at bounding box center [97, 93] width 20 height 12
select select "10"
select select "2025"
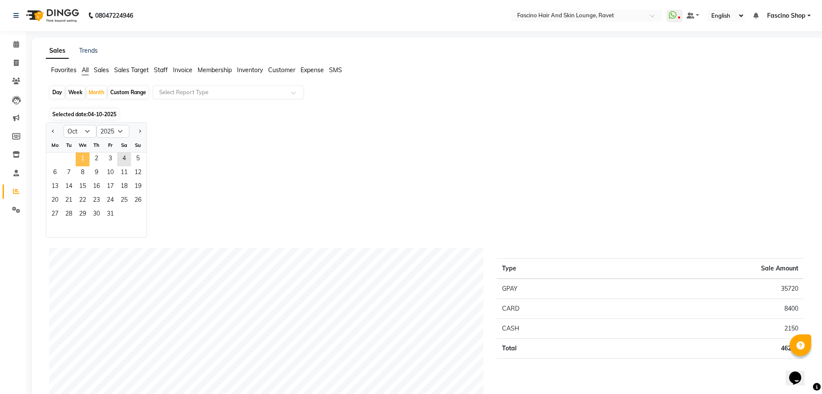
click at [83, 159] on span "1" at bounding box center [83, 160] width 14 height 14
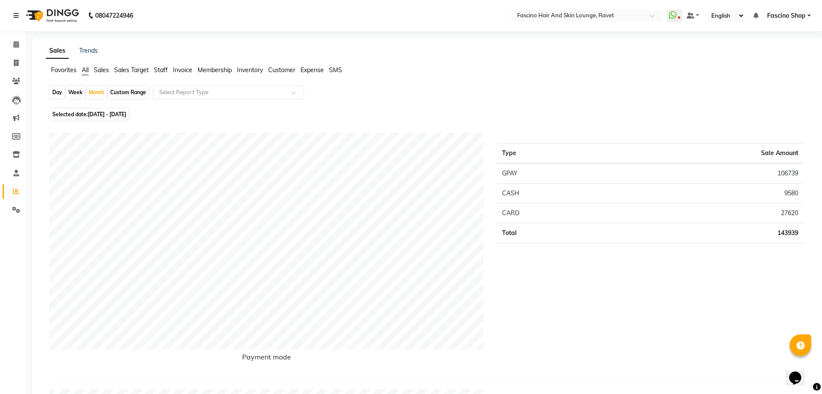
click at [164, 69] on span "Staff" at bounding box center [161, 70] width 14 height 8
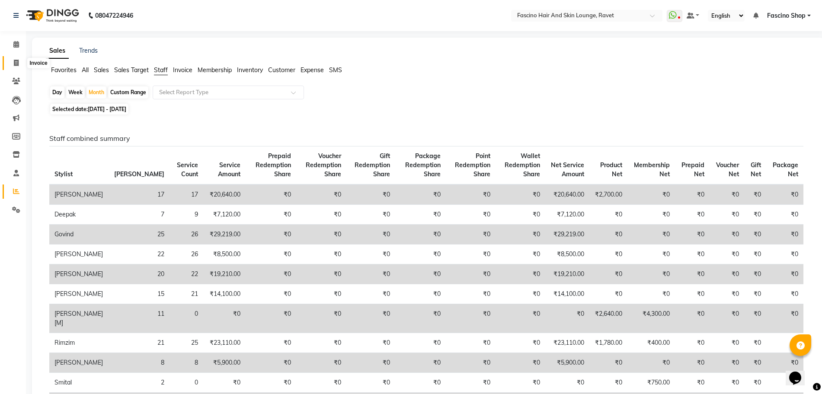
click at [13, 61] on span at bounding box center [16, 63] width 15 height 10
select select "service"
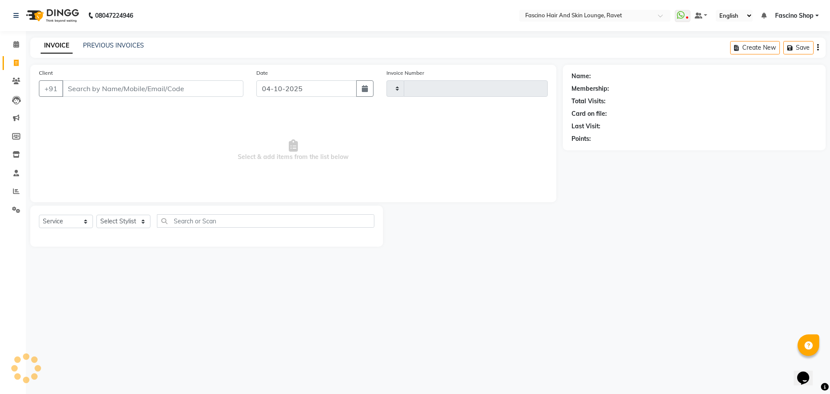
type input "5670"
select select "5190"
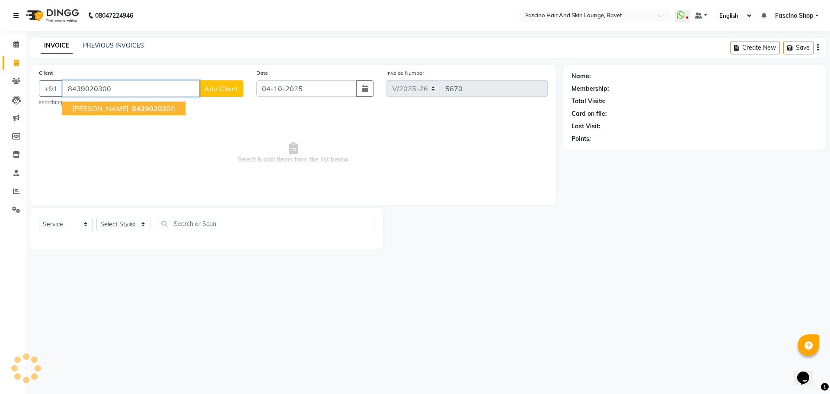
type input "8439020300"
select select "1: Object"
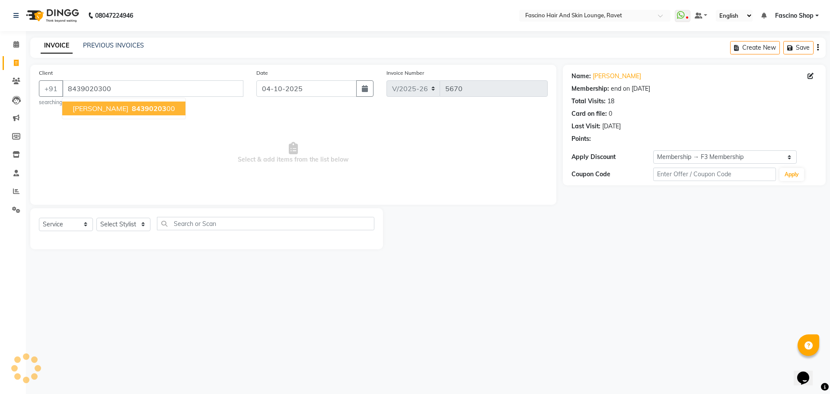
click at [164, 111] on ngb-highlight "84390203 00" at bounding box center [152, 108] width 45 height 9
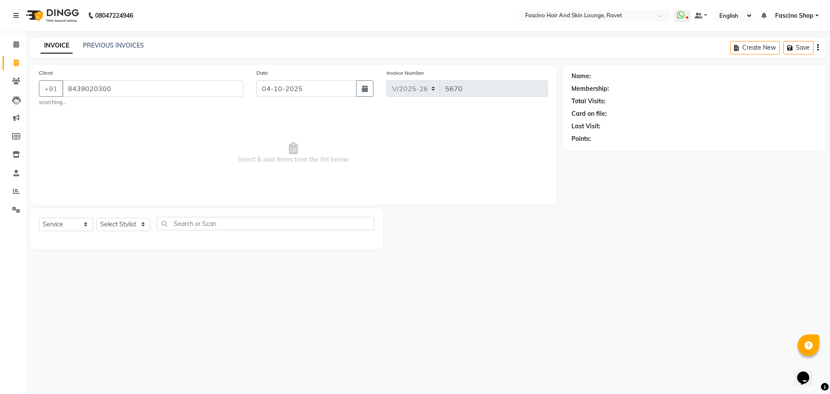
select select "1: Object"
click at [120, 228] on select "Select Stylist [PERSON_NAME] Deepak Fascino Shop [PERSON_NAME] [PERSON_NAME] ( …" at bounding box center [123, 224] width 54 height 13
click at [257, 137] on span "Select & add items from the list below" at bounding box center [293, 153] width 509 height 87
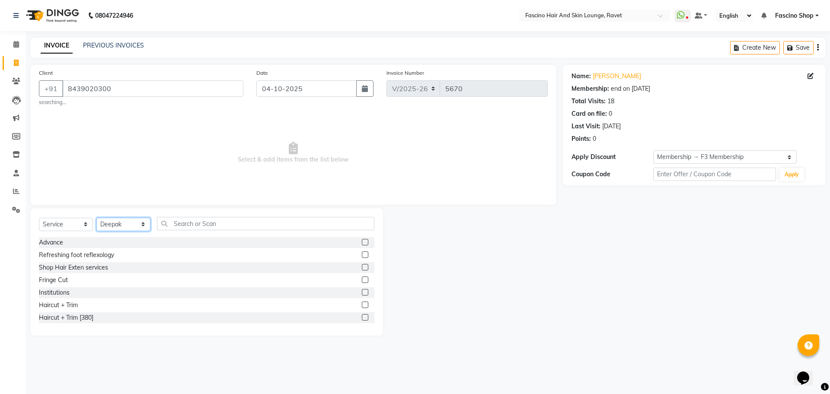
click at [114, 226] on select "Select Stylist [PERSON_NAME] Deepak Fascino Shop [PERSON_NAME] [PERSON_NAME] ( …" at bounding box center [123, 224] width 54 height 13
click at [96, 218] on select "Select Stylist [PERSON_NAME] Deepak Fascino Shop [PERSON_NAME] [PERSON_NAME] ( …" at bounding box center [123, 224] width 54 height 13
select select "66114"
click at [114, 226] on select "Select Stylist [PERSON_NAME] Deepak Fascino Shop [PERSON_NAME] [PERSON_NAME] ( …" at bounding box center [123, 224] width 54 height 13
click at [96, 218] on select "Select Stylist [PERSON_NAME] Deepak Fascino Shop [PERSON_NAME] [PERSON_NAME] ( …" at bounding box center [123, 224] width 54 height 13
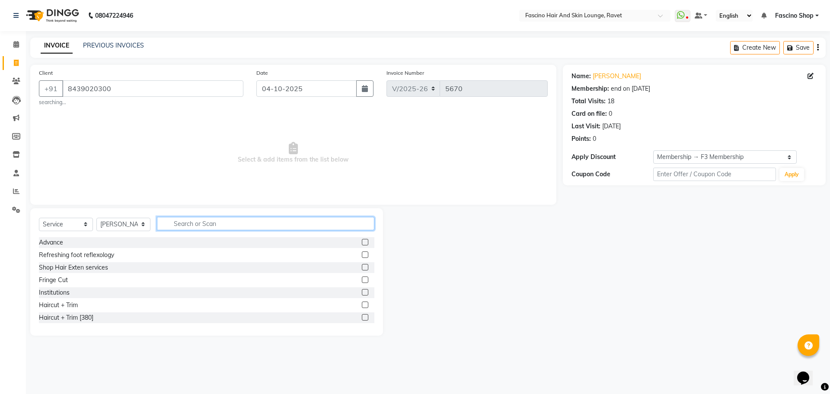
click at [195, 229] on input "text" at bounding box center [266, 223] width 218 height 13
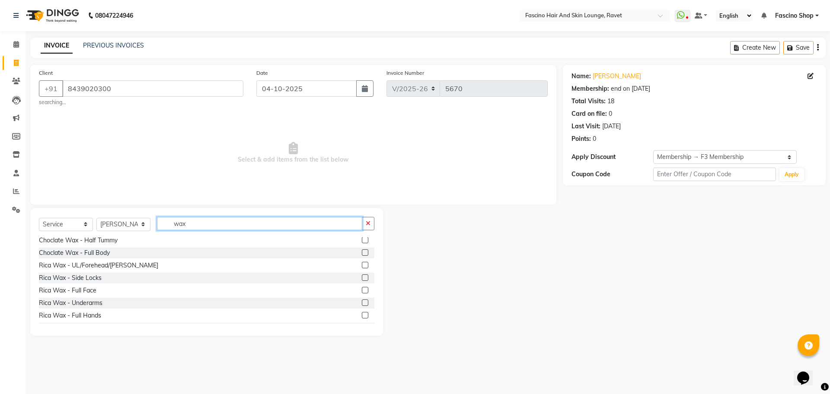
scroll to position [91, 0]
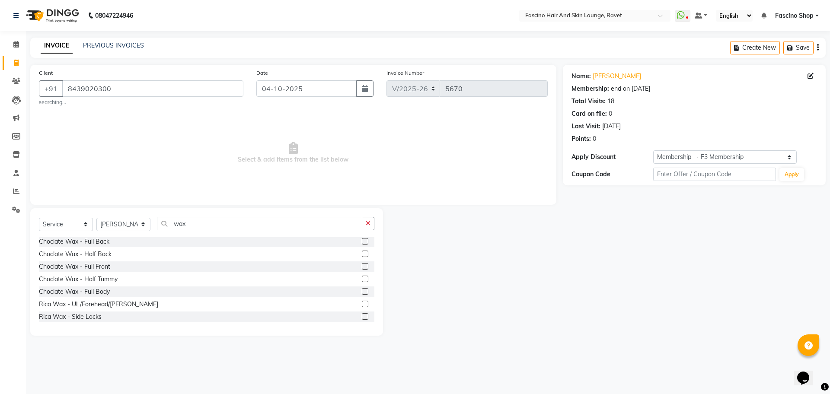
click at [77, 272] on div "Choclate Wax - Full Front" at bounding box center [207, 267] width 336 height 11
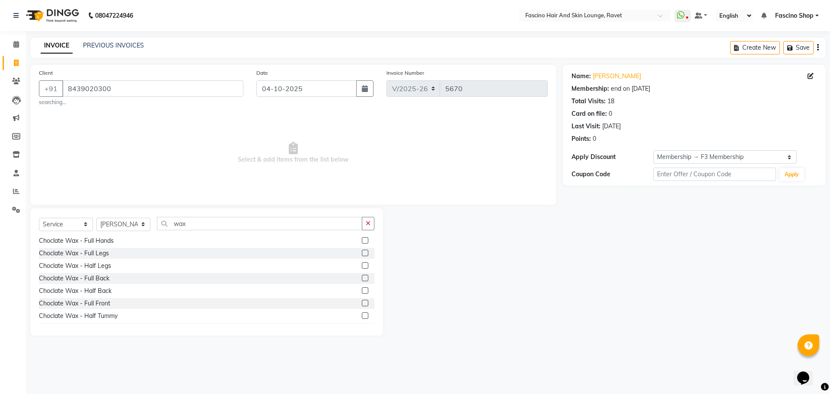
scroll to position [13, 0]
click at [198, 223] on input "wax" at bounding box center [259, 223] width 205 height 13
type input "w"
type input "n"
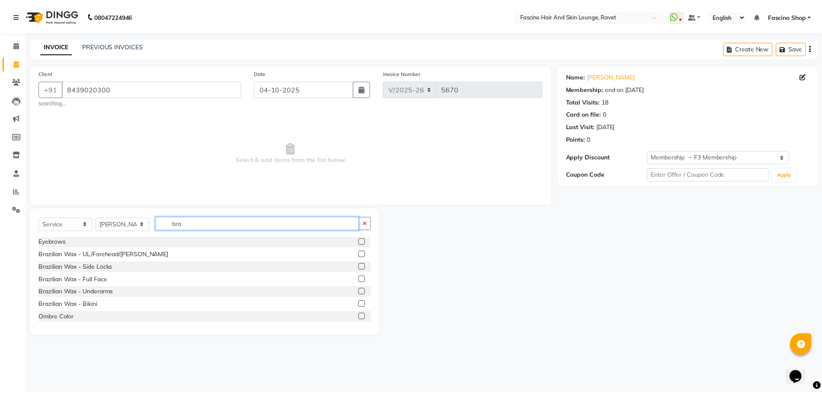
scroll to position [0, 0]
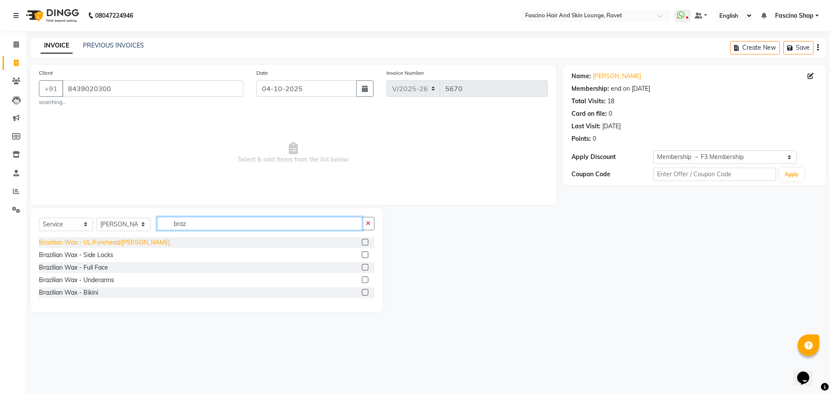
type input "braz"
click at [102, 243] on div "Brazilian Wax - UL/Forehead/[PERSON_NAME]" at bounding box center [104, 242] width 131 height 9
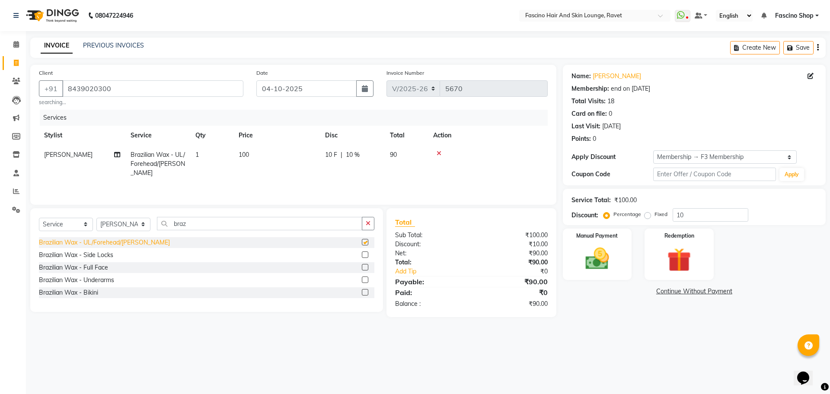
checkbox input "false"
click at [198, 224] on input "braz" at bounding box center [259, 223] width 205 height 13
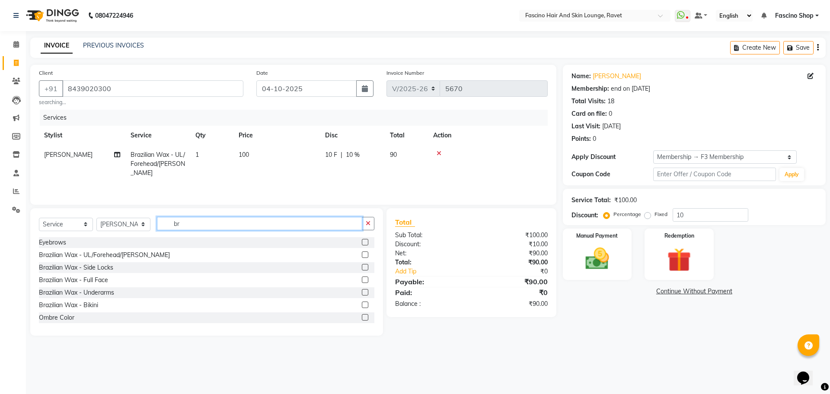
type input "b"
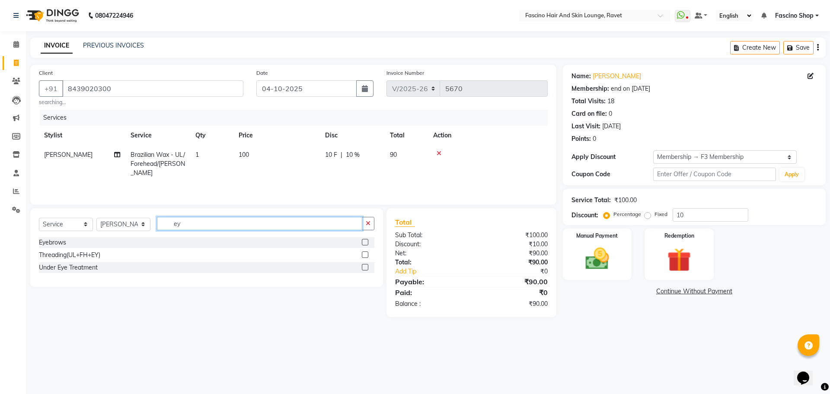
type input "ey"
click at [36, 242] on div "Select Service Product Membership Package Voucher Prepaid Gift Card Select Styl…" at bounding box center [206, 247] width 353 height 79
click at [50, 243] on div "Eyebrows" at bounding box center [52, 242] width 27 height 9
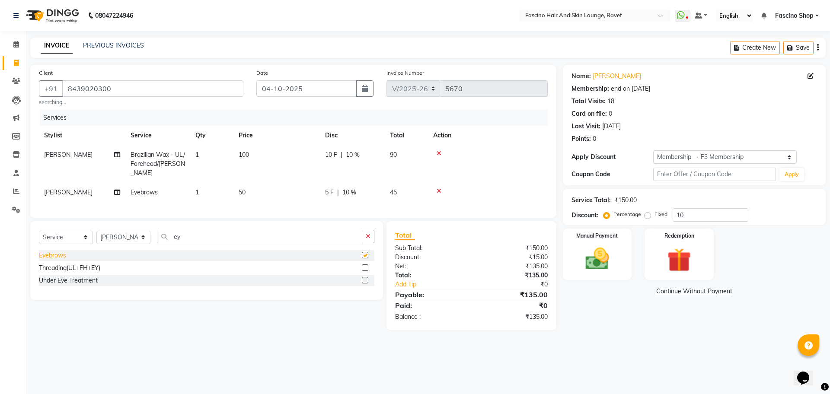
checkbox input "false"
click at [256, 157] on td "100" at bounding box center [277, 164] width 87 height 38
select select "66114"
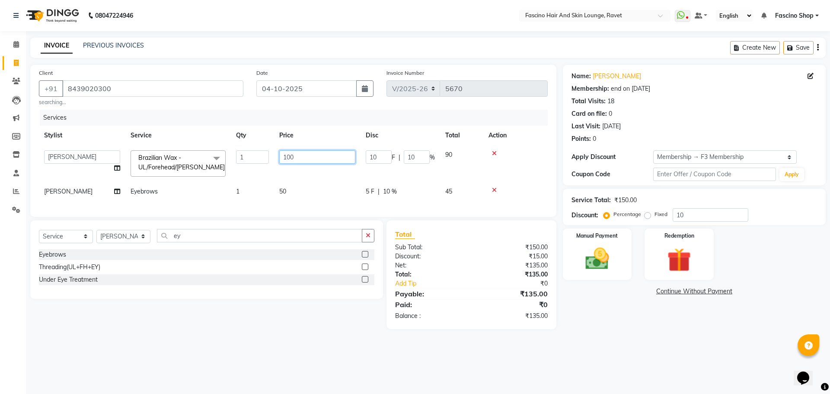
click at [328, 157] on input "100" at bounding box center [317, 157] width 76 height 13
type input "1"
type input "80"
click at [336, 184] on tr "Siddhi Kohchade Eyebrows 1 50 5 F | 10 % 45" at bounding box center [293, 191] width 509 height 19
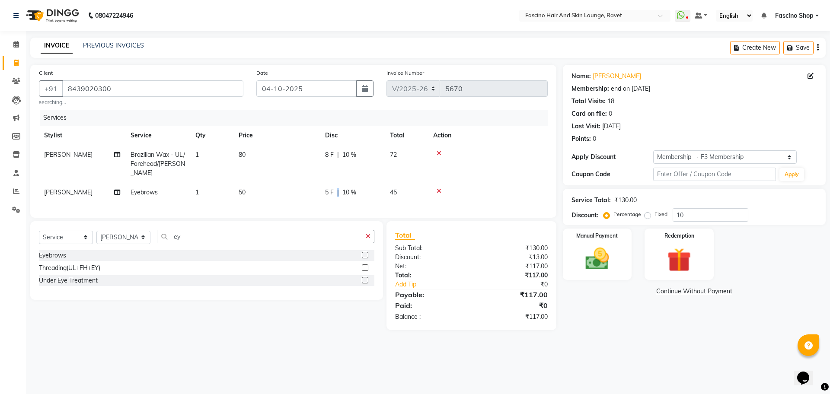
click at [336, 188] on div "5 F | 10 %" at bounding box center [352, 192] width 54 height 9
select select "66114"
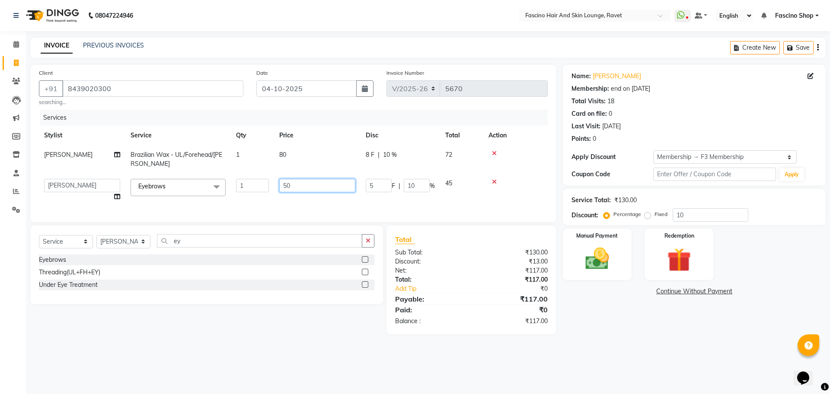
click at [326, 184] on input "50" at bounding box center [317, 185] width 76 height 13
type input "5"
type input "40"
click at [329, 201] on div "Services Stylist Service Qty Price Disc Total Action Siddhi Kohchade Brazilian …" at bounding box center [293, 162] width 509 height 104
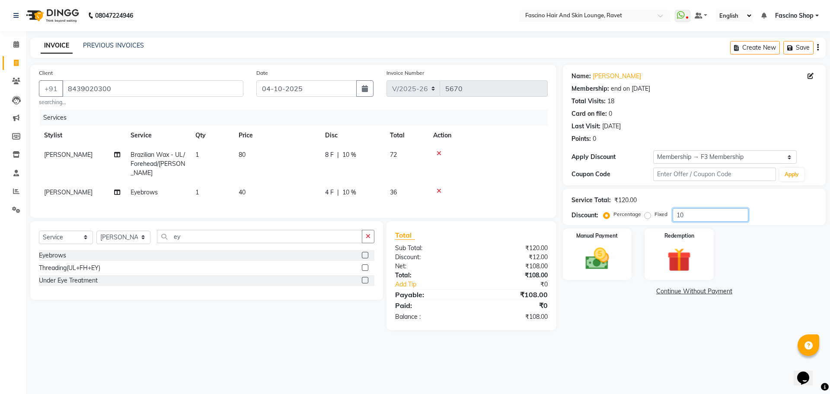
click at [701, 210] on input "10" at bounding box center [711, 214] width 76 height 13
type input "1"
click at [609, 249] on img at bounding box center [597, 259] width 40 height 29
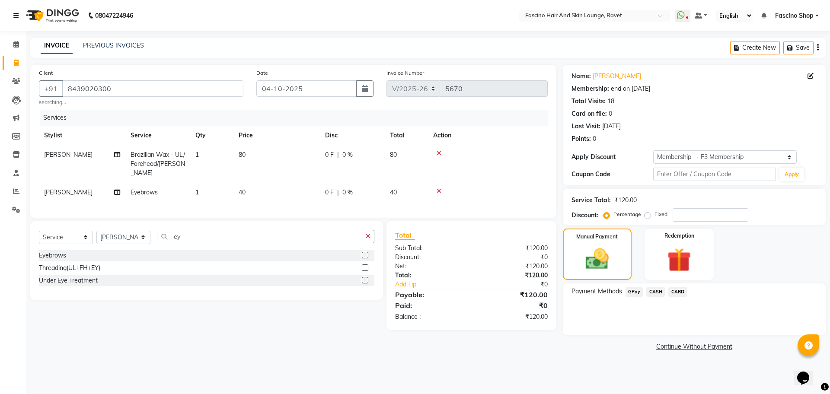
click at [636, 291] on span "GPay" at bounding box center [635, 292] width 18 height 10
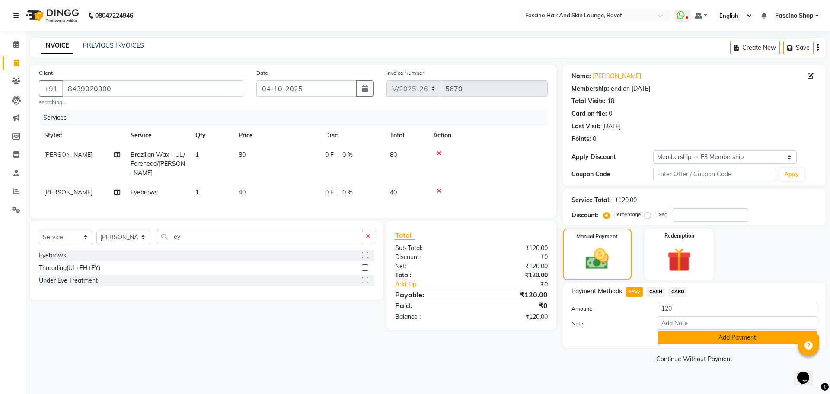
click at [673, 332] on button "Add Payment" at bounding box center [738, 337] width 160 height 13
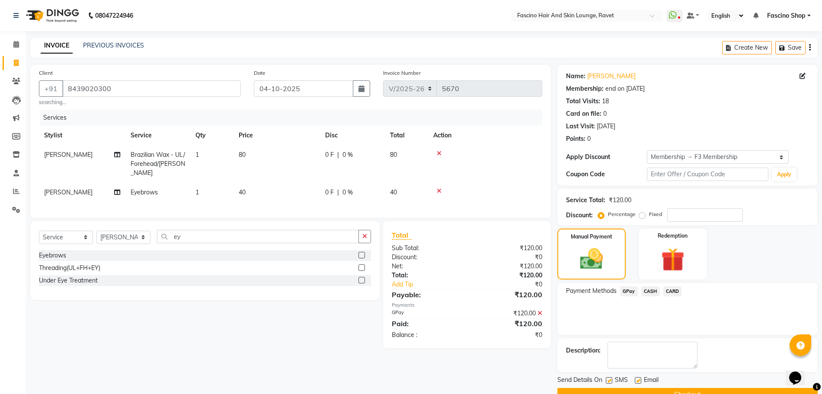
scroll to position [20, 0]
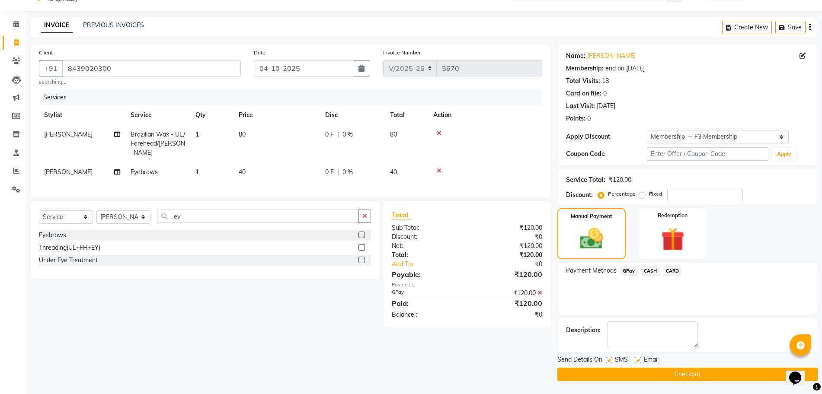
click at [609, 361] on label at bounding box center [609, 360] width 6 height 6
click at [609, 361] on input "checkbox" at bounding box center [609, 361] width 6 height 6
checkbox input "false"
click at [611, 375] on button "Checkout" at bounding box center [688, 374] width 260 height 13
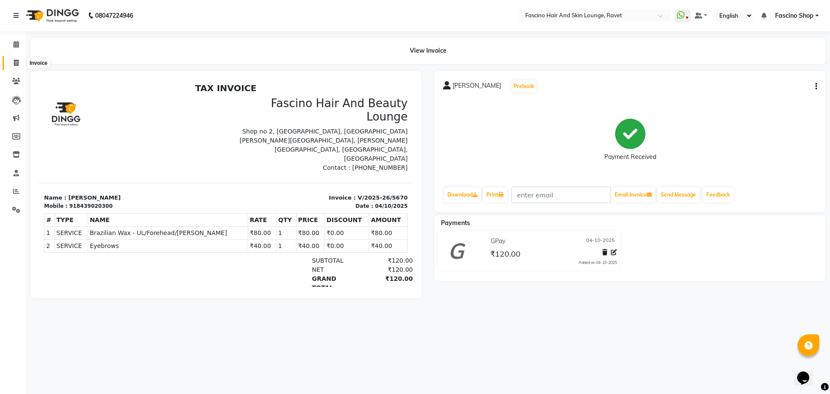
click at [18, 64] on icon at bounding box center [16, 63] width 5 height 6
select select "service"
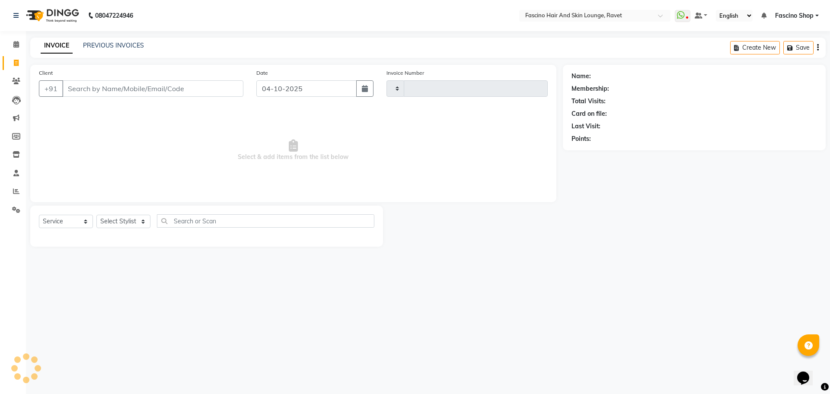
type input "5671"
select select "5190"
click at [128, 42] on link "PREVIOUS INVOICES" at bounding box center [113, 46] width 61 height 8
